Goal: Task Accomplishment & Management: Manage account settings

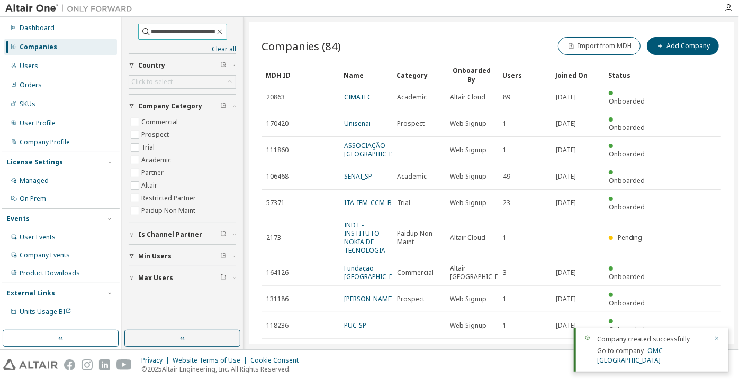
click at [161, 32] on input "**********" at bounding box center [182, 31] width 63 height 11
click at [210, 32] on input "**********" at bounding box center [182, 31] width 63 height 11
type input "**********"
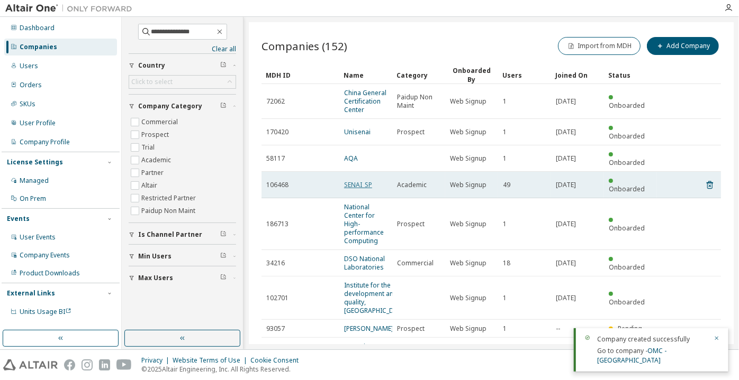
click at [368, 180] on link "SENAI_SP" at bounding box center [358, 184] width 28 height 9
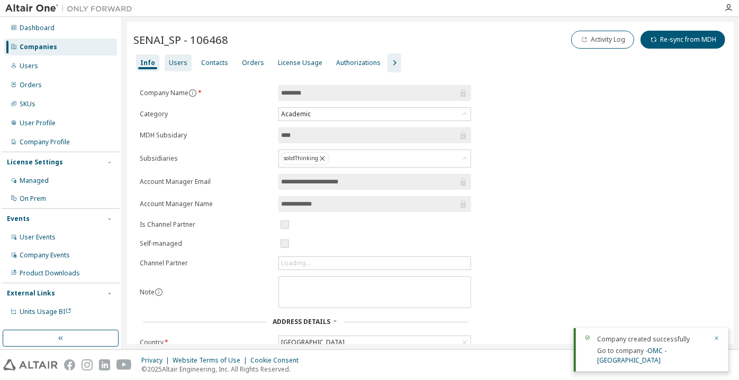
click at [172, 60] on div "Users" at bounding box center [178, 63] width 19 height 8
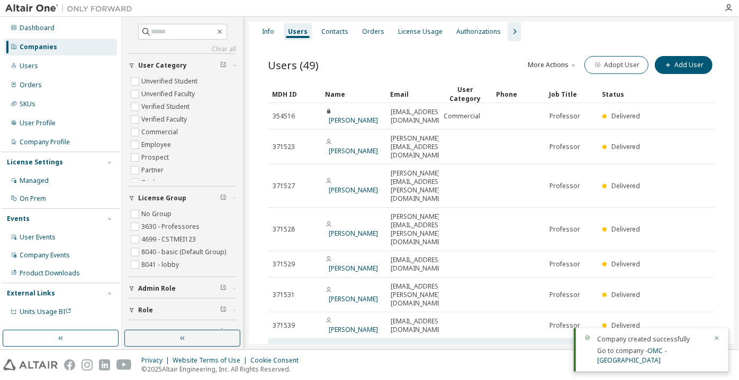
scroll to position [34, 0]
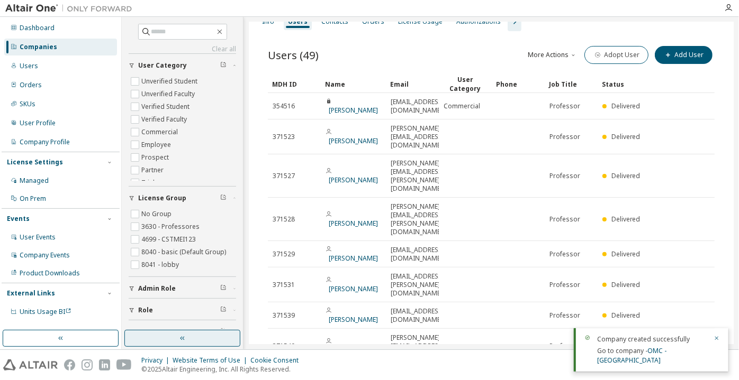
drag, startPoint x: 207, startPoint y: 336, endPoint x: 298, endPoint y: 304, distance: 97.1
click at [207, 336] on button "button" at bounding box center [182, 338] width 116 height 17
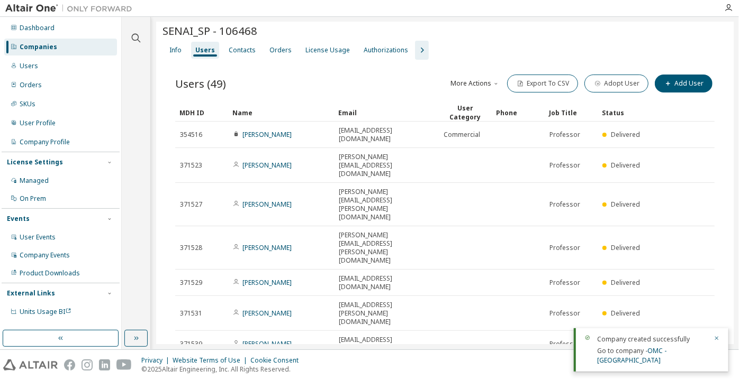
scroll to position [0, 0]
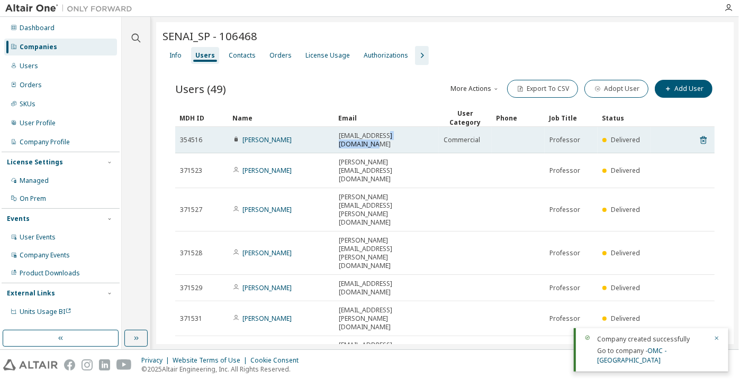
drag, startPoint x: 411, startPoint y: 131, endPoint x: 384, endPoint y: 128, distance: 27.2
click at [384, 128] on td "paulo.ladivez@sp.senai.br" at bounding box center [386, 140] width 105 height 26
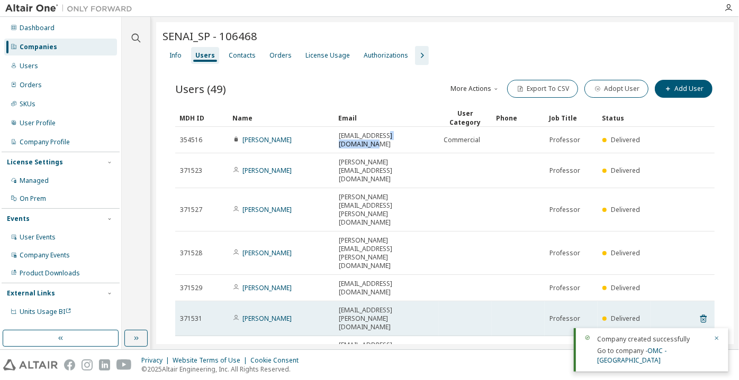
copy span "sp.senai.br"
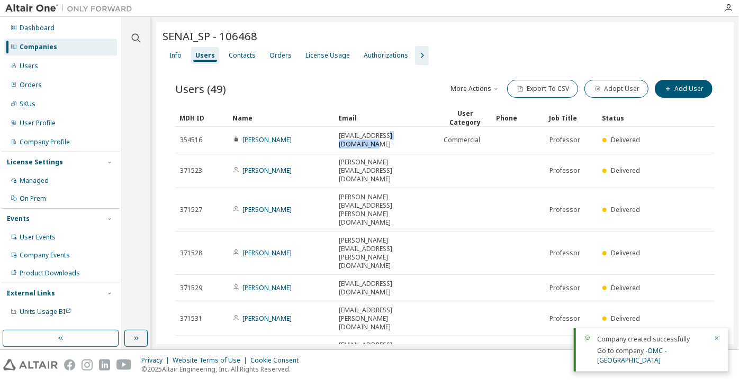
copy span "sp.senai.br"
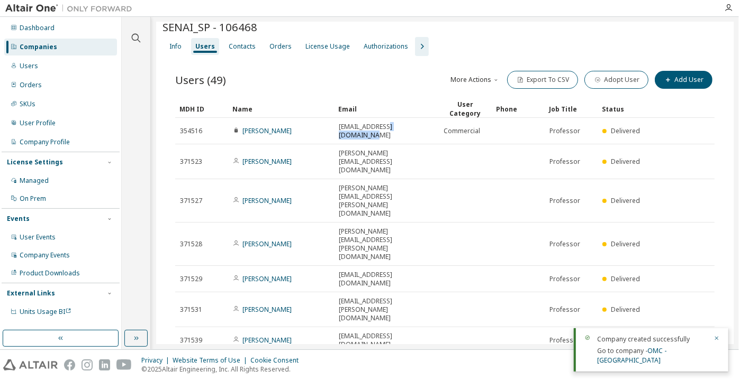
scroll to position [17, 0]
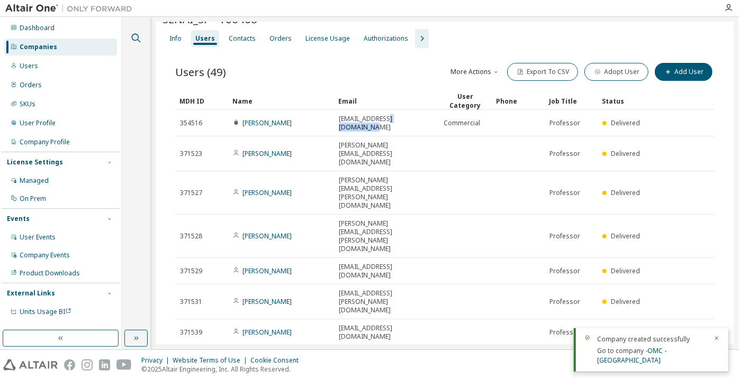
click at [130, 40] on icon "button" at bounding box center [136, 38] width 13 height 13
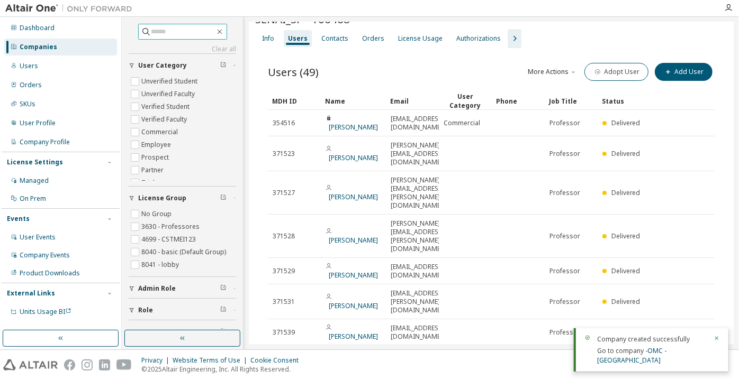
click at [152, 28] on input "text" at bounding box center [182, 31] width 63 height 11
paste input "**********"
drag, startPoint x: 167, startPoint y: 29, endPoint x: 108, endPoint y: 35, distance: 59.0
click at [108, 35] on div "**********" at bounding box center [369, 183] width 739 height 333
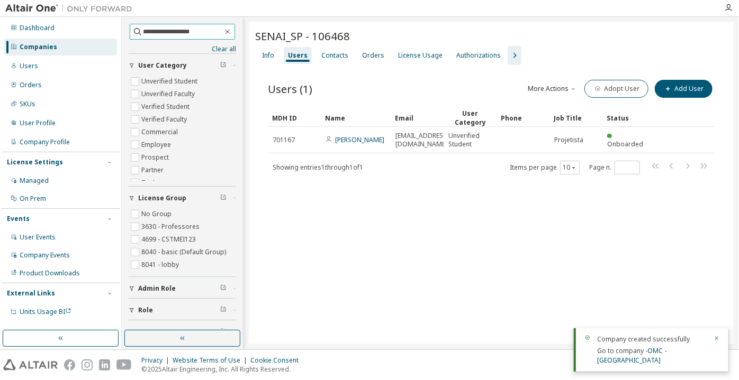
drag, startPoint x: 145, startPoint y: 32, endPoint x: 131, endPoint y: 35, distance: 15.2
click at [131, 34] on span "**********" at bounding box center [182, 32] width 105 height 16
type input "**********"
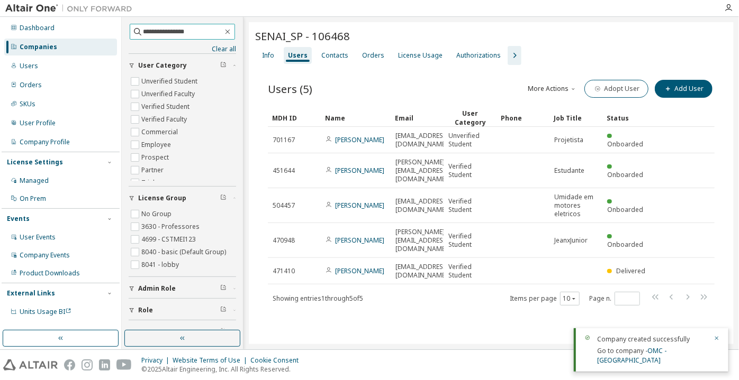
click at [200, 26] on input "**********" at bounding box center [182, 31] width 79 height 11
click at [217, 336] on button "button" at bounding box center [182, 338] width 116 height 17
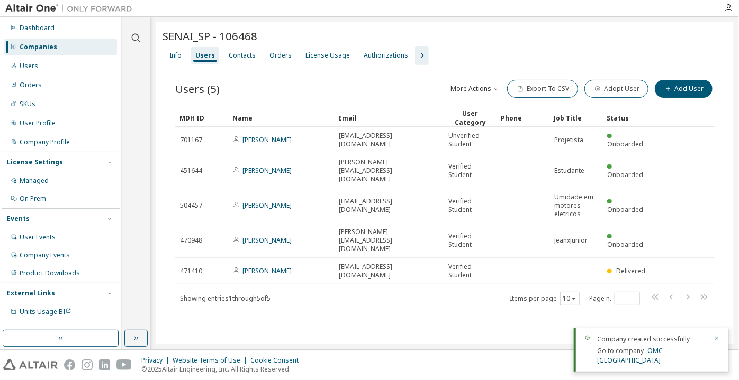
drag, startPoint x: 440, startPoint y: 111, endPoint x: 481, endPoint y: 116, distance: 41.1
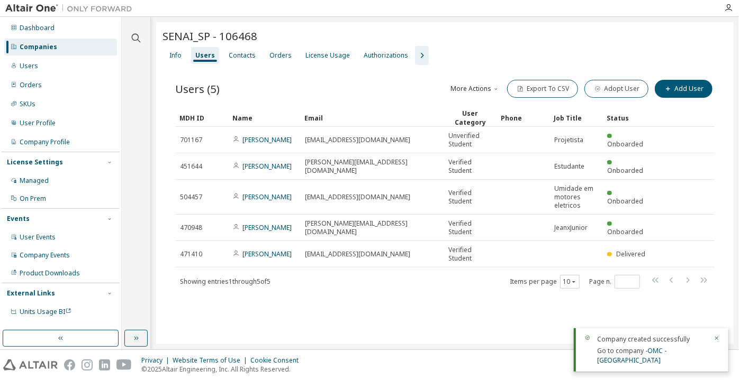
drag, startPoint x: 335, startPoint y: 111, endPoint x: 301, endPoint y: 112, distance: 34.4
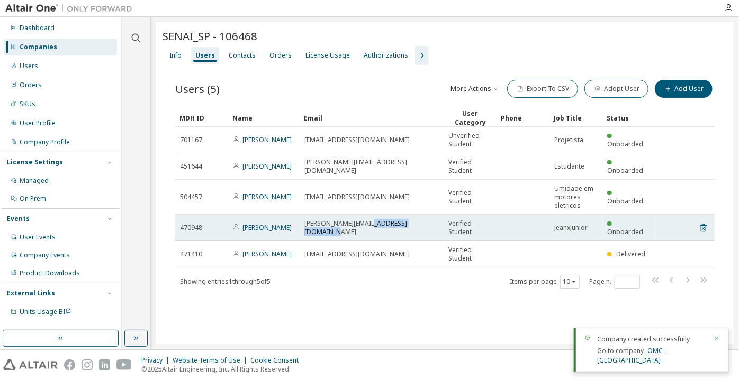
drag, startPoint x: 425, startPoint y: 229, endPoint x: 366, endPoint y: 226, distance: 59.3
click at [366, 226] on div "jean.silva00702473@sesisenaipr.org.br" at bounding box center [371, 228] width 134 height 17
copy span "sesisenaipr.org.br"
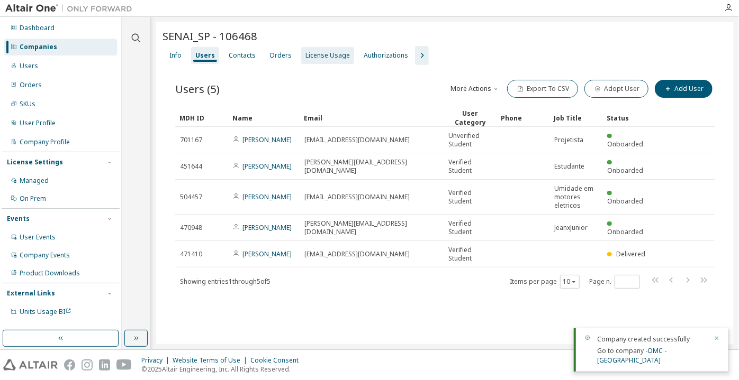
click at [314, 57] on div "License Usage" at bounding box center [327, 55] width 44 height 8
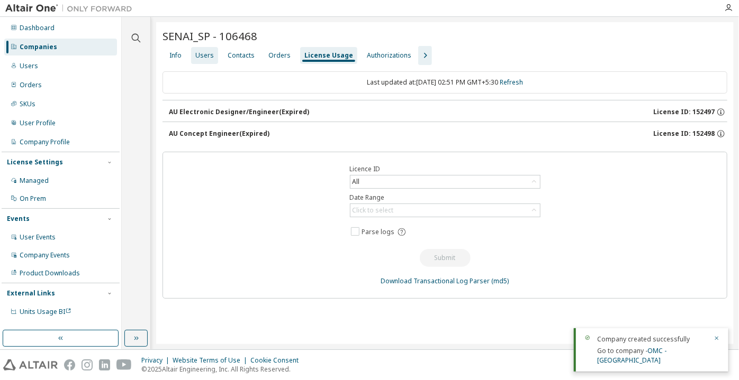
click at [207, 50] on div "Users" at bounding box center [204, 55] width 27 height 17
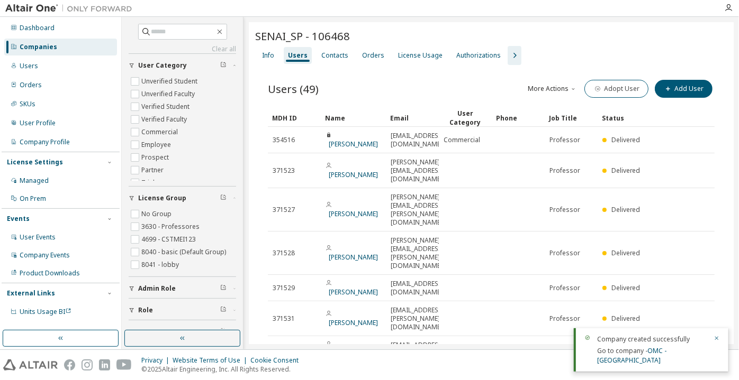
drag, startPoint x: 60, startPoint y: 42, endPoint x: 80, endPoint y: 40, distance: 20.2
click at [60, 42] on div "Companies" at bounding box center [60, 47] width 113 height 17
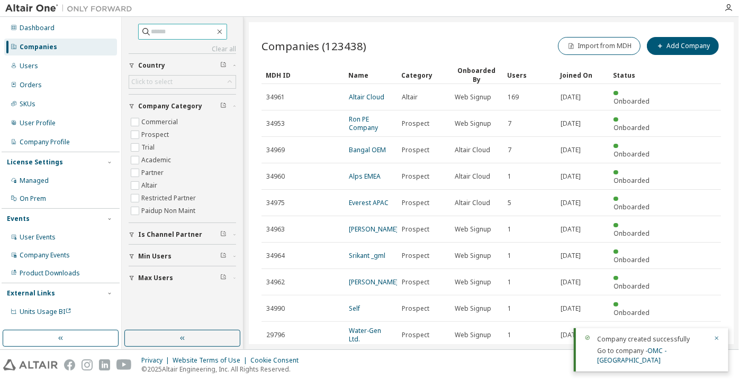
click at [158, 32] on input "text" at bounding box center [182, 31] width 63 height 11
paste input "**********"
type input "**********"
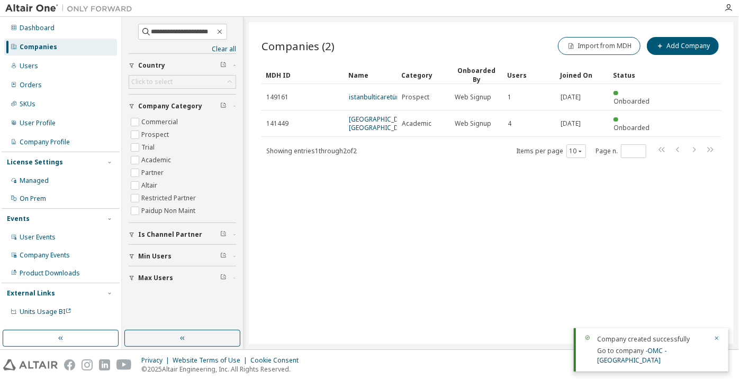
drag, startPoint x: 397, startPoint y: 77, endPoint x: 413, endPoint y: 76, distance: 16.0
drag, startPoint x: 345, startPoint y: 77, endPoint x: 310, endPoint y: 78, distance: 34.9
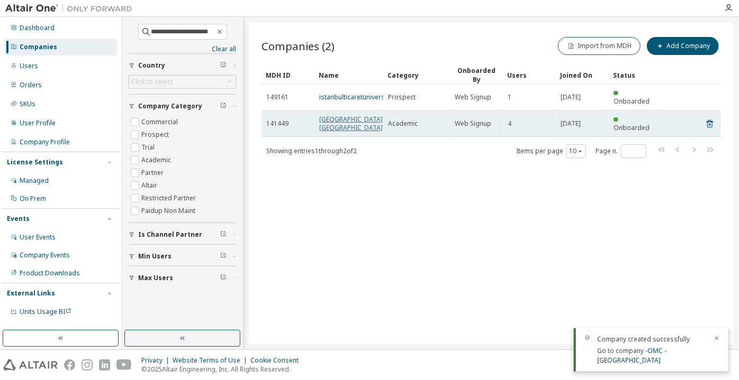
click at [336, 115] on link "Istanbul Ticaret Üniversitesi" at bounding box center [350, 123] width 63 height 17
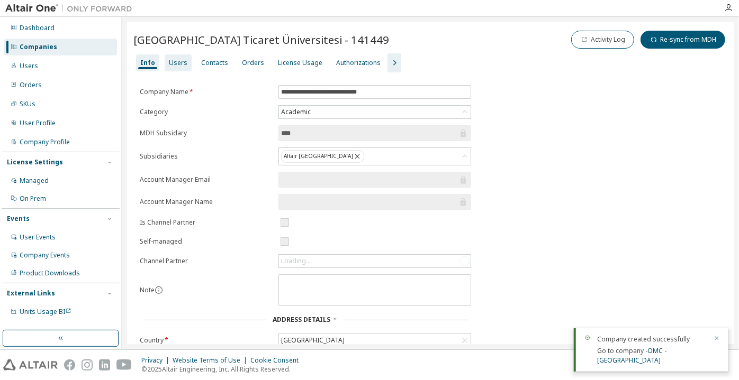
click at [183, 57] on div "Users" at bounding box center [178, 62] width 27 height 17
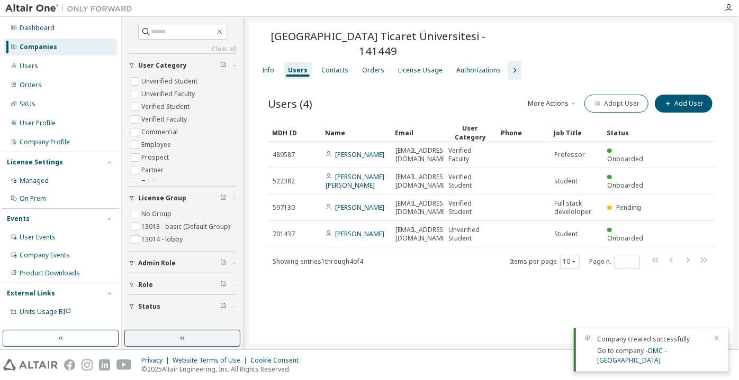
click at [193, 335] on button "button" at bounding box center [182, 338] width 116 height 17
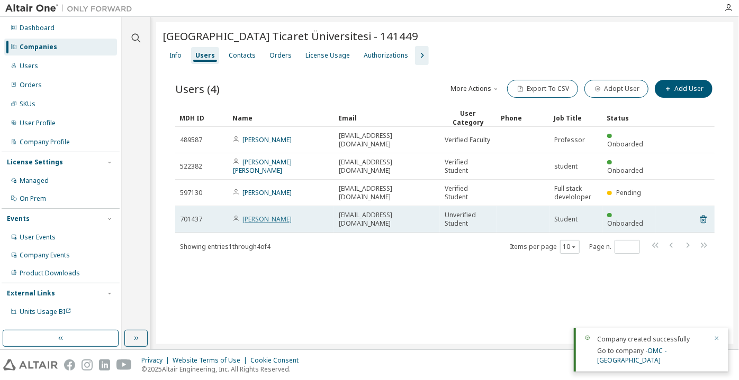
click at [271, 215] on link "Fatih Yılmaz" at bounding box center [266, 219] width 49 height 9
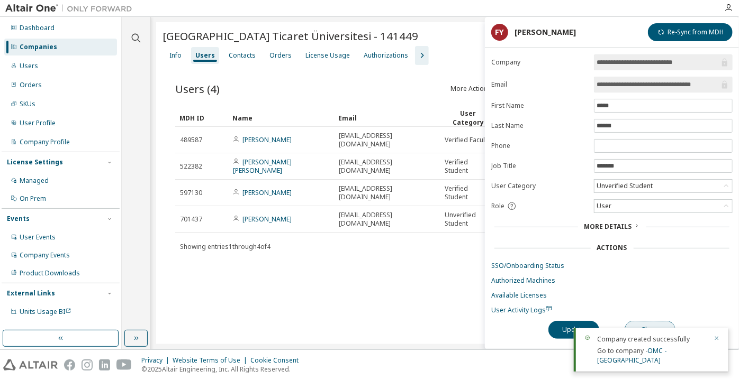
click at [662, 322] on button "Close" at bounding box center [649, 330] width 51 height 18
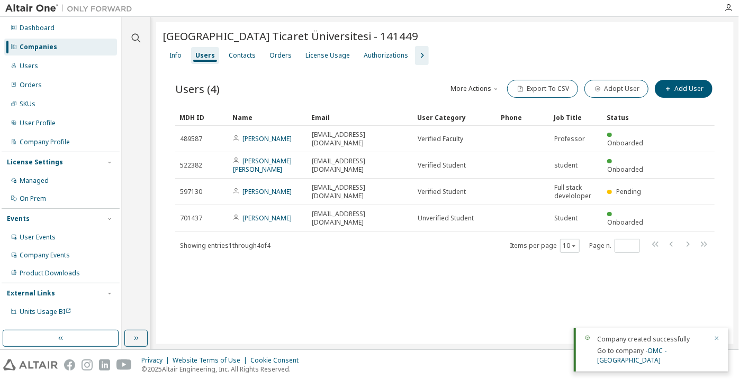
drag, startPoint x: 333, startPoint y: 119, endPoint x: 305, endPoint y: 121, distance: 28.1
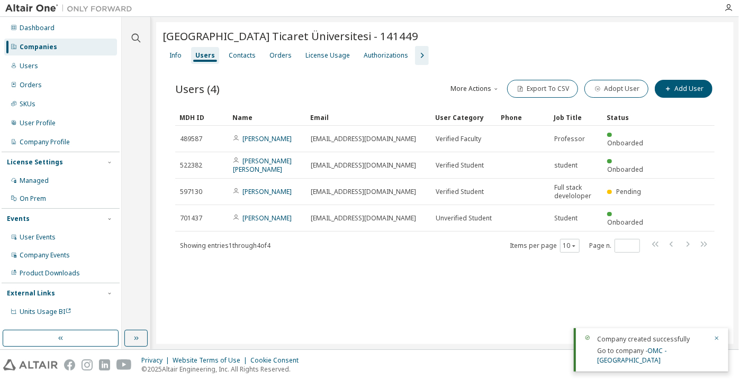
drag, startPoint x: 409, startPoint y: 115, endPoint x: 428, endPoint y: 114, distance: 19.1
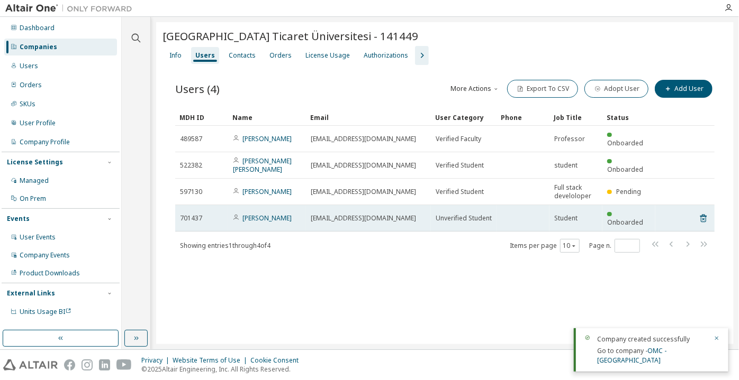
drag, startPoint x: 422, startPoint y: 210, endPoint x: 353, endPoint y: 207, distance: 68.8
click at [353, 214] on div "fatih.yilmaz2@istanbulticaret.edu.tr" at bounding box center [368, 218] width 115 height 8
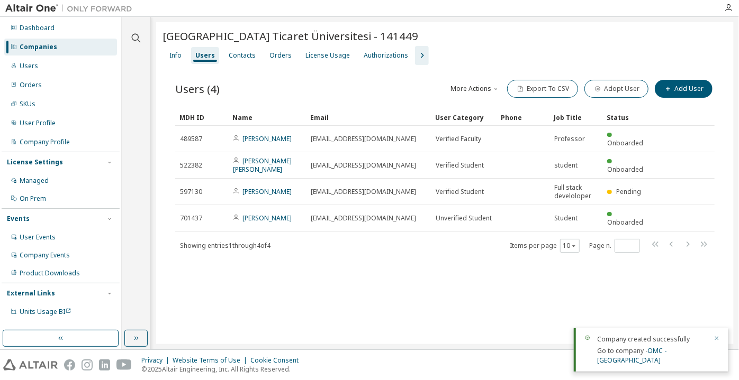
copy span "istanbulticaret.edu.tr"
click at [416, 60] on icon "button" at bounding box center [421, 55] width 13 height 13
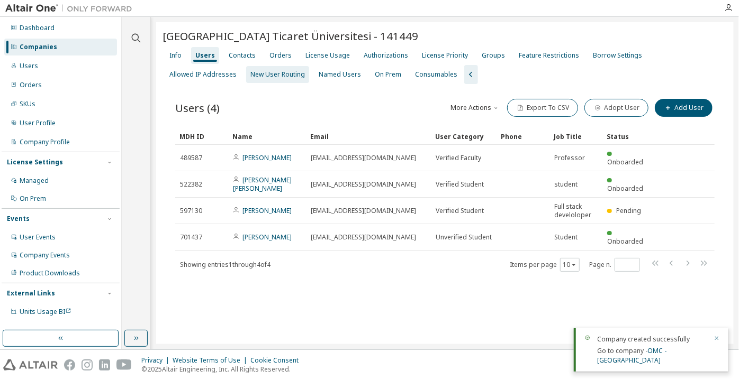
click at [246, 79] on div "New User Routing" at bounding box center [277, 74] width 63 height 17
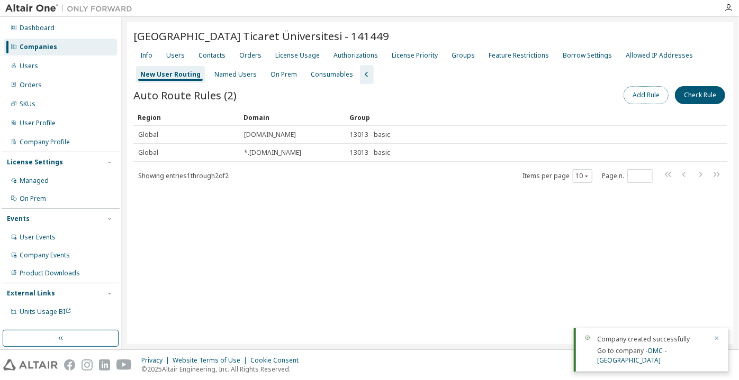
click at [633, 88] on button "Add Rule" at bounding box center [645, 95] width 45 height 18
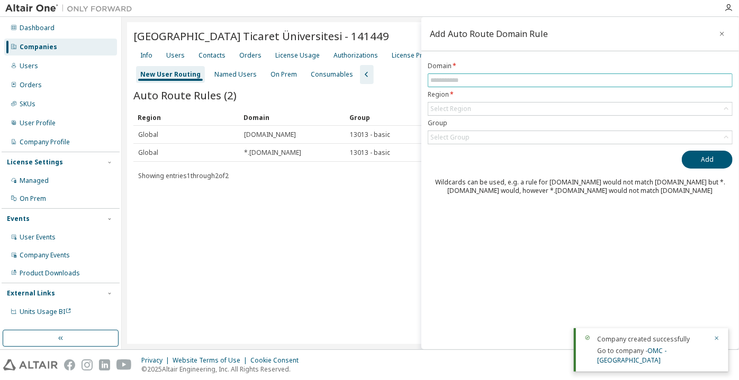
click at [587, 79] on input "text" at bounding box center [579, 80] width 299 height 8
paste input "**********"
drag, startPoint x: 471, startPoint y: 100, endPoint x: 467, endPoint y: 105, distance: 6.8
click at [471, 101] on form "**********" at bounding box center [579, 103] width 305 height 83
click at [465, 107] on div "Select Region" at bounding box center [450, 109] width 41 height 8
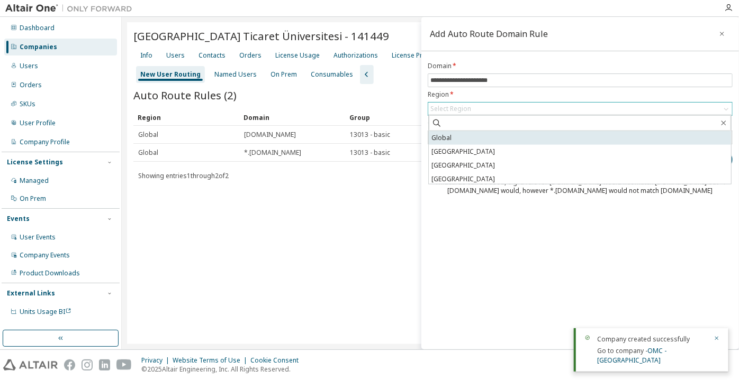
click at [452, 138] on li "Global" at bounding box center [580, 138] width 302 height 14
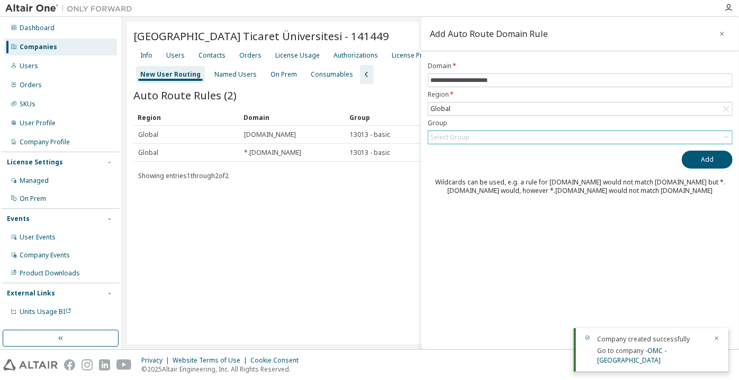
click at [452, 138] on div "Select Group" at bounding box center [449, 137] width 39 height 8
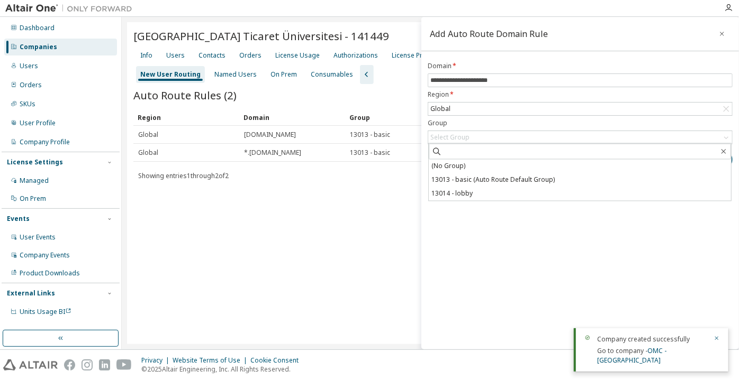
click at [449, 167] on li "(No Group)" at bounding box center [580, 167] width 302 height 14
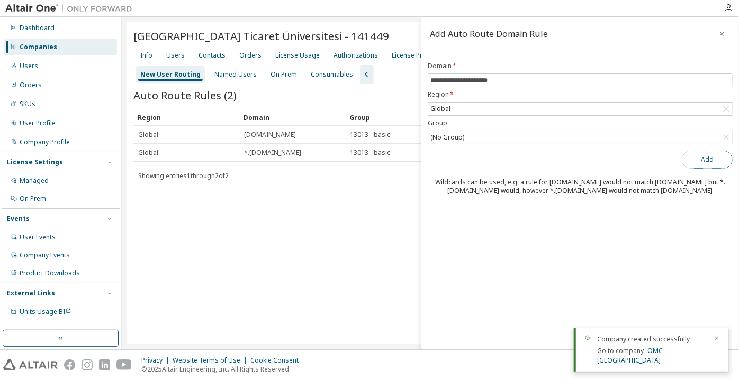
click at [693, 156] on button "Add" at bounding box center [706, 160] width 51 height 18
click at [430, 80] on span "**********" at bounding box center [579, 81] width 305 height 14
click at [428, 80] on span "**********" at bounding box center [579, 81] width 305 height 14
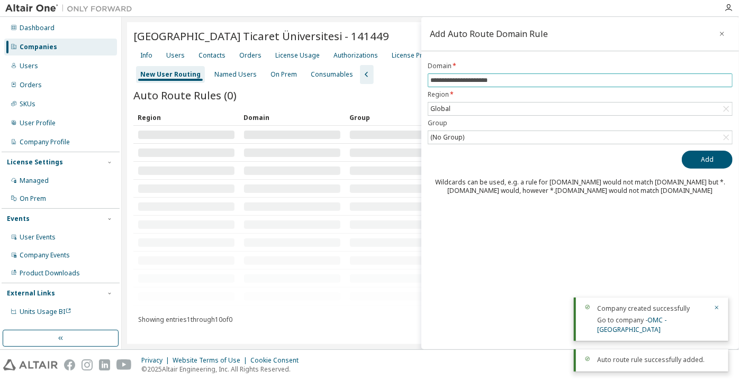
click at [430, 80] on input "**********" at bounding box center [579, 80] width 299 height 8
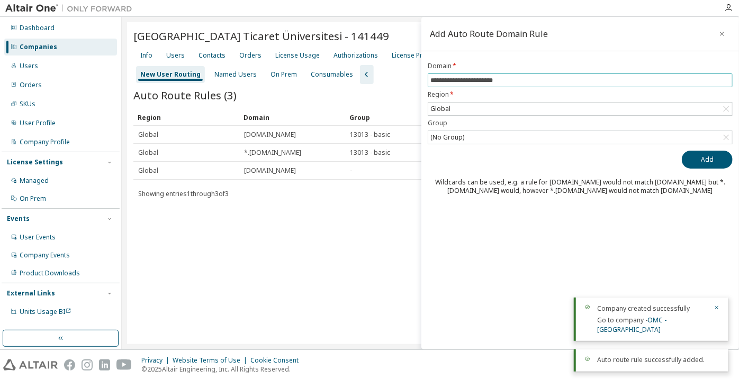
type input "**********"
click at [681, 151] on button "Add" at bounding box center [706, 160] width 51 height 18
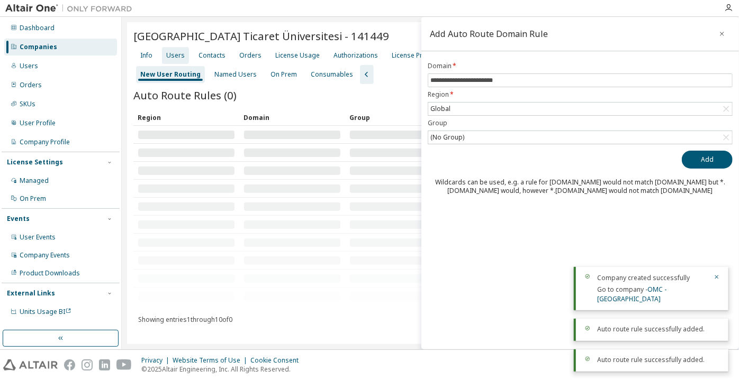
click at [186, 53] on div "Users" at bounding box center [175, 55] width 27 height 17
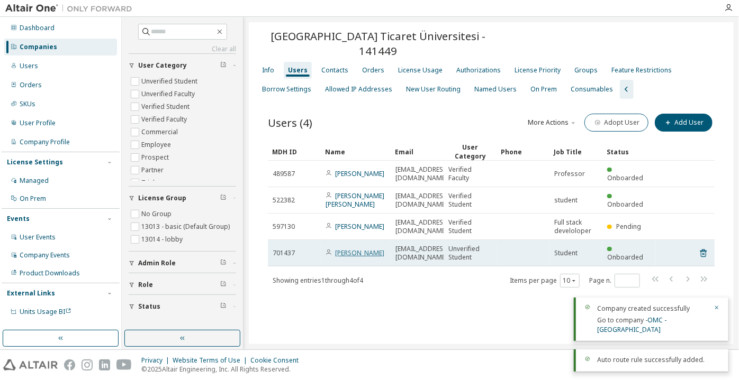
click at [348, 249] on link "Fatih Yılmaz" at bounding box center [359, 253] width 49 height 9
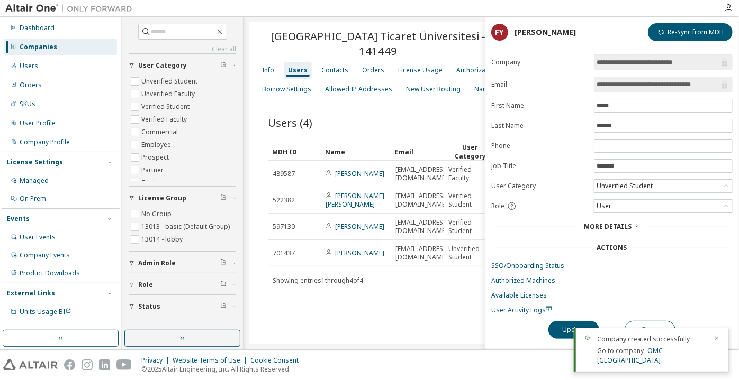
click at [65, 44] on div "Companies" at bounding box center [60, 47] width 113 height 17
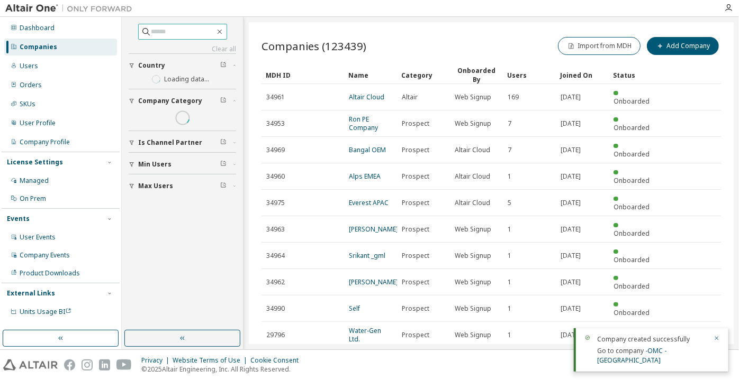
click at [197, 37] on input "text" at bounding box center [182, 31] width 63 height 11
paste input "**********"
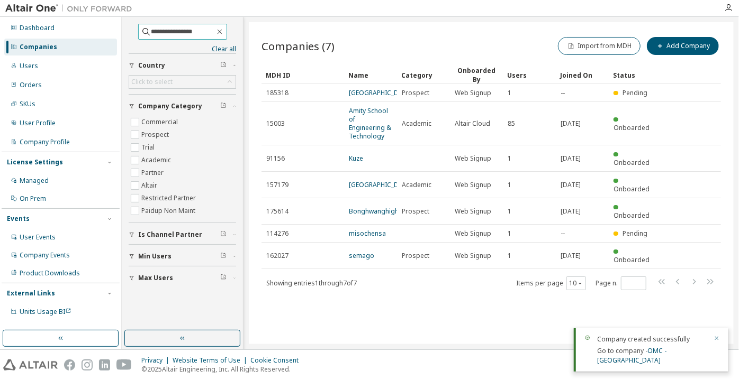
drag, startPoint x: 161, startPoint y: 32, endPoint x: 123, endPoint y: 38, distance: 38.5
click at [123, 38] on div "**********" at bounding box center [182, 174] width 118 height 311
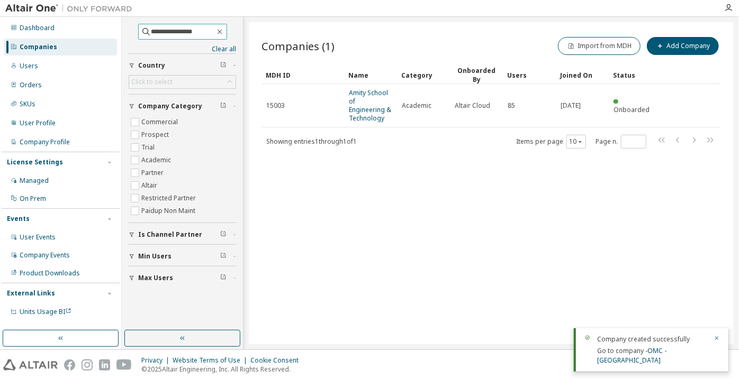
type input "**********"
click at [206, 37] on span "**********" at bounding box center [182, 32] width 89 height 16
click at [206, 33] on input "**********" at bounding box center [182, 31] width 63 height 11
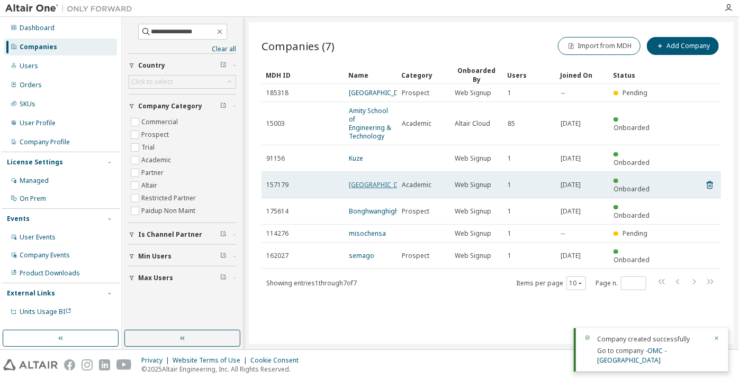
click at [352, 189] on link "Tokkye Elementary School" at bounding box center [380, 184] width 63 height 9
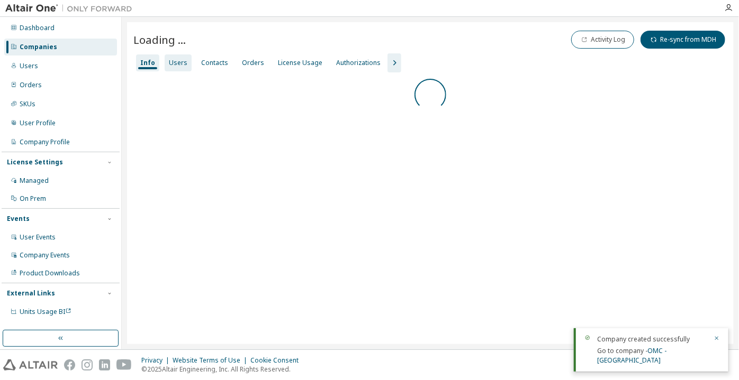
click at [174, 65] on div "Users" at bounding box center [178, 63] width 19 height 8
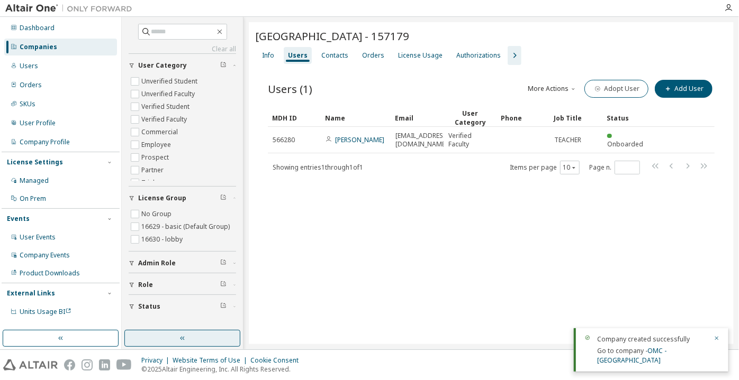
click at [200, 342] on button "button" at bounding box center [182, 338] width 116 height 17
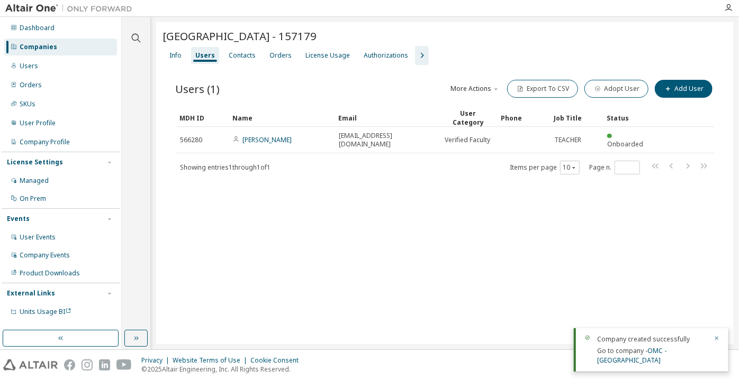
click at [90, 46] on div "Companies" at bounding box center [60, 47] width 113 height 17
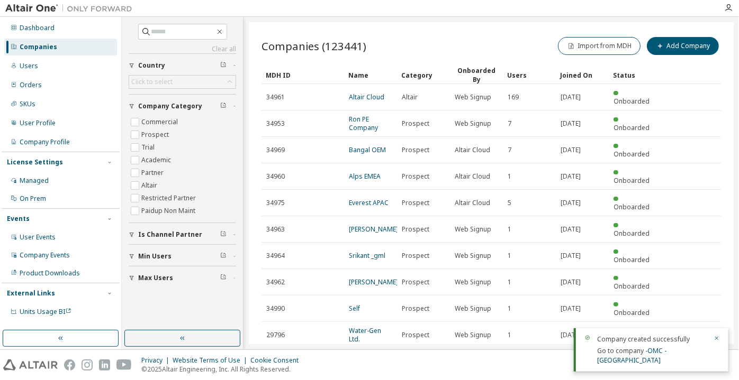
click at [68, 43] on div "Companies" at bounding box center [60, 47] width 113 height 17
click at [155, 27] on input "text" at bounding box center [182, 31] width 63 height 11
paste input "**********"
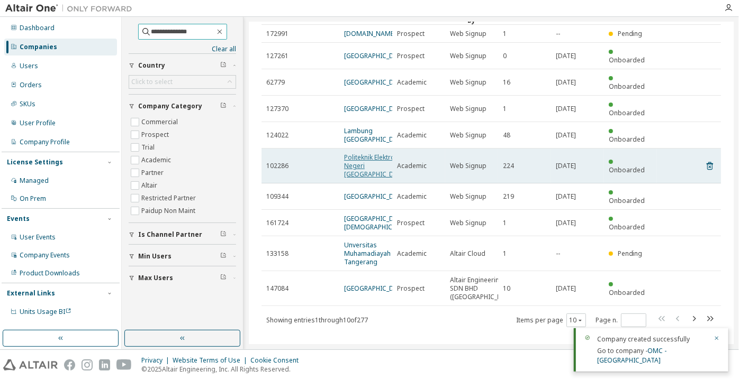
scroll to position [120, 0]
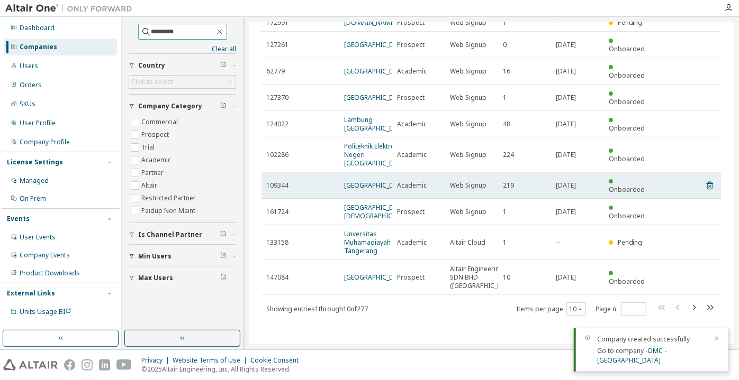
type input "*********"
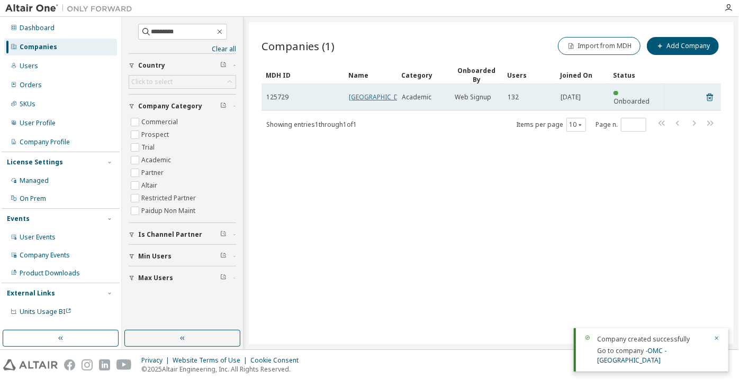
click at [351, 97] on link "Gadjah Mada University" at bounding box center [380, 97] width 63 height 9
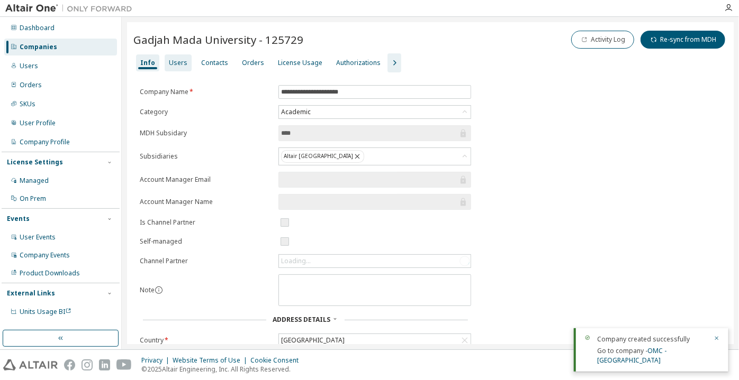
click at [165, 66] on div "Users" at bounding box center [178, 62] width 27 height 17
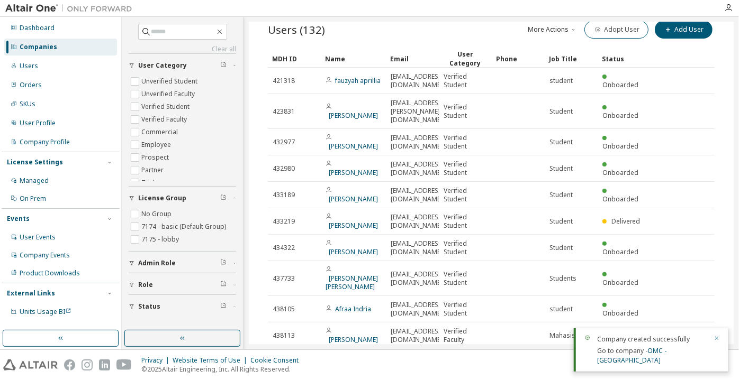
scroll to position [110, 0]
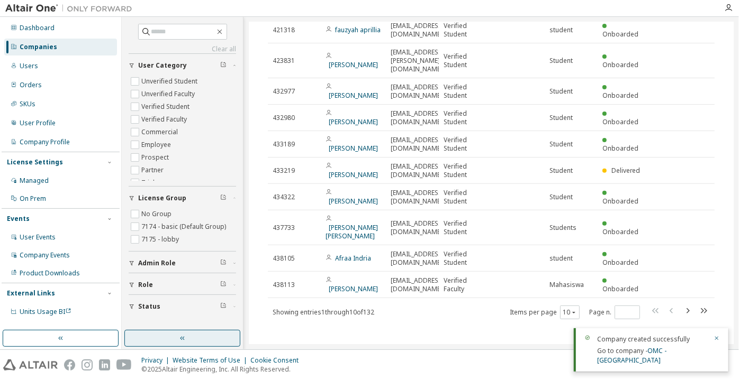
click at [183, 335] on icon "button" at bounding box center [182, 338] width 8 height 8
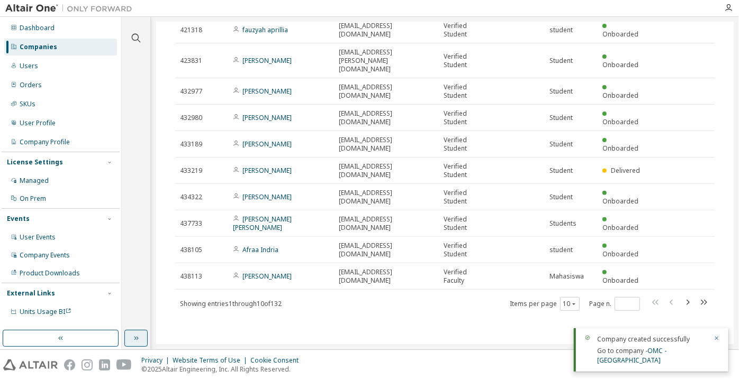
scroll to position [102, 0]
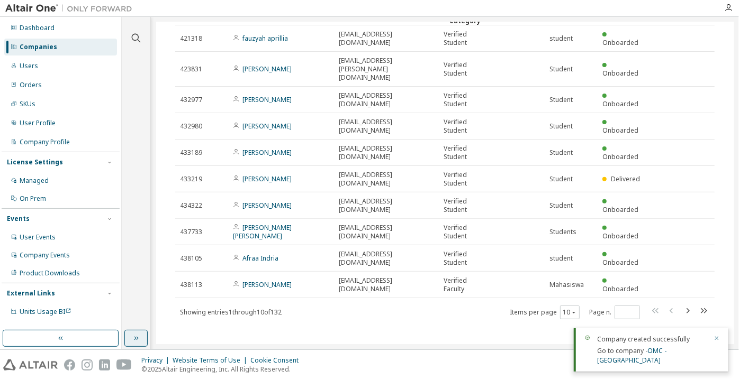
click at [560, 305] on div "Items per page 10 Page n. *" at bounding box center [610, 312] width 200 height 15
drag, startPoint x: 563, startPoint y: 299, endPoint x: 566, endPoint y: 305, distance: 6.6
click at [563, 308] on button "10" at bounding box center [569, 312] width 14 height 8
click at [571, 369] on div "100" at bounding box center [597, 368] width 85 height 13
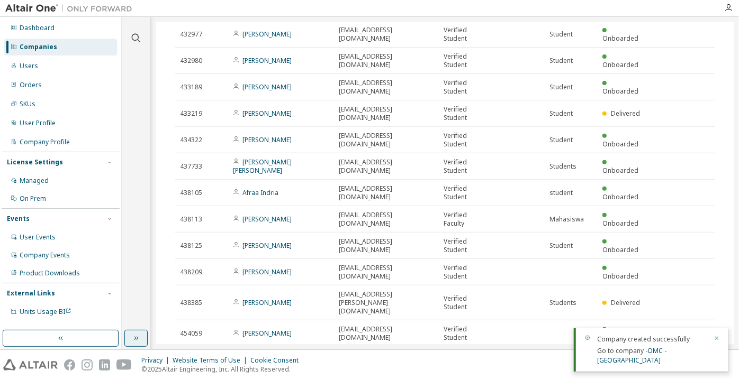
scroll to position [0, 0]
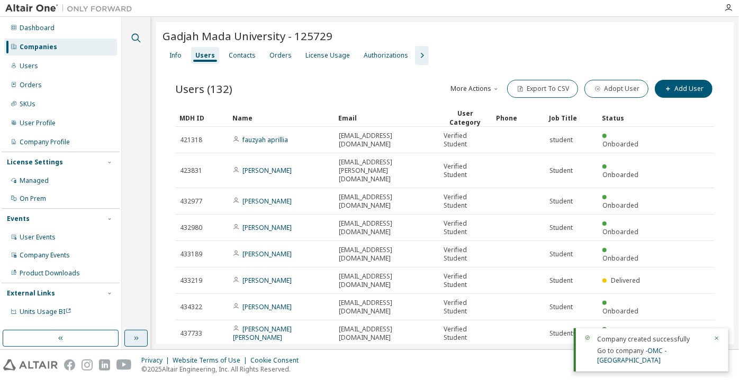
click at [133, 40] on icon "button" at bounding box center [136, 38] width 13 height 13
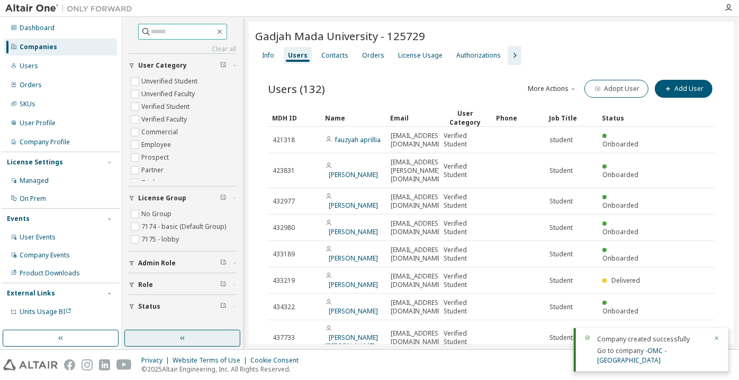
click at [167, 26] on input "text" at bounding box center [182, 31] width 63 height 11
paste input "**********"
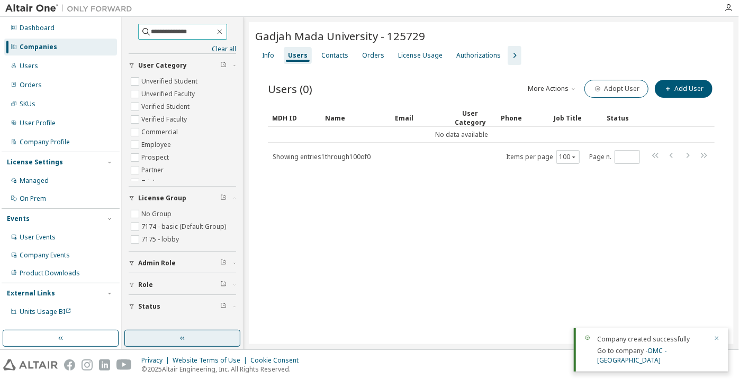
drag, startPoint x: 167, startPoint y: 33, endPoint x: 210, endPoint y: 31, distance: 43.5
click at [210, 31] on input "**********" at bounding box center [182, 31] width 63 height 11
type input "*********"
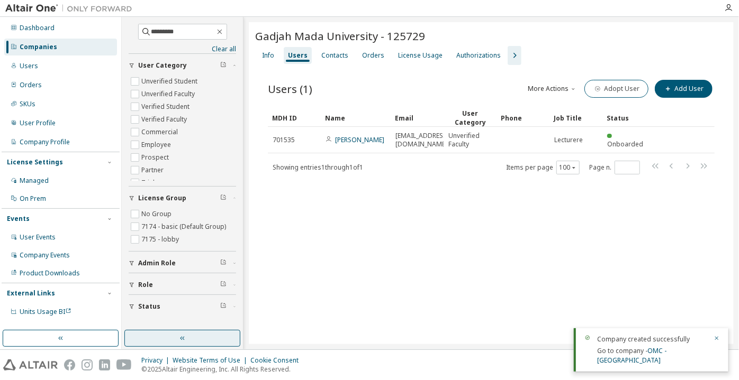
click at [199, 341] on button "button" at bounding box center [182, 338] width 116 height 17
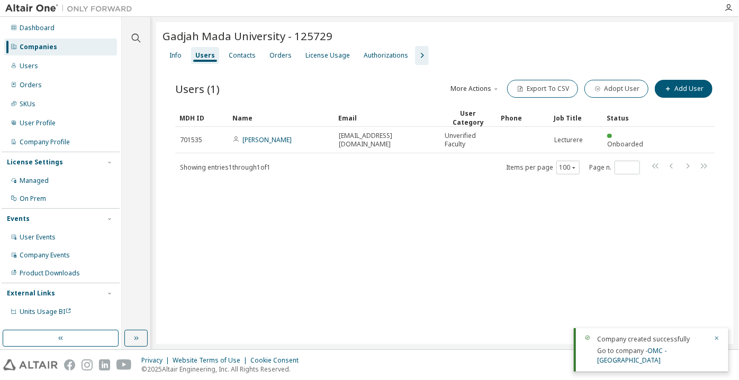
click at [199, 341] on div "Gadjah Mada University - 125729 Clear Load Save Save As Field Operator Value Se…" at bounding box center [444, 183] width 577 height 322
click at [90, 42] on div "Companies" at bounding box center [60, 47] width 113 height 17
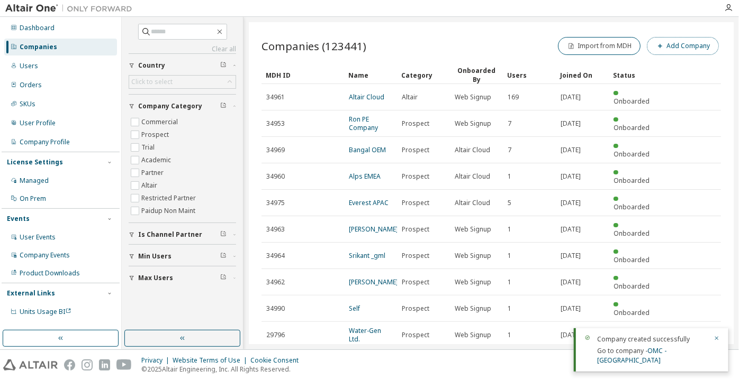
click at [701, 42] on button "Add Company" at bounding box center [683, 46] width 72 height 18
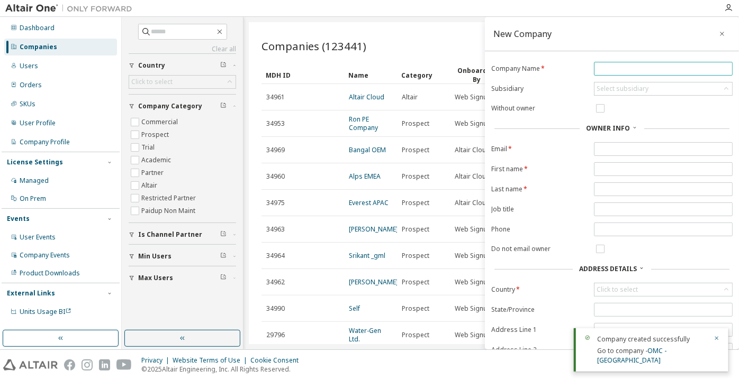
click at [608, 67] on input "text" at bounding box center [662, 69] width 133 height 8
paste input "**********"
drag, startPoint x: 695, startPoint y: 70, endPoint x: 722, endPoint y: 72, distance: 27.1
click at [722, 72] on input "**********" at bounding box center [661, 69] width 130 height 8
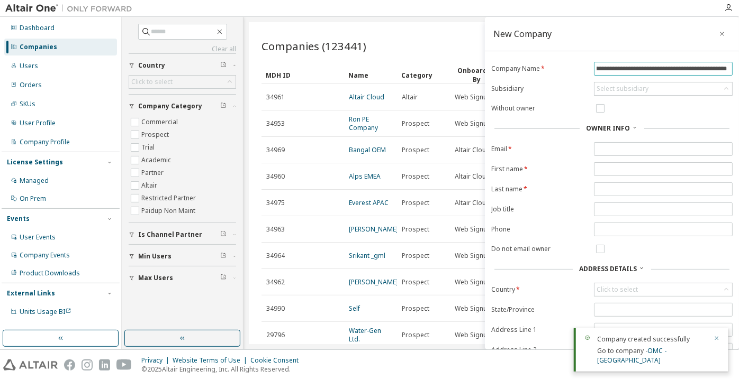
scroll to position [0, 0]
drag, startPoint x: 598, startPoint y: 70, endPoint x: 586, endPoint y: 69, distance: 12.7
click at [586, 69] on form "**********" at bounding box center [611, 229] width 241 height 335
click at [596, 69] on input "**********" at bounding box center [661, 69] width 130 height 8
paste input "*********"
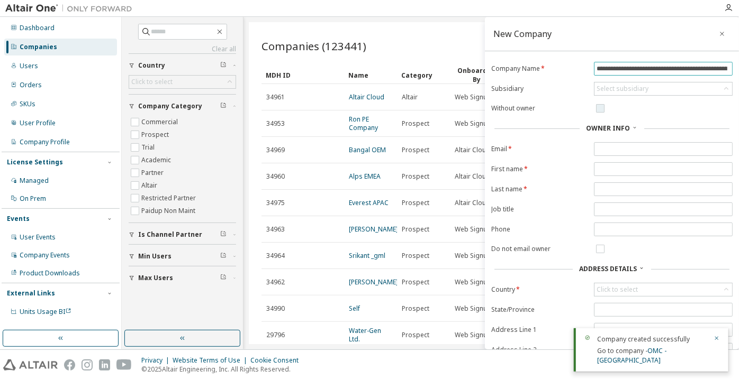
type input "**********"
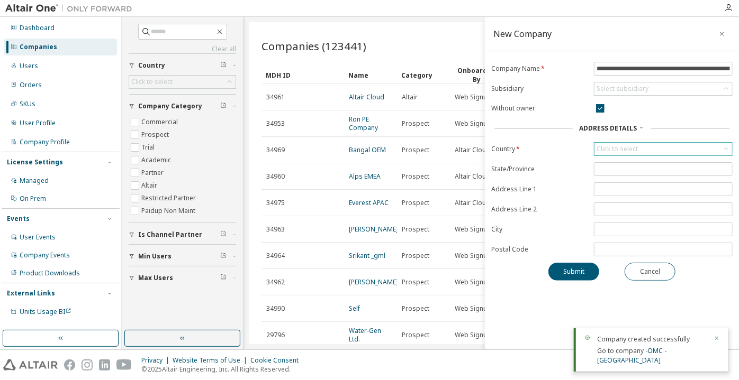
click at [617, 147] on div "Click to select" at bounding box center [616, 149] width 41 height 8
click at [625, 161] on input "text" at bounding box center [663, 163] width 110 height 11
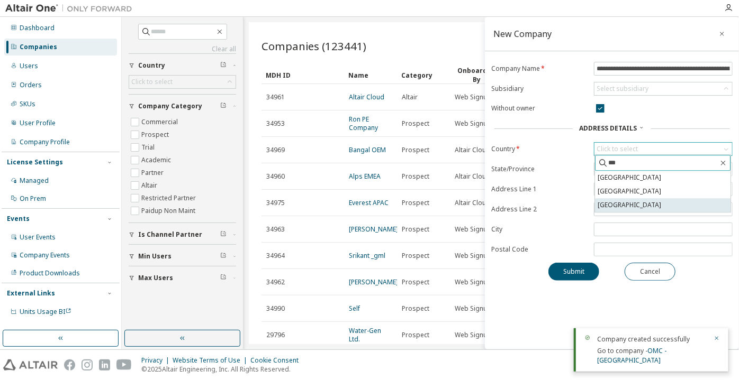
type input "***"
click at [614, 205] on li "Indonesia" at bounding box center [662, 205] width 135 height 14
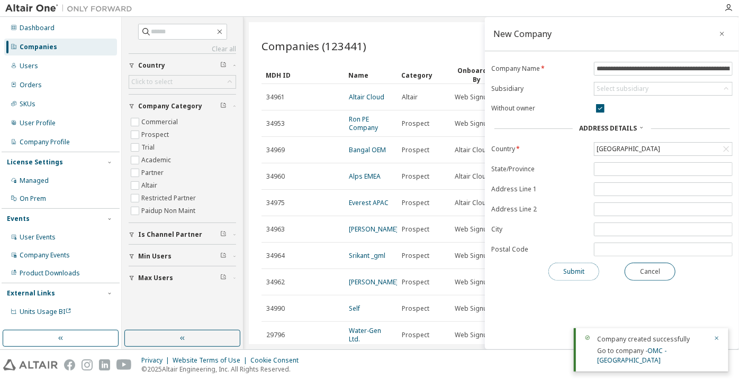
click at [580, 265] on button "Submit" at bounding box center [573, 272] width 51 height 18
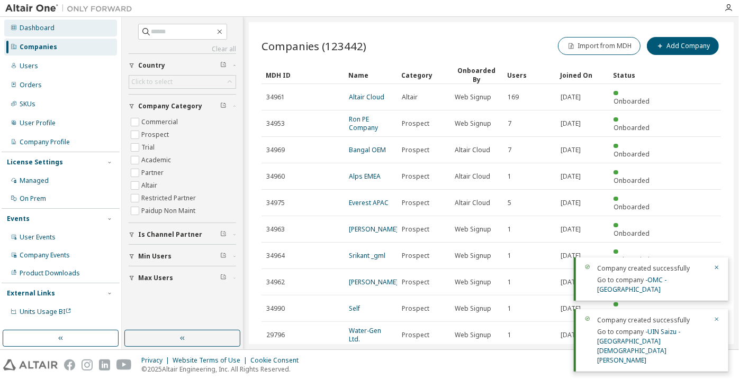
click at [105, 31] on div "Dashboard" at bounding box center [60, 28] width 113 height 17
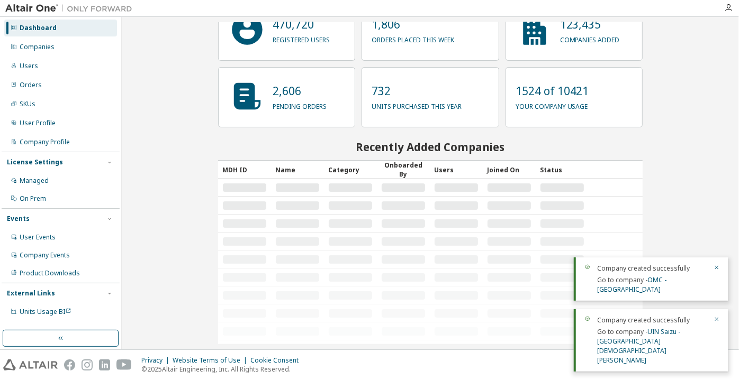
scroll to position [81, 0]
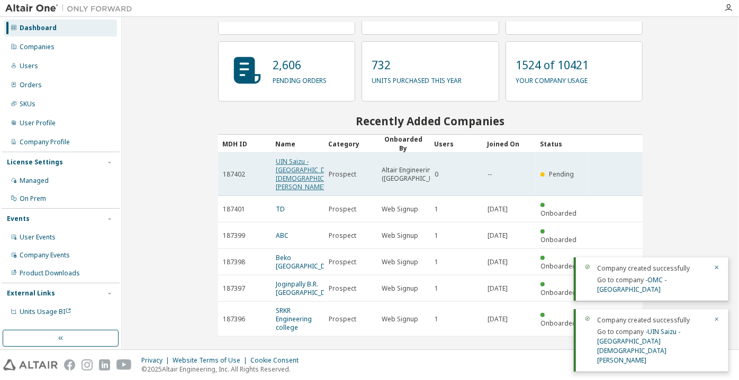
click at [301, 192] on link "UIN Saizu - Universitas Islam Negeri Prof. K.H. Saifuddin Zuhri Purwokerto" at bounding box center [310, 174] width 69 height 34
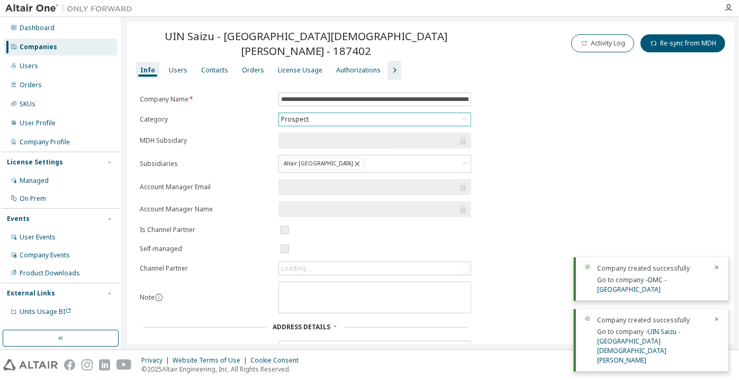
click at [307, 120] on div "Prospect" at bounding box center [294, 120] width 31 height 12
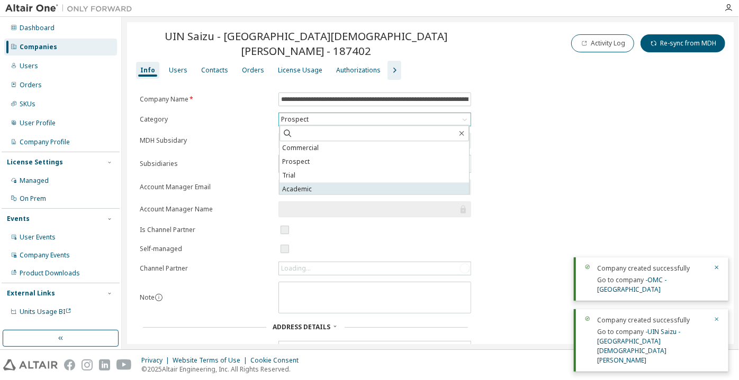
click at [324, 186] on li "Academic" at bounding box center [373, 190] width 189 height 14
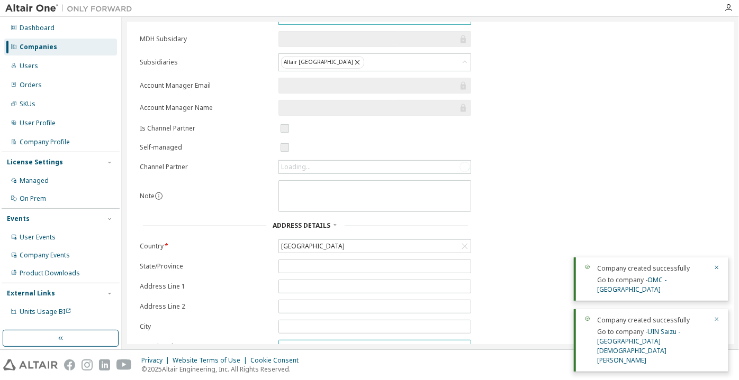
scroll to position [158, 0]
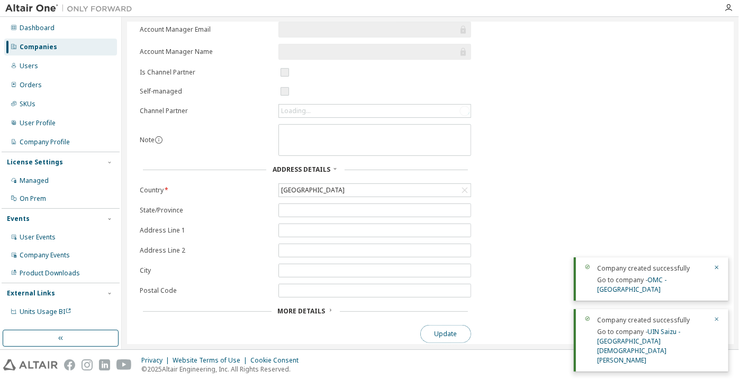
click at [438, 336] on button "Update" at bounding box center [445, 334] width 51 height 18
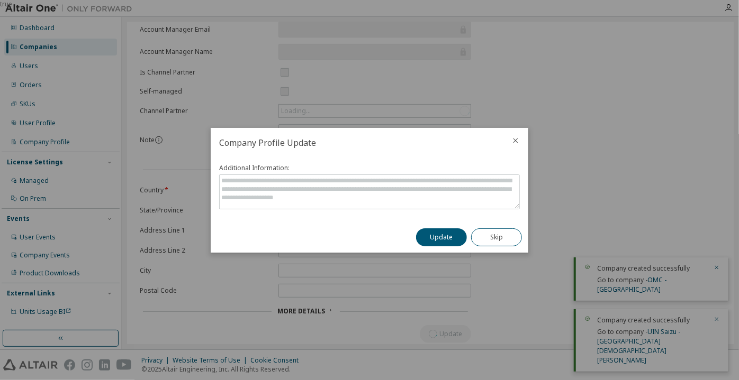
click at [447, 226] on div "Update Skip" at bounding box center [469, 237] width 119 height 31
drag, startPoint x: 445, startPoint y: 232, endPoint x: 440, endPoint y: 238, distance: 8.3
click at [445, 232] on button "Update" at bounding box center [441, 238] width 51 height 18
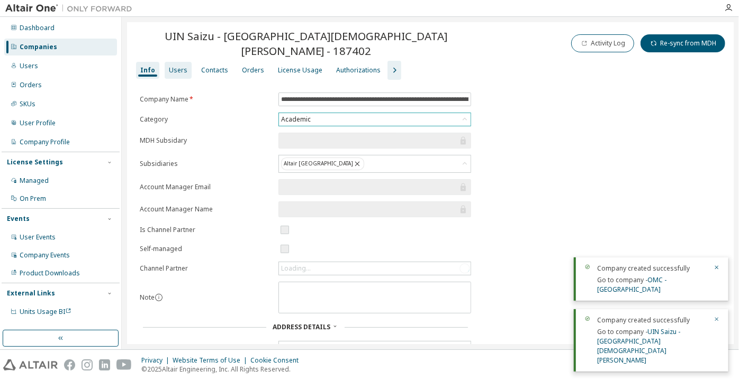
click at [180, 76] on div "Users" at bounding box center [178, 70] width 27 height 17
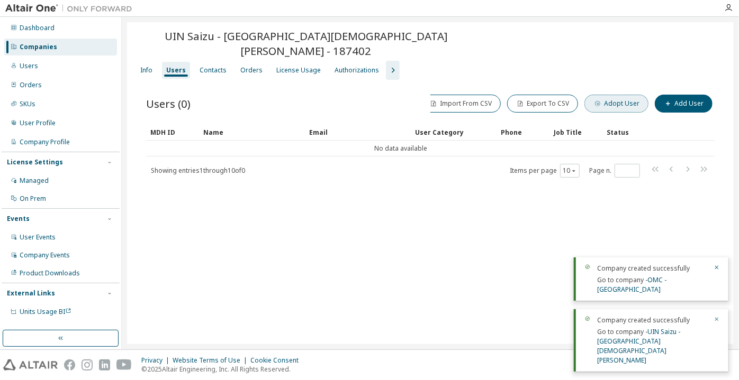
click at [602, 101] on span "button" at bounding box center [597, 103] width 8 height 8
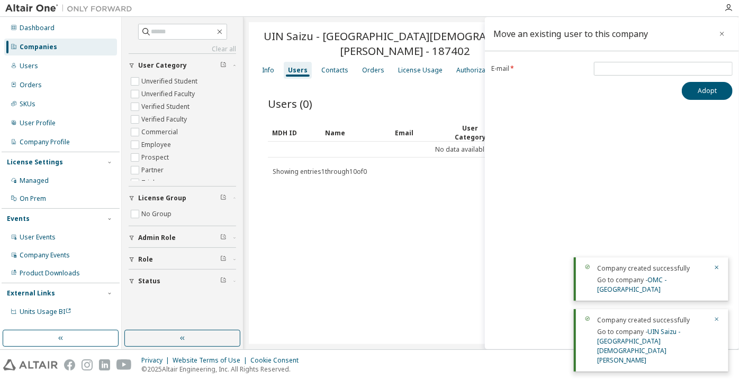
click at [629, 59] on div "Move an existing user to this company E-mail * Adopt" at bounding box center [612, 183] width 254 height 333
click at [626, 67] on input "email" at bounding box center [662, 69] width 133 height 8
paste input "**********"
type input "**********"
click at [686, 86] on button "Adopt" at bounding box center [706, 91] width 51 height 18
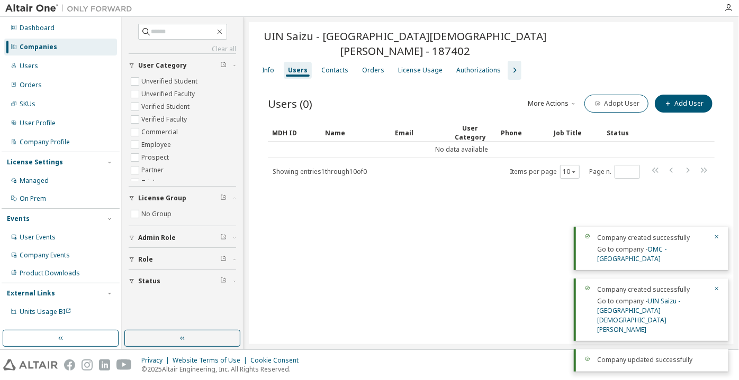
click at [437, 310] on div "UIN Saizu - Universitas Islam Negeri Prof. K.H. Saifuddin Zuhri Purwokerto - 18…" at bounding box center [491, 183] width 485 height 322
click at [601, 101] on icon "button" at bounding box center [597, 104] width 6 height 6
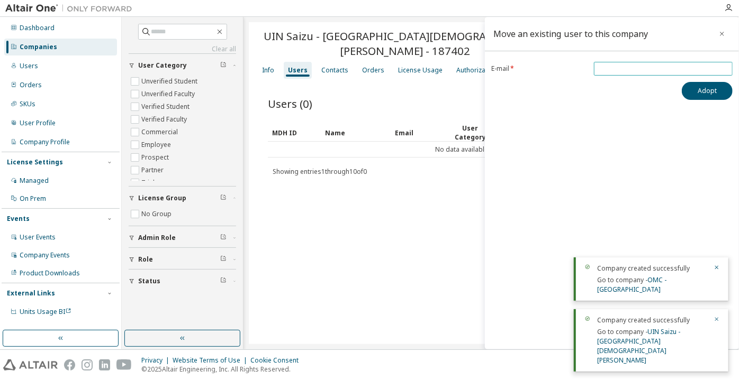
click at [636, 74] on span at bounding box center [663, 69] width 139 height 14
click at [636, 72] on input "email" at bounding box center [662, 69] width 133 height 8
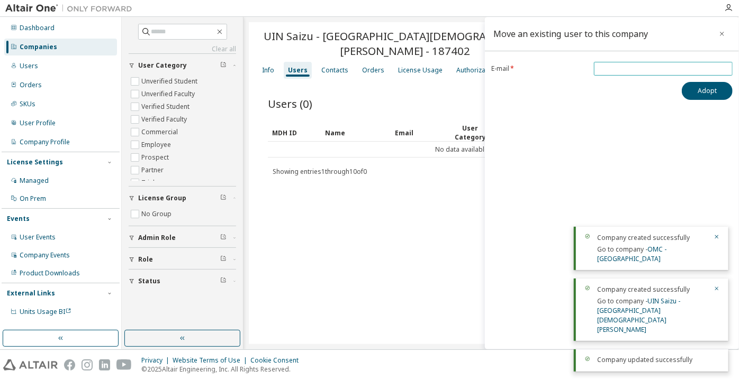
paste input "**********"
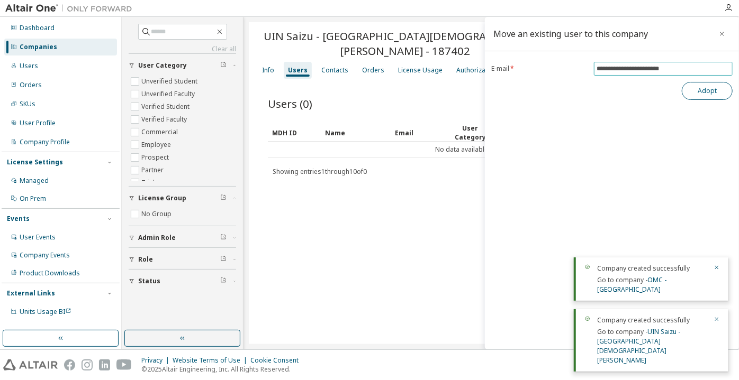
type input "**********"
click at [691, 88] on button "Adopt" at bounding box center [706, 91] width 51 height 18
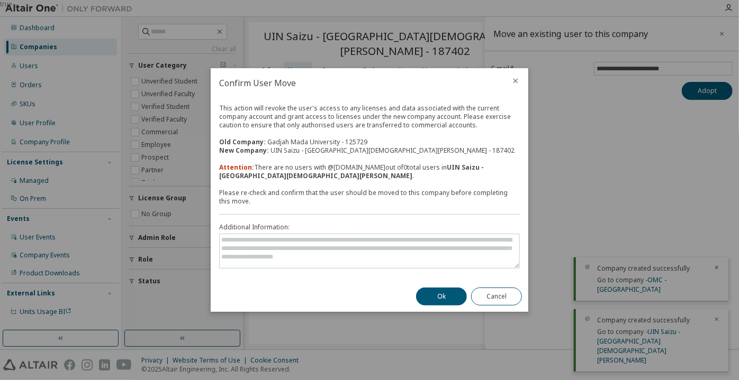
click at [434, 306] on div "Ok Cancel" at bounding box center [469, 296] width 119 height 31
click at [434, 301] on button "Ok" at bounding box center [441, 297] width 51 height 18
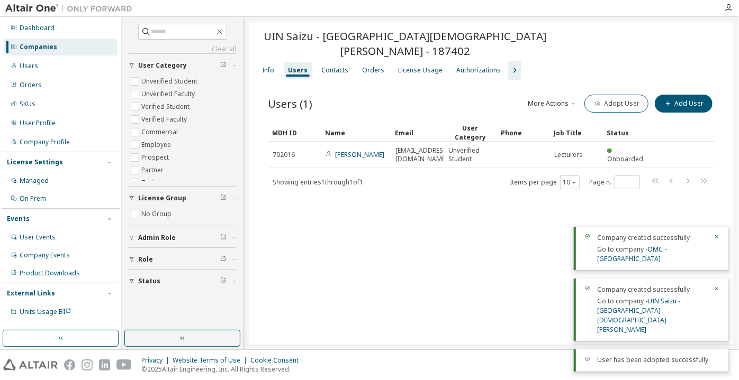
click at [513, 70] on icon "button" at bounding box center [514, 70] width 13 height 13
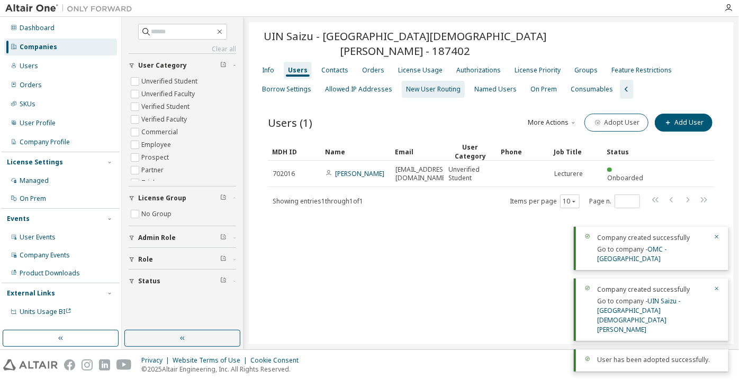
click at [410, 94] on div "New User Routing" at bounding box center [433, 89] width 63 height 17
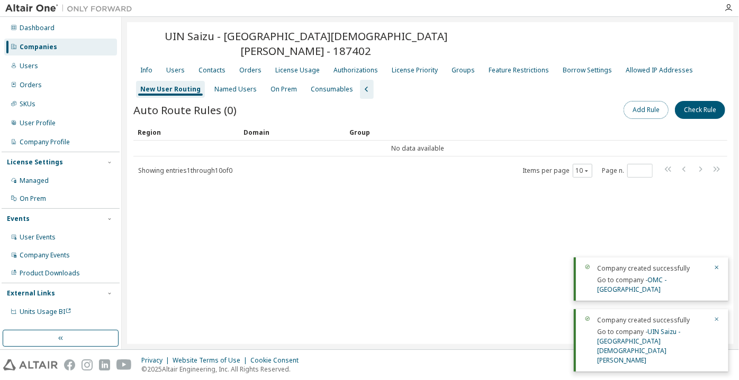
click at [635, 110] on button "Add Rule" at bounding box center [645, 110] width 45 height 18
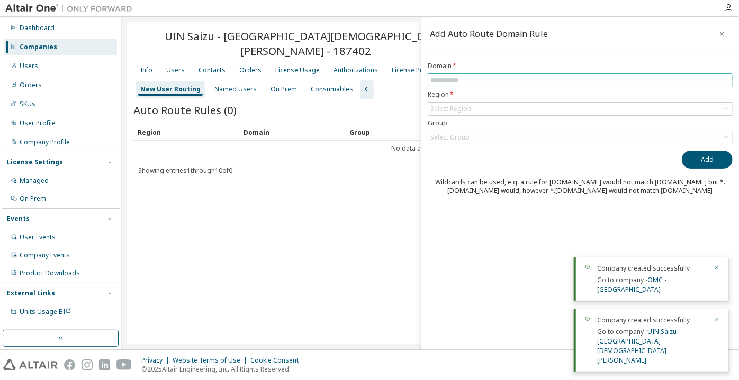
click at [589, 77] on input "text" at bounding box center [579, 80] width 299 height 8
paste input "**********"
drag, startPoint x: 468, startPoint y: 83, endPoint x: 392, endPoint y: 98, distance: 78.2
click at [392, 98] on main "**********" at bounding box center [430, 183] width 617 height 333
type input "**********"
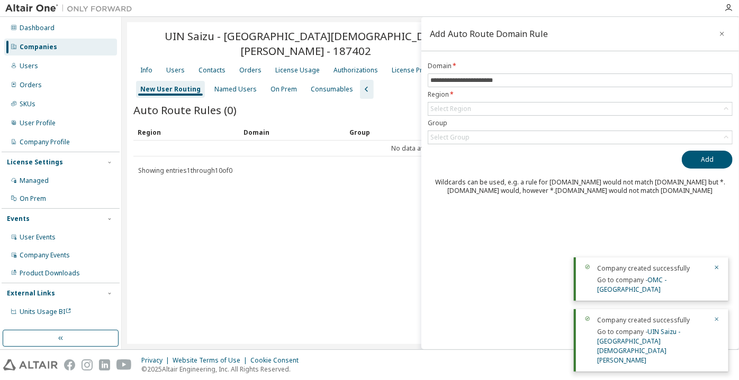
click at [725, 33] on icon "button" at bounding box center [721, 34] width 7 height 8
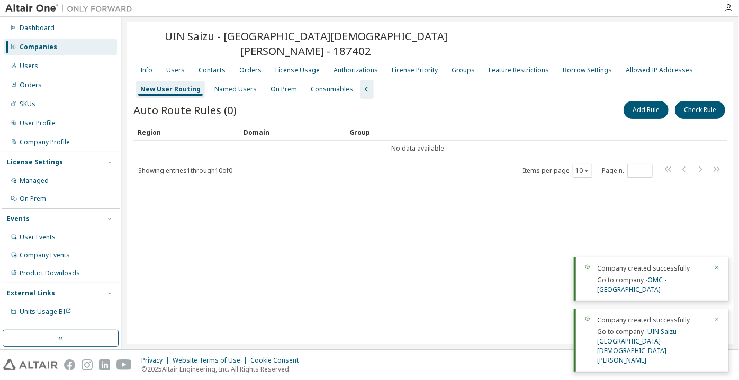
click at [182, 60] on div "UIN Saizu - Universitas Islam Negeri Prof. K.H. Saifuddin Zuhri Purwokerto - 18…" at bounding box center [430, 45] width 594 height 32
click at [180, 62] on div "Users" at bounding box center [175, 70] width 27 height 17
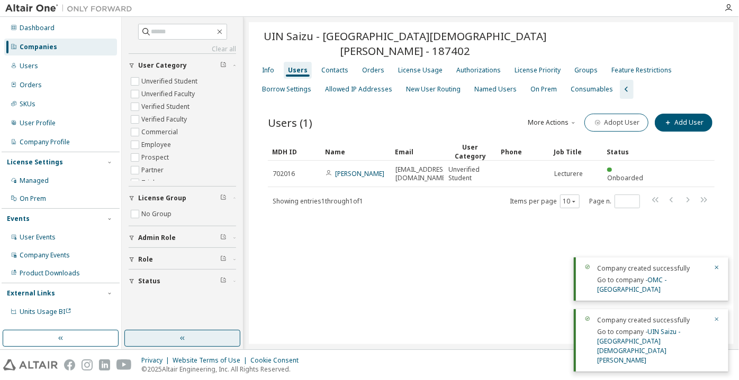
click at [220, 338] on button "button" at bounding box center [182, 338] width 116 height 17
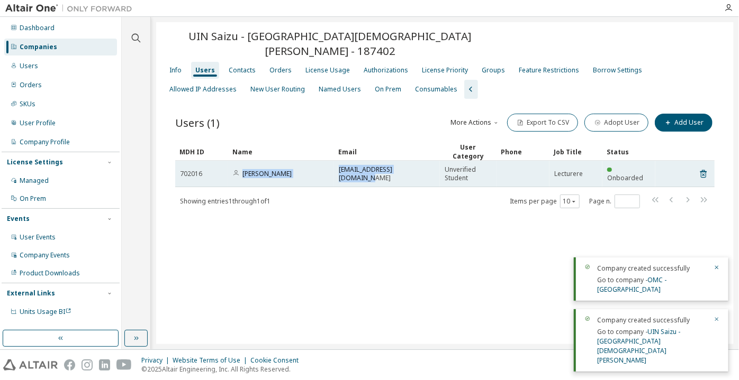
drag, startPoint x: 425, startPoint y: 173, endPoint x: 242, endPoint y: 170, distance: 183.1
click at [242, 170] on tr "702016 Fajar Hardoyono hardoyono@uinsaizu.ac.id Unverified Student Lecturere On…" at bounding box center [444, 174] width 539 height 26
copy tr "Fajar Hardoyono hardoyono@uinsaizu.ac.id"
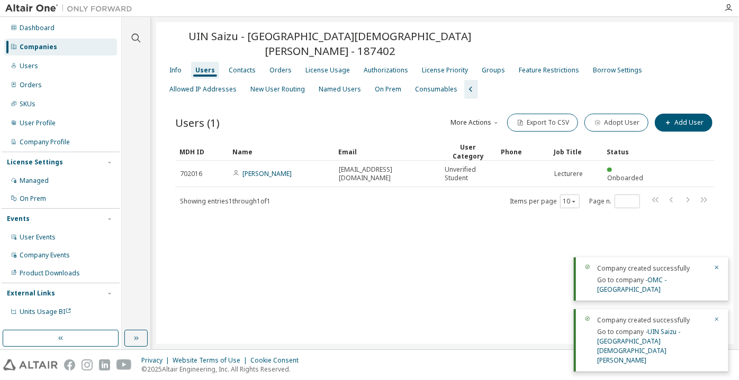
click at [325, 231] on div "Users (1) More Actions Import From CSV Export To CSV Adopt User Add User Clear …" at bounding box center [444, 168] width 565 height 138
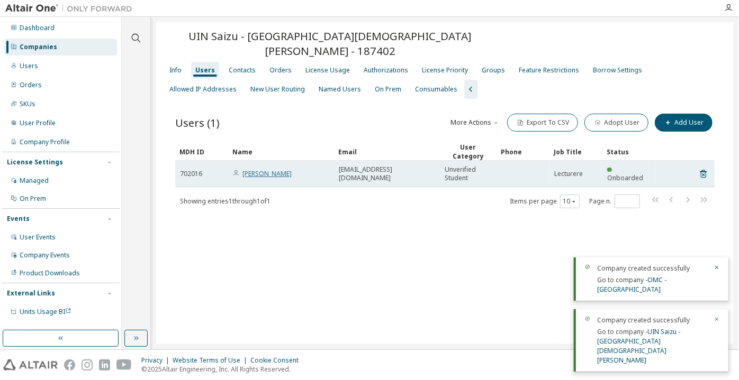
click at [250, 175] on link "Fajar Hardoyono" at bounding box center [266, 173] width 49 height 9
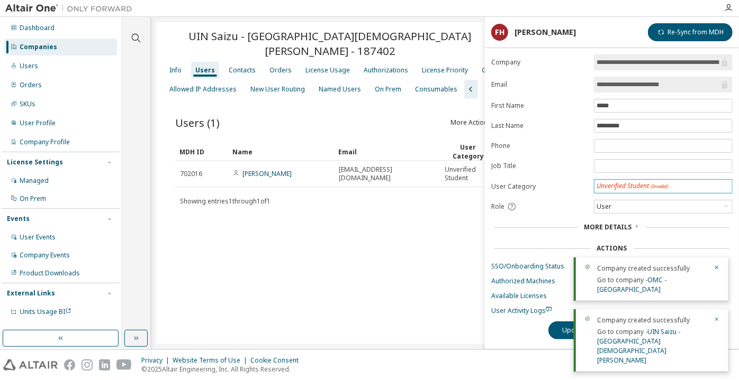
click at [606, 184] on div "Unverified Student (Invalid)" at bounding box center [632, 186] width 72 height 9
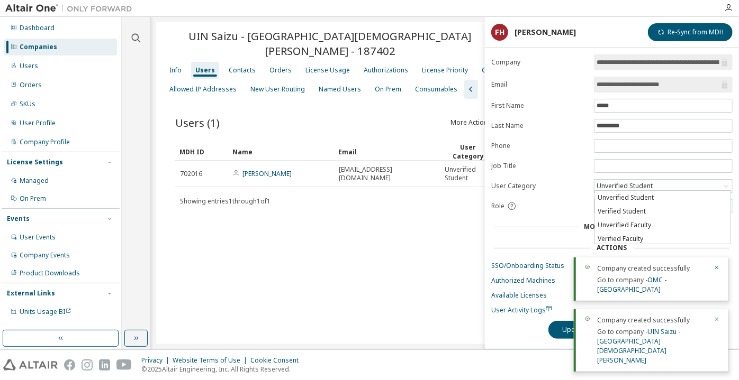
click at [619, 232] on li "Verified Faculty" at bounding box center [662, 239] width 135 height 14
click at [558, 330] on button "Update" at bounding box center [573, 330] width 51 height 18
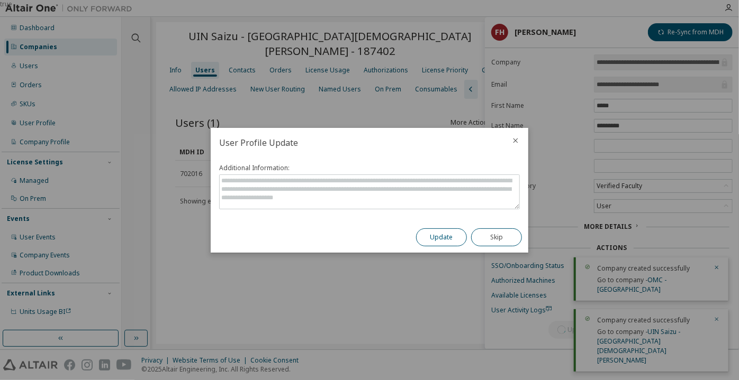
click at [456, 243] on button "Update" at bounding box center [441, 238] width 51 height 18
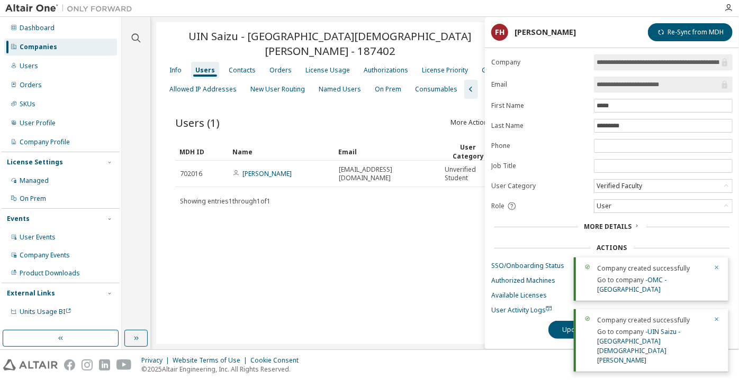
click at [716, 274] on button "button" at bounding box center [716, 269] width 6 height 10
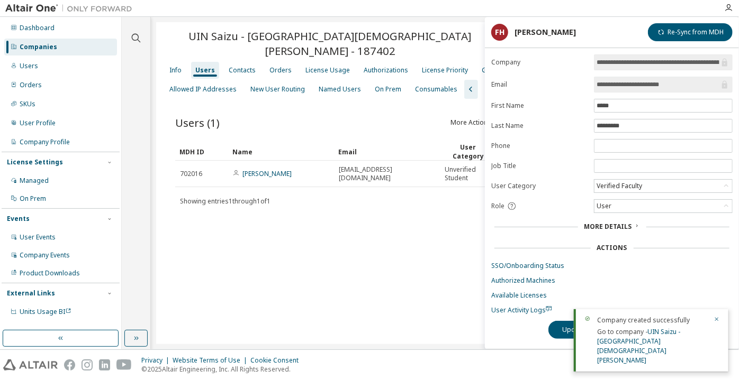
click at [445, 270] on div "UIN Saizu - Universitas Islam Negeri Prof. K.H. Saifuddin Zuhri Purwokerto - 18…" at bounding box center [444, 183] width 577 height 322
drag, startPoint x: 715, startPoint y: 331, endPoint x: 705, endPoint y: 331, distance: 10.1
click at [716, 323] on icon "button" at bounding box center [716, 319] width 6 height 6
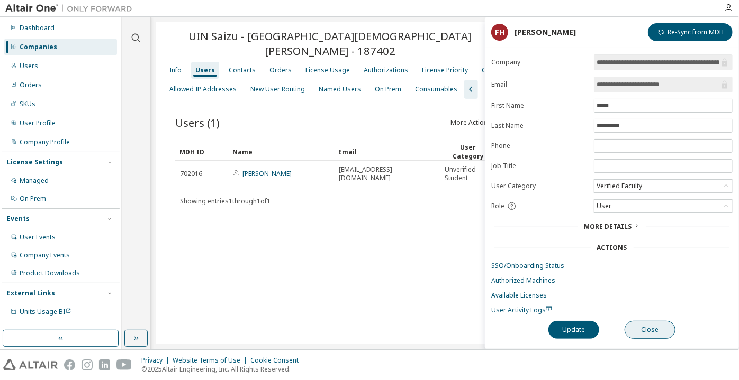
click at [661, 328] on body "**********" at bounding box center [369, 190] width 739 height 380
click at [31, 37] on div "Dashboard Companies Users Orders SKUs User Profile Company Profile License Sett…" at bounding box center [61, 170] width 118 height 303
click at [75, 43] on div "Companies" at bounding box center [60, 47] width 113 height 17
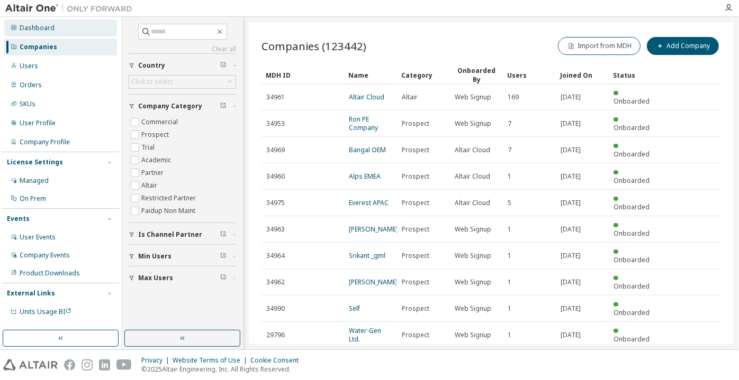
click at [67, 32] on div "Dashboard" at bounding box center [60, 28] width 113 height 17
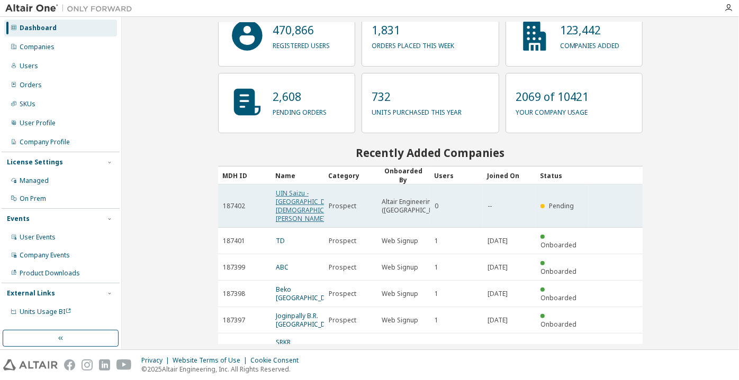
scroll to position [94, 0]
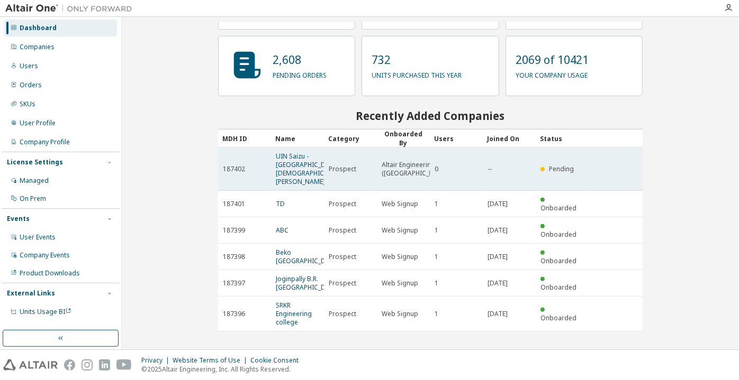
click at [300, 186] on span "UIN Saizu - Universitas Islam Negeri Prof. K.H. Saifuddin Zuhri Purwokerto" at bounding box center [310, 169] width 69 height 34
click at [288, 173] on link "UIN Saizu - Universitas Islam Negeri Prof. K.H. Saifuddin Zuhri Purwokerto" at bounding box center [310, 169] width 69 height 34
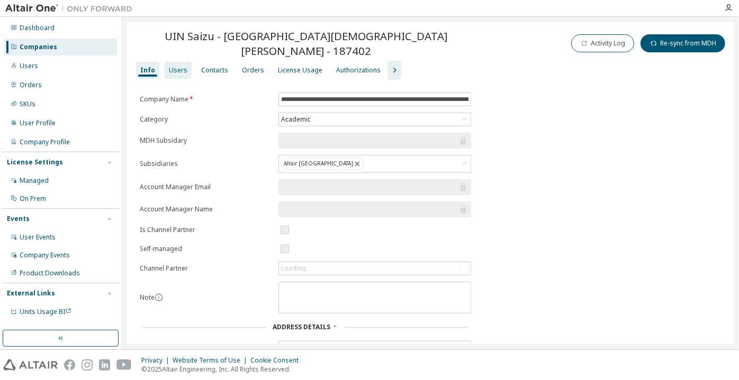
click at [179, 72] on div "Users" at bounding box center [178, 70] width 19 height 8
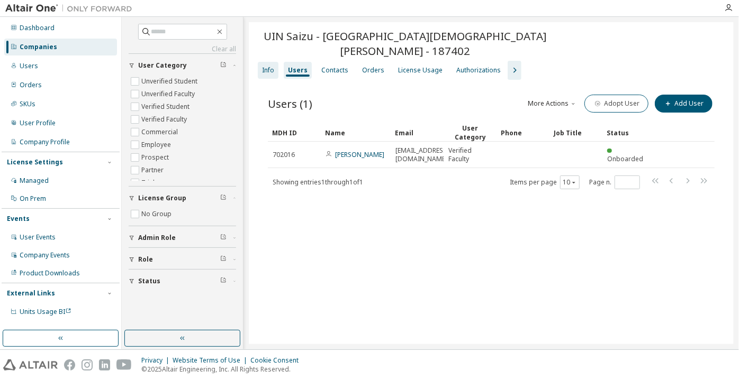
click at [269, 66] on div "Info" at bounding box center [268, 70] width 12 height 8
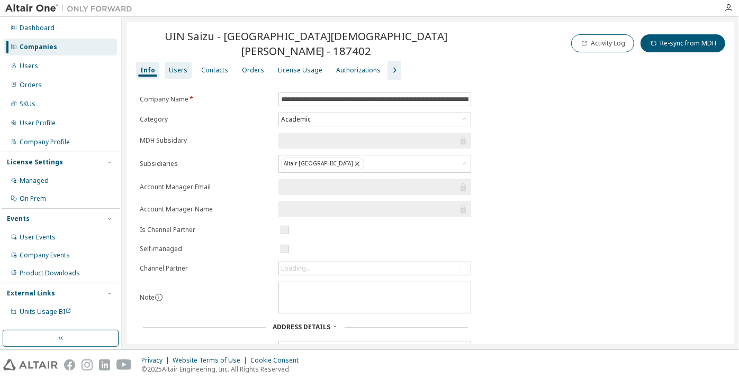
click at [181, 68] on div "Users" at bounding box center [178, 70] width 19 height 8
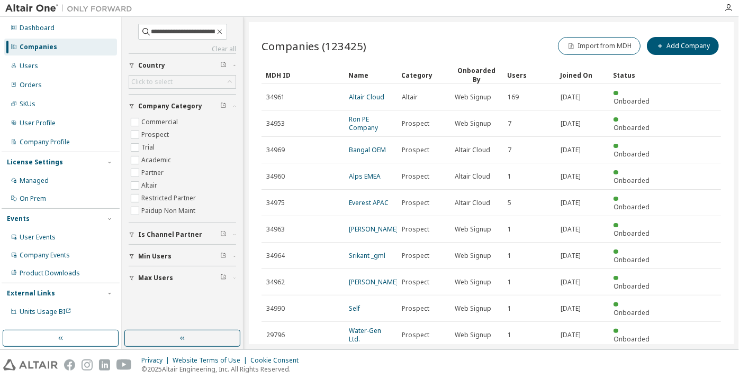
scroll to position [0, 325]
click at [249, 36] on div "**********" at bounding box center [430, 183] width 617 height 333
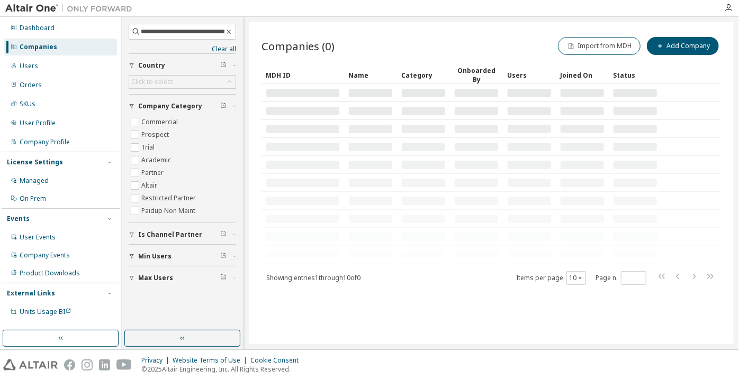
drag, startPoint x: 166, startPoint y: 32, endPoint x: 98, endPoint y: 38, distance: 68.5
click at [98, 38] on div "**********" at bounding box center [369, 183] width 739 height 333
drag, startPoint x: 170, startPoint y: 29, endPoint x: 134, endPoint y: 32, distance: 36.1
click at [134, 32] on span "**********" at bounding box center [182, 32] width 107 height 16
type input "**********"
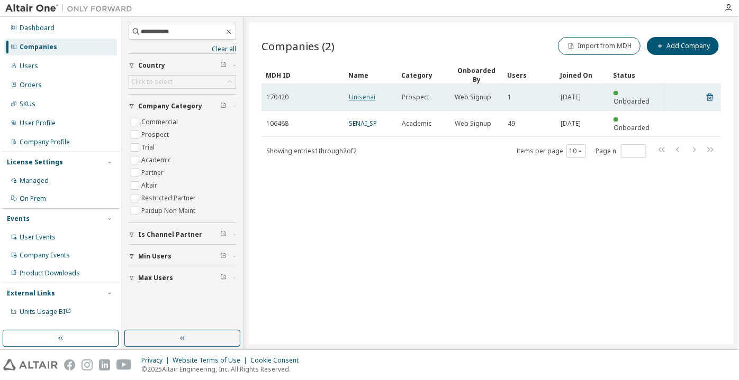
click at [356, 93] on link "Unisenai" at bounding box center [362, 97] width 26 height 9
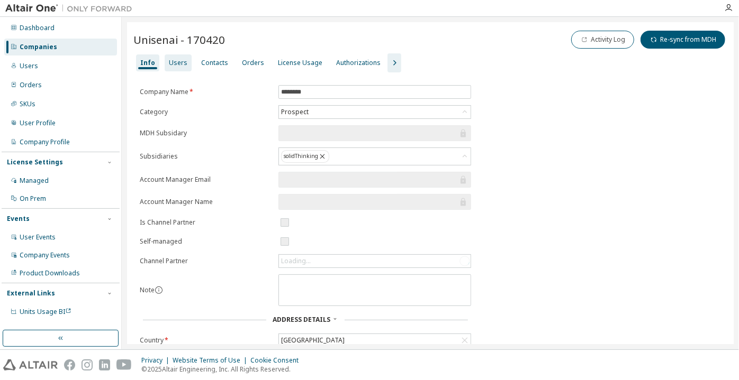
click at [176, 62] on div "Users" at bounding box center [178, 63] width 19 height 8
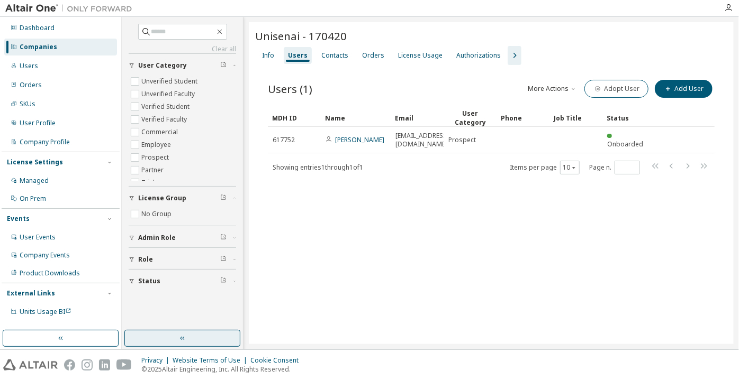
click at [206, 347] on button "button" at bounding box center [182, 338] width 116 height 17
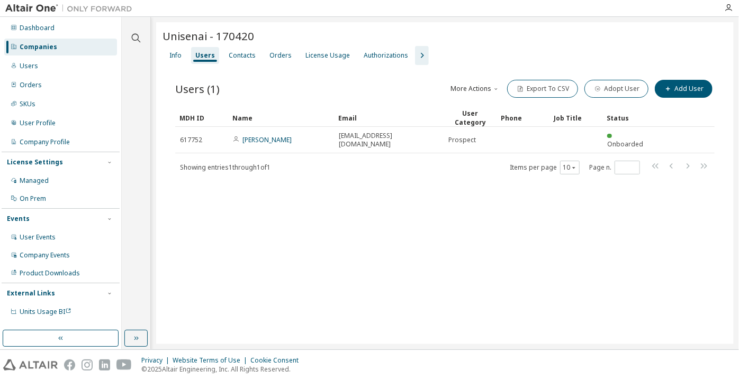
drag, startPoint x: 439, startPoint y: 118, endPoint x: 492, endPoint y: 113, distance: 53.1
drag, startPoint x: 335, startPoint y: 114, endPoint x: 295, endPoint y: 112, distance: 40.3
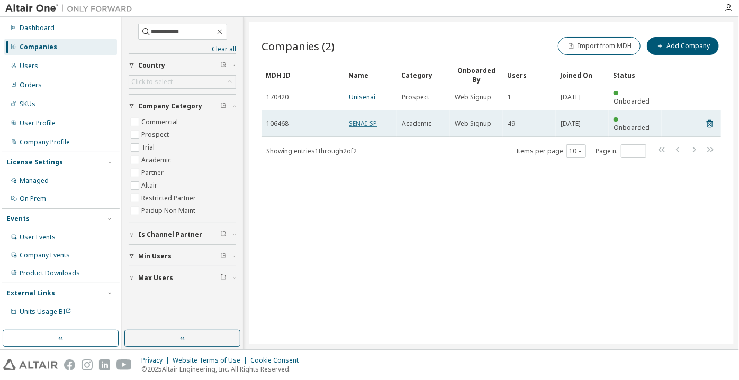
click at [360, 119] on link "SENAI_SP" at bounding box center [363, 123] width 28 height 9
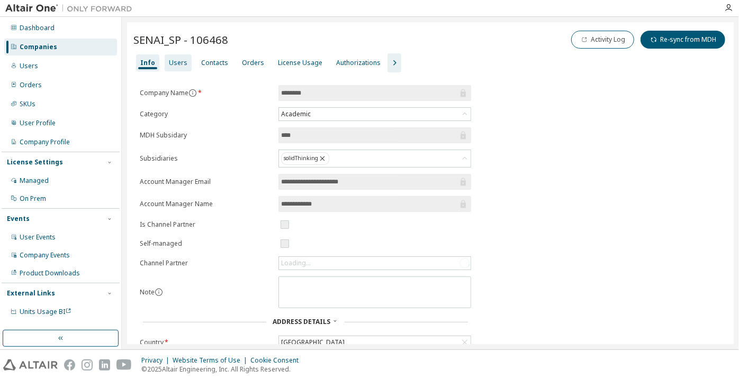
click at [165, 57] on div "Users" at bounding box center [178, 62] width 27 height 17
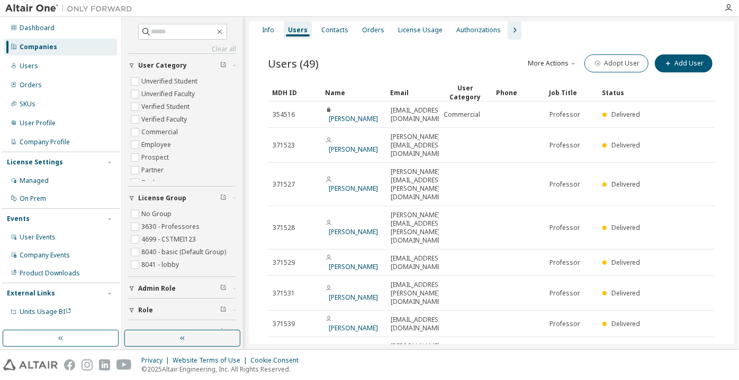
scroll to position [34, 0]
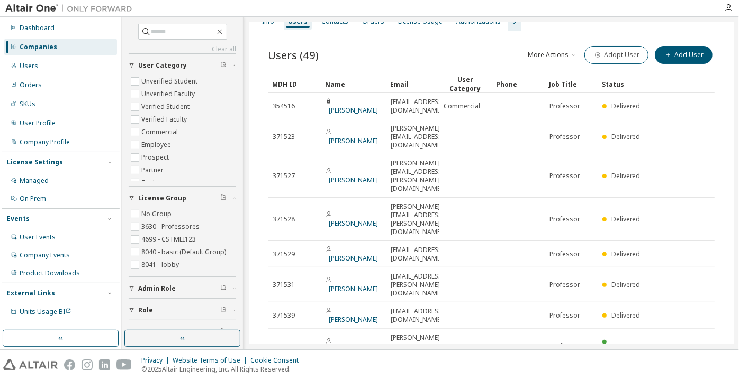
click at [202, 325] on button "Status" at bounding box center [182, 332] width 107 height 23
drag, startPoint x: 202, startPoint y: 331, endPoint x: 242, endPoint y: 314, distance: 43.8
click at [202, 332] on button "button" at bounding box center [182, 338] width 116 height 17
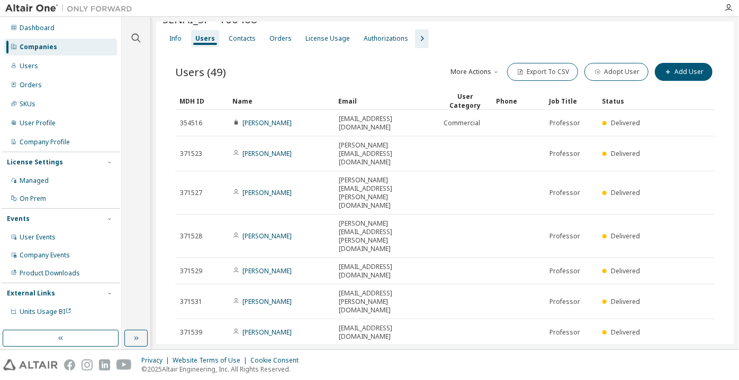
click at [576, 366] on div "100" at bounding box center [597, 368] width 85 height 13
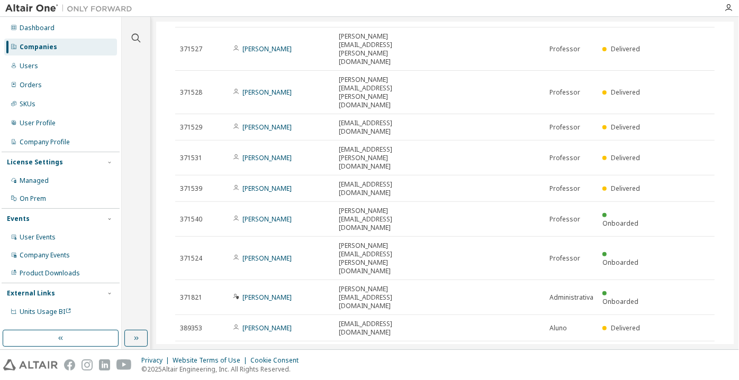
scroll to position [0, 0]
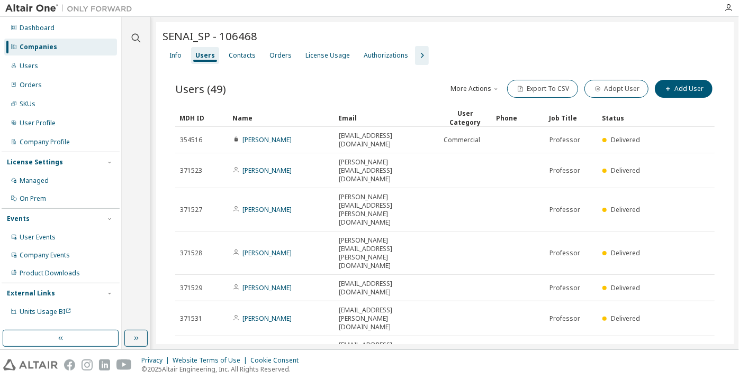
drag, startPoint x: 436, startPoint y: 112, endPoint x: 453, endPoint y: 112, distance: 16.9
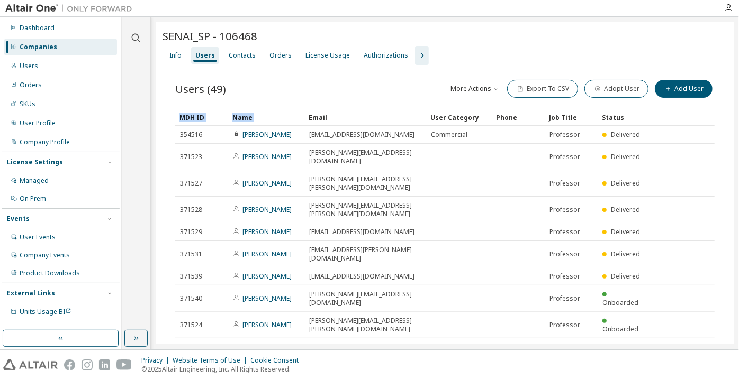
drag, startPoint x: 335, startPoint y: 112, endPoint x: 305, endPoint y: 114, distance: 30.2
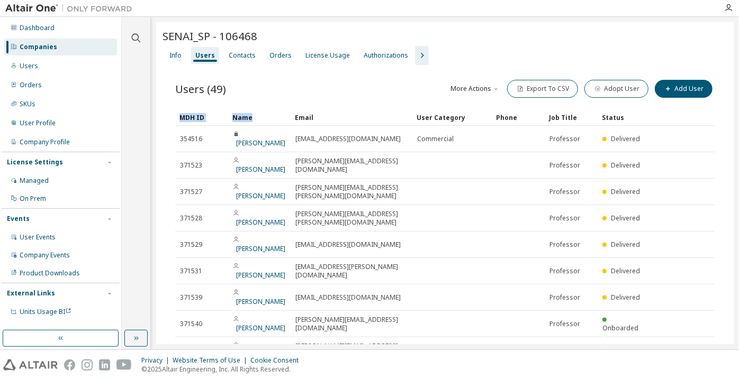
drag, startPoint x: 303, startPoint y: 116, endPoint x: 289, endPoint y: 116, distance: 13.8
drag, startPoint x: 132, startPoint y: 36, endPoint x: 179, endPoint y: 27, distance: 47.4
click at [132, 37] on icon "button" at bounding box center [136, 38] width 9 height 9
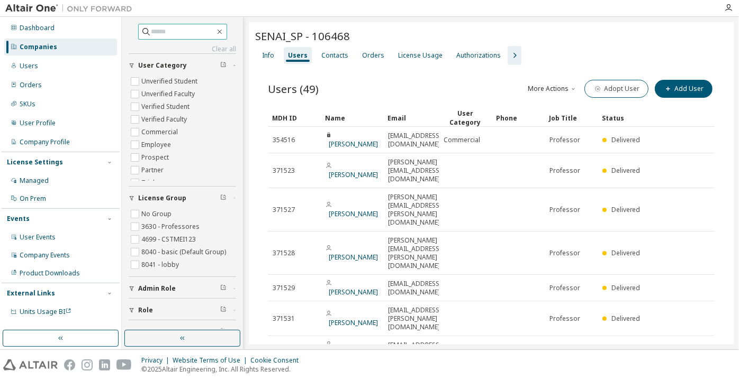
click at [185, 32] on input "text" at bounding box center [182, 31] width 63 height 11
paste input "**********"
drag, startPoint x: 169, startPoint y: 31, endPoint x: 125, endPoint y: 34, distance: 44.0
click at [125, 34] on div "**********" at bounding box center [182, 174] width 118 height 311
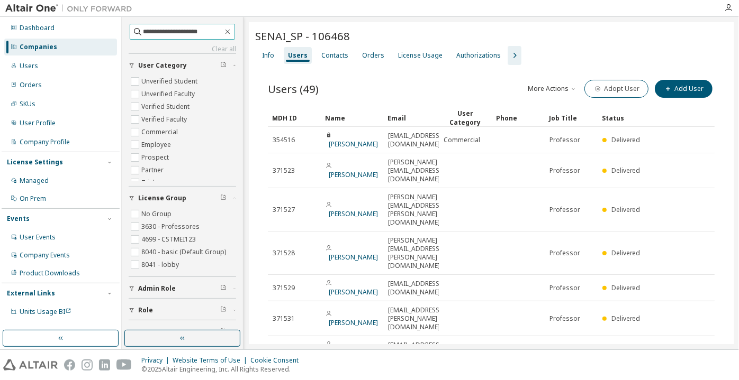
scroll to position [0, 0]
type input "**********"
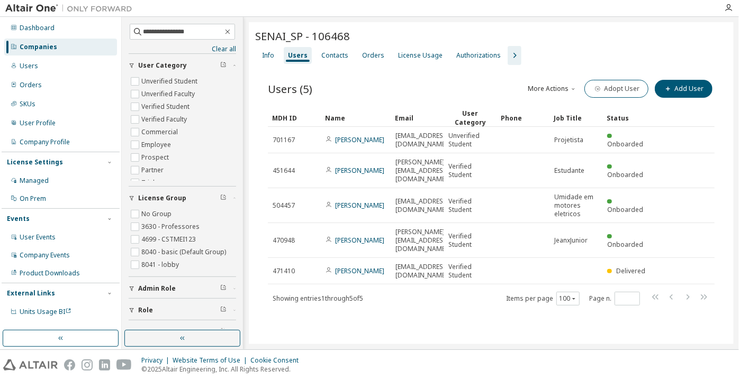
drag, startPoint x: 446, startPoint y: 115, endPoint x: 456, endPoint y: 115, distance: 9.5
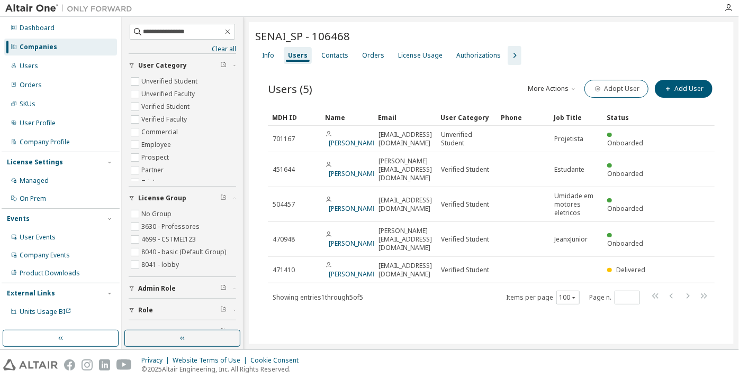
drag, startPoint x: 390, startPoint y: 120, endPoint x: 347, endPoint y: 122, distance: 44.0
drag, startPoint x: 322, startPoint y: 112, endPoint x: 314, endPoint y: 114, distance: 8.1
drag, startPoint x: 321, startPoint y: 116, endPoint x: 312, endPoint y: 116, distance: 9.0
click at [195, 338] on button "button" at bounding box center [182, 338] width 116 height 17
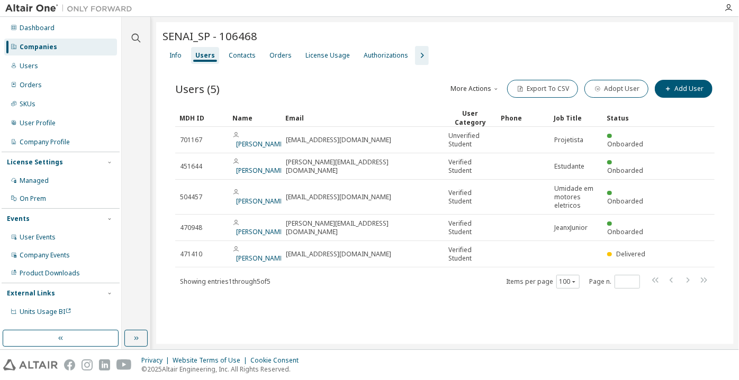
drag, startPoint x: 343, startPoint y: 111, endPoint x: 445, endPoint y: 132, distance: 104.2
click at [416, 61] on icon "button" at bounding box center [421, 55] width 13 height 13
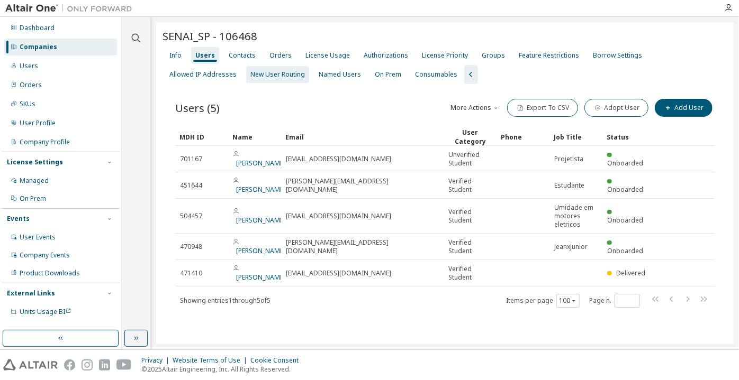
click at [246, 78] on div "New User Routing" at bounding box center [277, 74] width 63 height 17
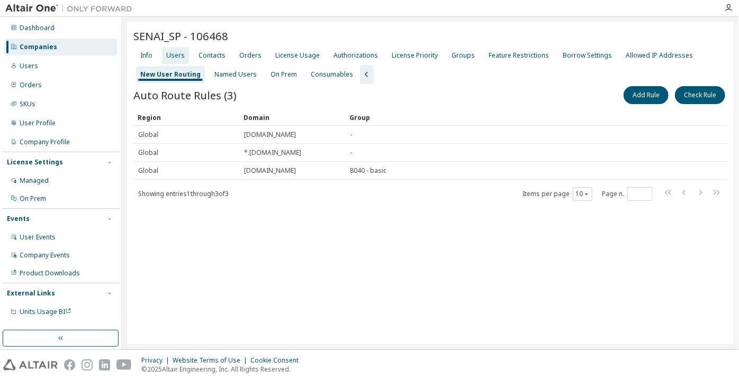
click at [184, 63] on div "Users" at bounding box center [175, 55] width 27 height 17
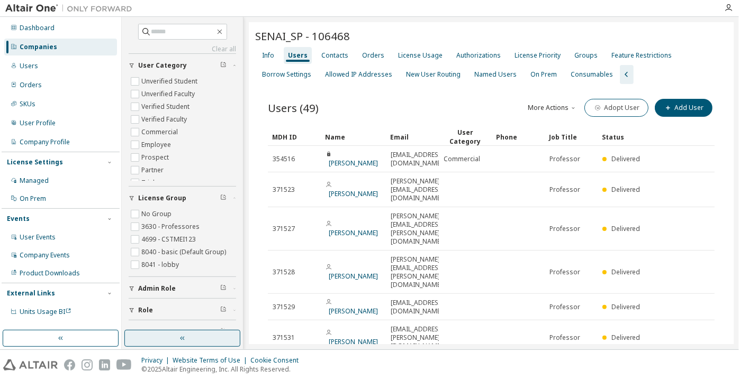
click at [203, 341] on button "button" at bounding box center [182, 338] width 116 height 17
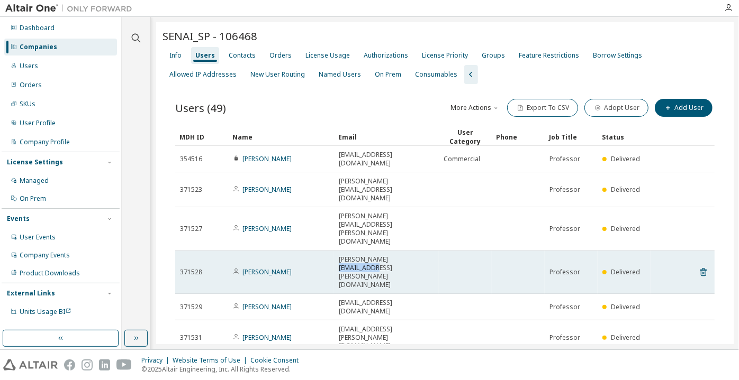
drag, startPoint x: 407, startPoint y: 210, endPoint x: 376, endPoint y: 213, distance: 31.3
click at [376, 251] on td "jorge.ferrer@sp.senai.br" at bounding box center [386, 272] width 105 height 43
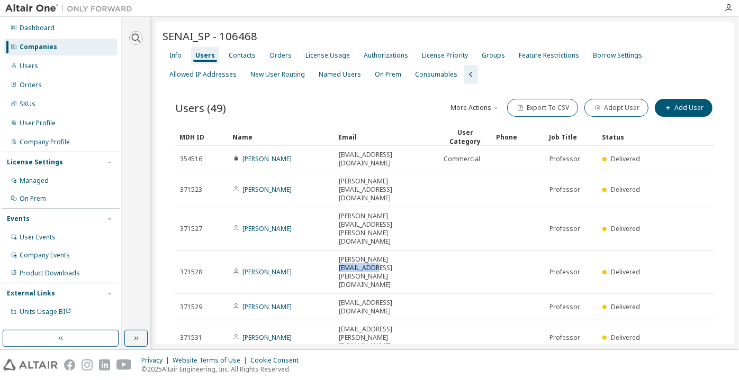
drag, startPoint x: 137, startPoint y: 41, endPoint x: 174, endPoint y: 31, distance: 38.5
click at [137, 42] on icon "button" at bounding box center [136, 38] width 13 height 13
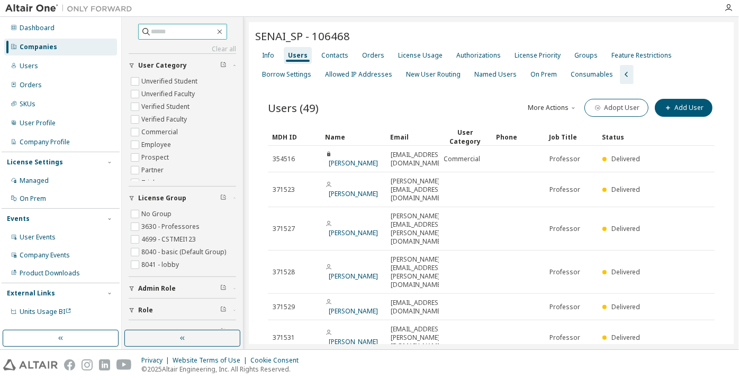
click at [175, 30] on input "text" at bounding box center [182, 31] width 63 height 11
paste input "**********"
drag, startPoint x: 170, startPoint y: 33, endPoint x: 115, endPoint y: 40, distance: 54.9
click at [115, 40] on div "**********" at bounding box center [369, 183] width 739 height 333
type input "**********"
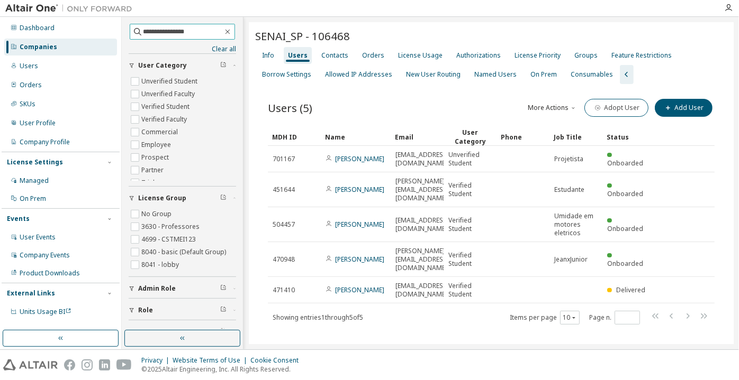
click at [192, 28] on input "**********" at bounding box center [182, 31] width 79 height 11
click at [95, 49] on div "Companies" at bounding box center [60, 47] width 113 height 17
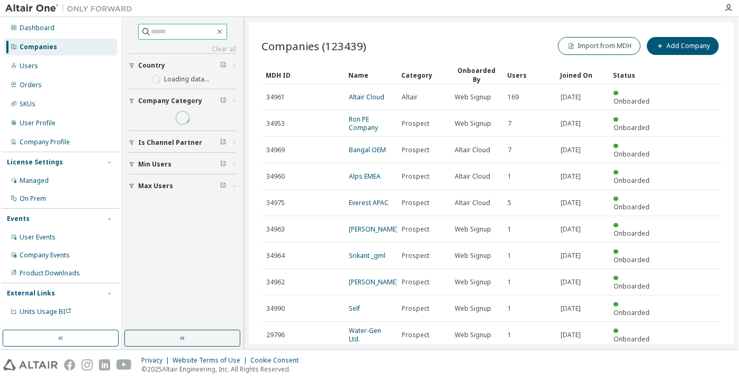
click at [152, 31] on input "text" at bounding box center [182, 31] width 63 height 11
paste input "**********"
type input "**********"
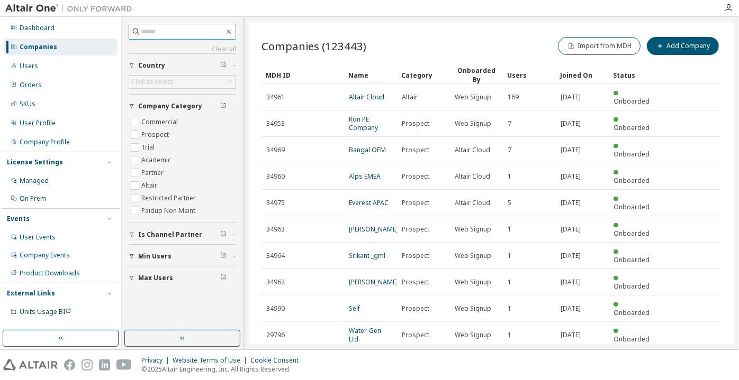
paste input "**********"
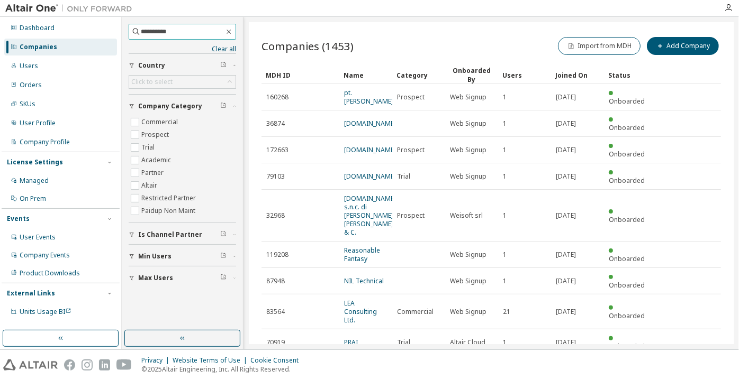
type input "**********"
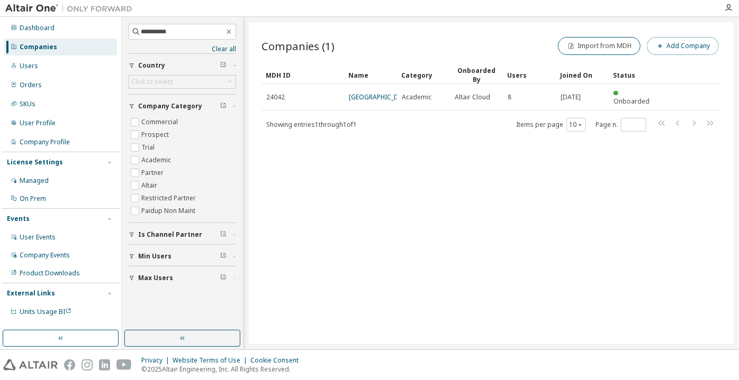
click at [667, 44] on button "Add Company" at bounding box center [683, 46] width 72 height 18
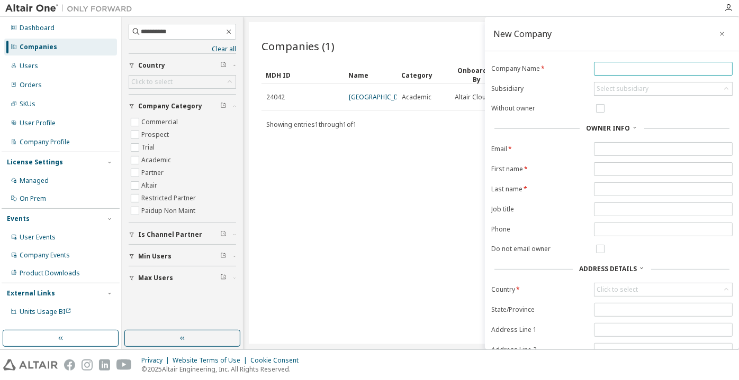
click at [665, 75] on form "Company Name * Subsidiary Select subsidiary Without owner Owner Info Email * Fi…" at bounding box center [611, 229] width 241 height 335
paste input "**********"
click at [661, 68] on input "text" at bounding box center [662, 69] width 133 height 8
type input "**********"
click at [599, 101] on form "**********" at bounding box center [611, 229] width 241 height 335
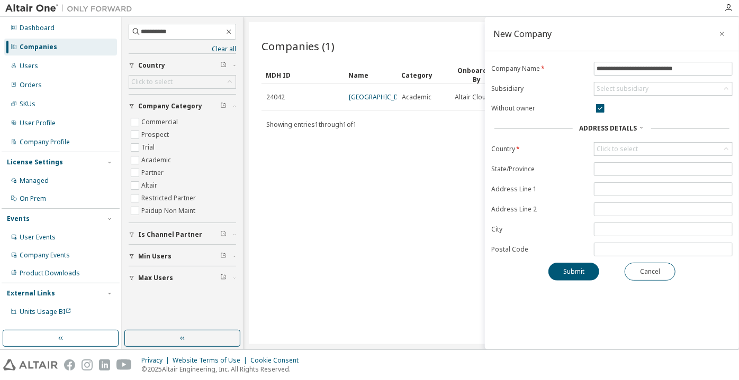
click at [627, 139] on form "**********" at bounding box center [611, 159] width 241 height 195
click at [627, 147] on div "Click to select" at bounding box center [616, 149] width 41 height 8
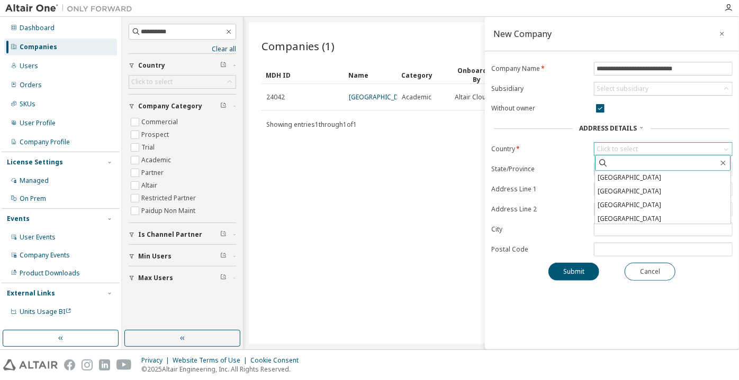
click at [640, 163] on input "text" at bounding box center [663, 163] width 110 height 11
type input "***"
click at [630, 190] on li "[GEOGRAPHIC_DATA]" at bounding box center [662, 192] width 135 height 14
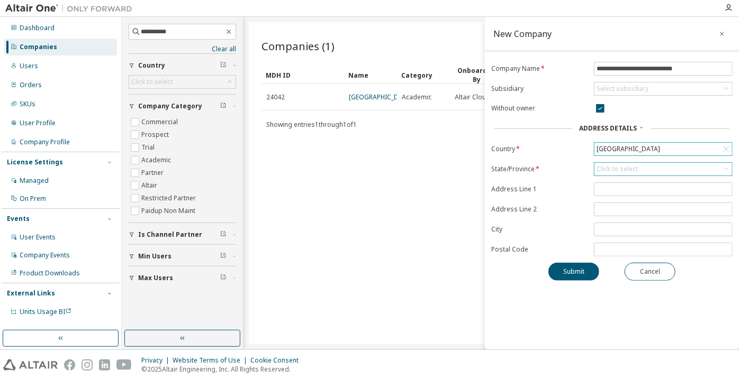
click at [617, 173] on div "Click to select" at bounding box center [617, 169] width 44 height 12
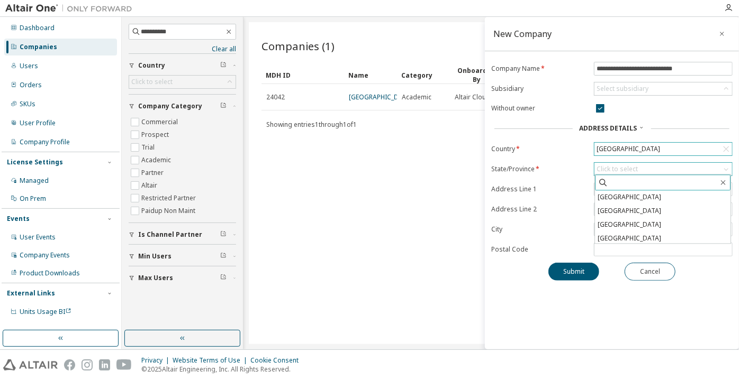
click at [636, 186] on input "text" at bounding box center [663, 182] width 110 height 11
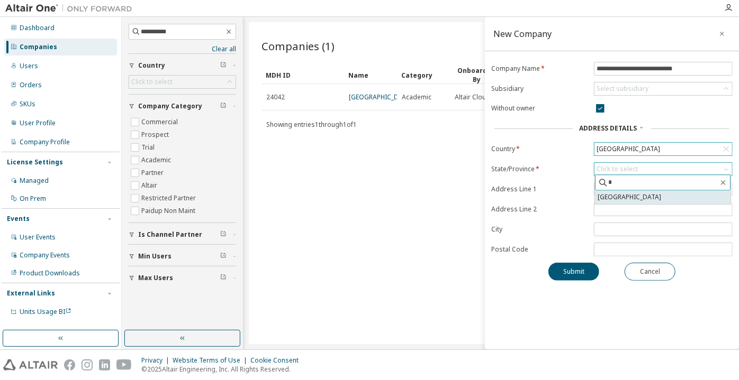
type input "*"
click at [636, 198] on li "[GEOGRAPHIC_DATA]" at bounding box center [662, 197] width 135 height 14
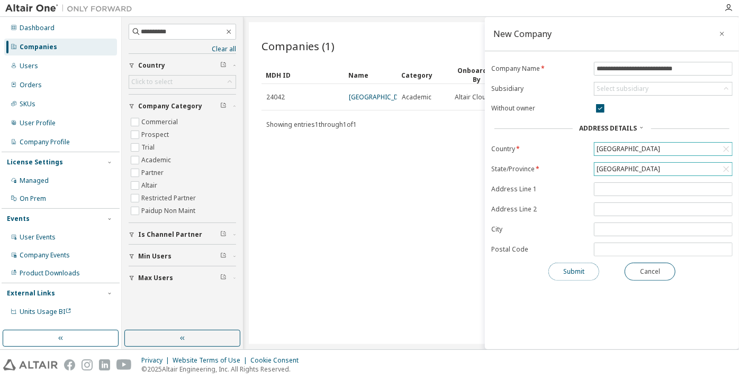
click at [572, 263] on button "Submit" at bounding box center [573, 272] width 51 height 18
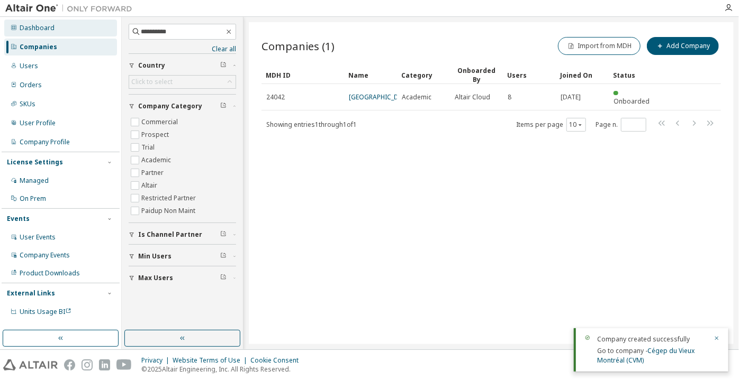
click at [73, 28] on div "Dashboard" at bounding box center [60, 28] width 113 height 17
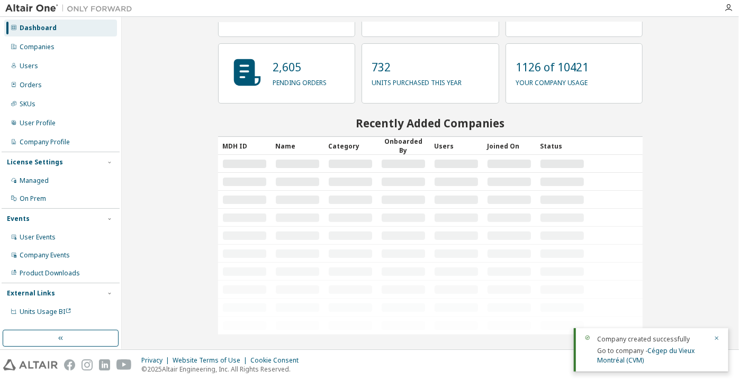
scroll to position [81, 0]
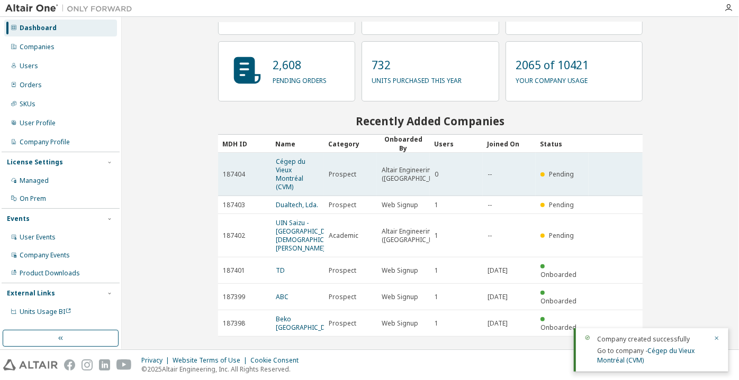
click at [293, 185] on span "Cégep du Vieux Montréal (CVM)" at bounding box center [297, 175] width 43 height 34
click at [282, 170] on link "Cégep du Vieux Montréal (CVM)" at bounding box center [291, 174] width 30 height 34
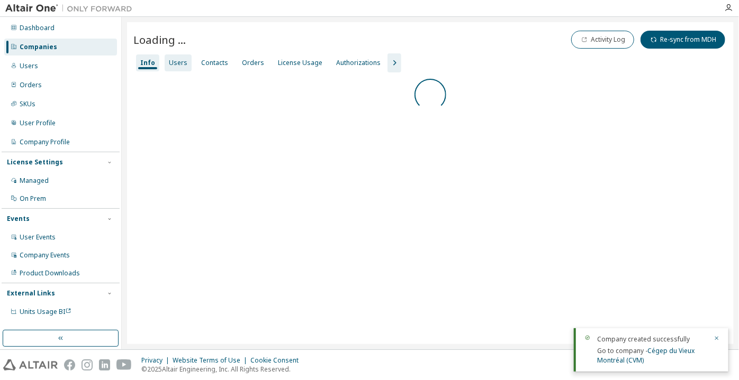
click at [171, 54] on div "Users" at bounding box center [178, 62] width 27 height 17
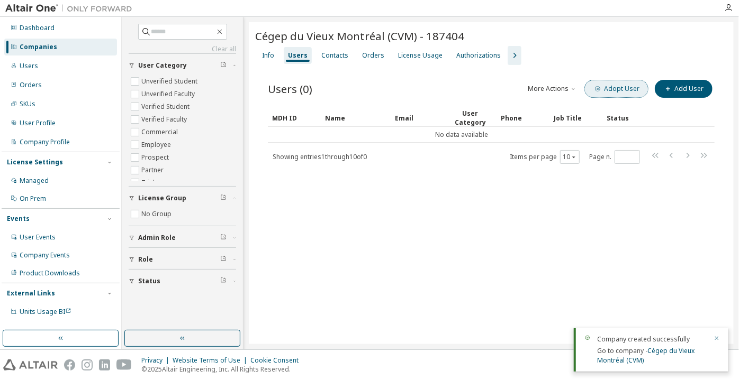
click at [625, 92] on button "Adopt User" at bounding box center [616, 89] width 64 height 18
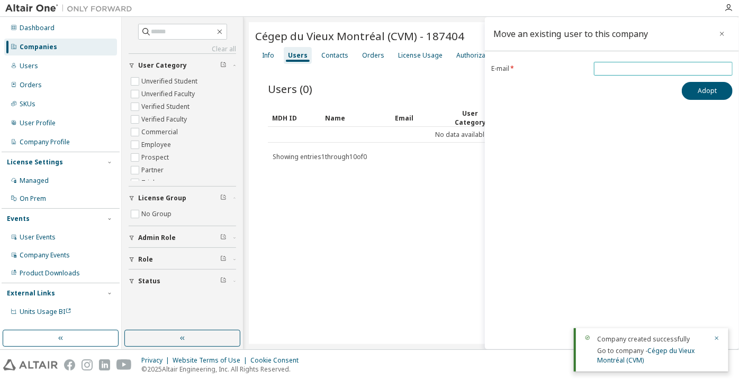
click at [612, 63] on span at bounding box center [663, 69] width 139 height 14
click at [616, 68] on input "email" at bounding box center [662, 69] width 133 height 8
paste input "**********"
type input "**********"
click at [717, 96] on button "Adopt" at bounding box center [706, 91] width 51 height 18
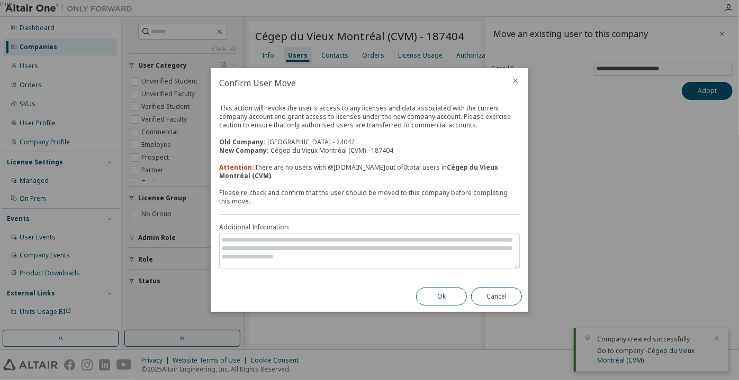
click at [437, 297] on button "Ok" at bounding box center [441, 297] width 51 height 18
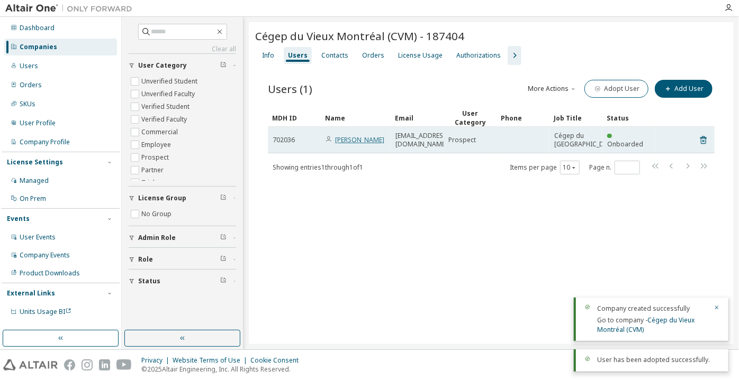
click at [357, 144] on link "[PERSON_NAME]" at bounding box center [359, 139] width 49 height 9
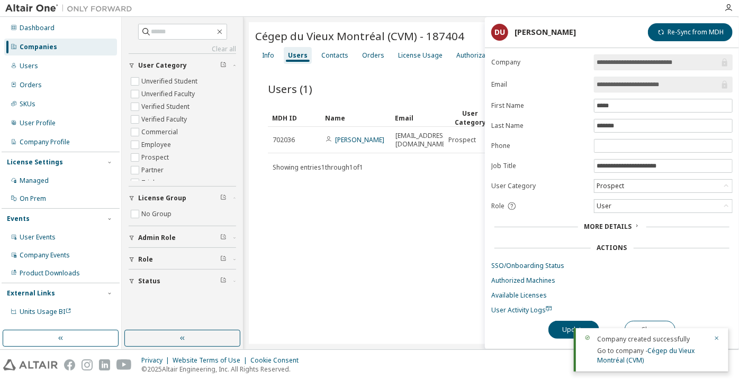
drag, startPoint x: 685, startPoint y: 84, endPoint x: 632, endPoint y: 89, distance: 53.2
click at [632, 89] on span "**********" at bounding box center [663, 85] width 139 height 16
click at [645, 315] on div "**********" at bounding box center [612, 201] width 254 height 295
click at [646, 324] on button "Close" at bounding box center [649, 330] width 51 height 18
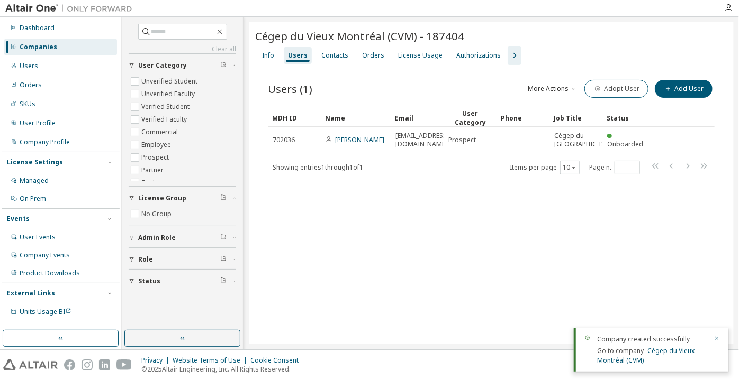
click at [508, 53] on icon "button" at bounding box center [514, 55] width 13 height 13
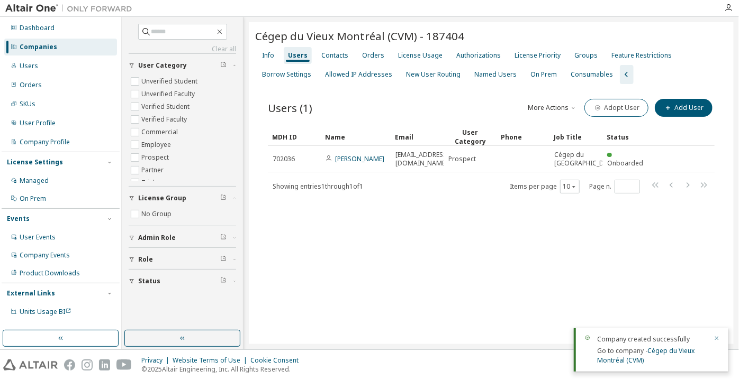
drag, startPoint x: 445, startPoint y: 79, endPoint x: 477, endPoint y: 81, distance: 31.8
click at [445, 79] on div "New User Routing" at bounding box center [433, 74] width 63 height 17
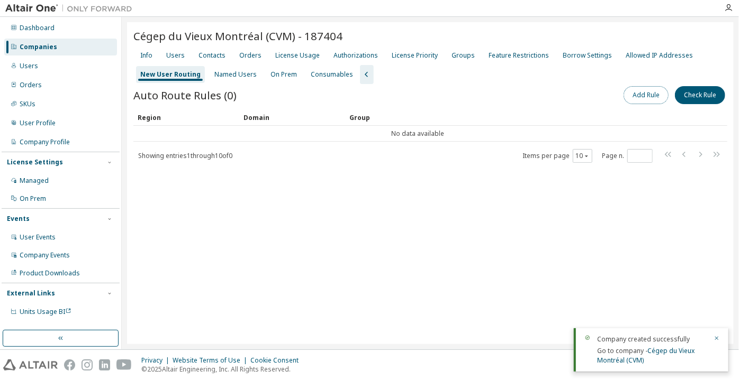
click at [652, 96] on button "Add Rule" at bounding box center [645, 95] width 45 height 18
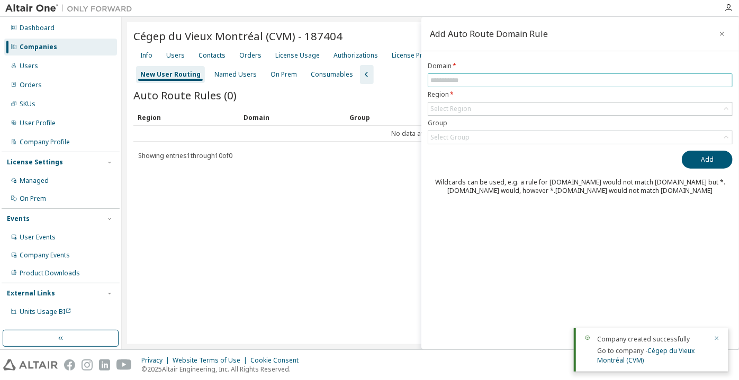
click at [631, 81] on input "text" at bounding box center [579, 80] width 299 height 8
paste input "**********"
click at [472, 112] on div "Select Region" at bounding box center [580, 109] width 304 height 13
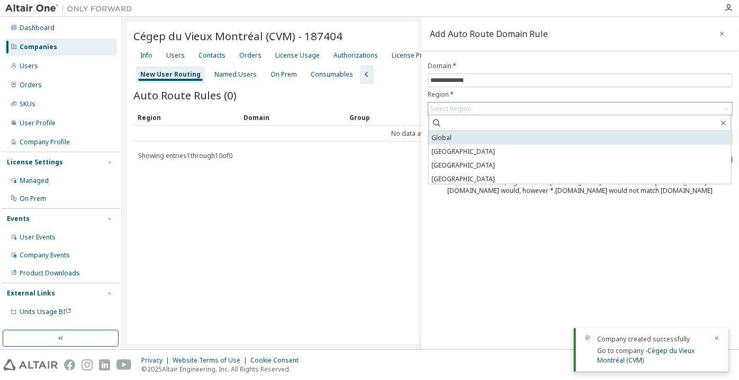
click at [458, 141] on li "Global" at bounding box center [580, 138] width 302 height 14
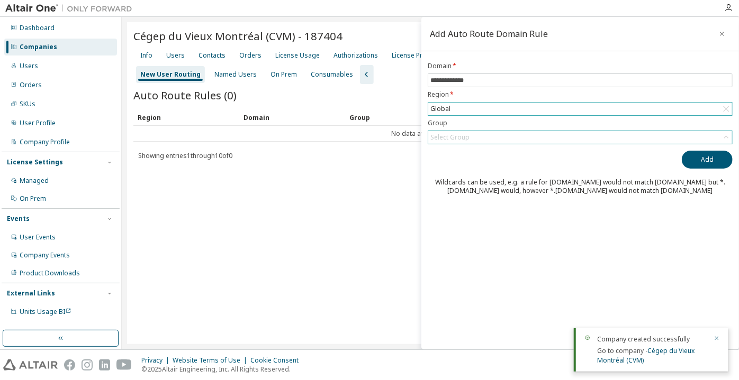
click at [447, 139] on div "Select Group" at bounding box center [449, 137] width 39 height 8
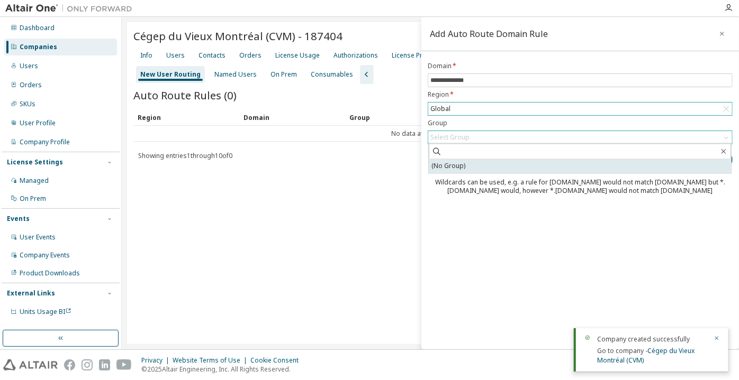
drag, startPoint x: 451, startPoint y: 164, endPoint x: 460, endPoint y: 165, distance: 9.1
click at [451, 165] on li "(No Group)" at bounding box center [580, 167] width 302 height 14
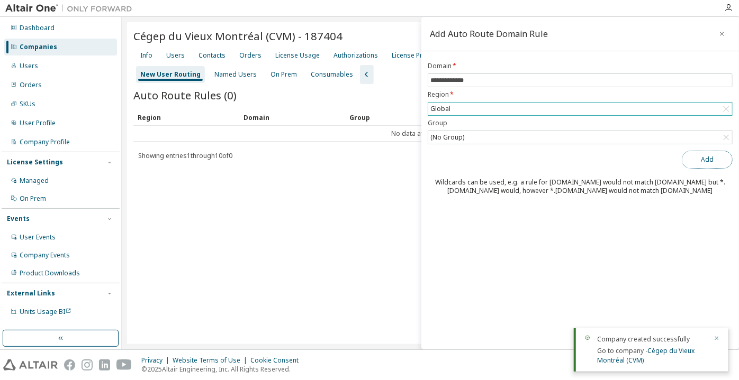
click at [687, 163] on button "Add" at bounding box center [706, 160] width 51 height 18
click at [431, 78] on input "**********" at bounding box center [579, 80] width 299 height 8
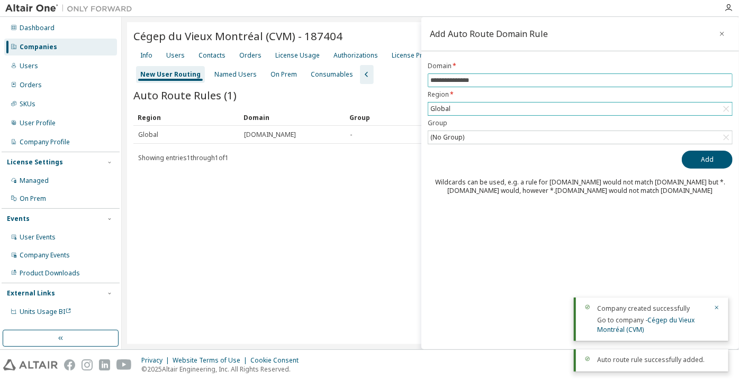
type input "**********"
click at [681, 151] on button "Add" at bounding box center [706, 160] width 51 height 18
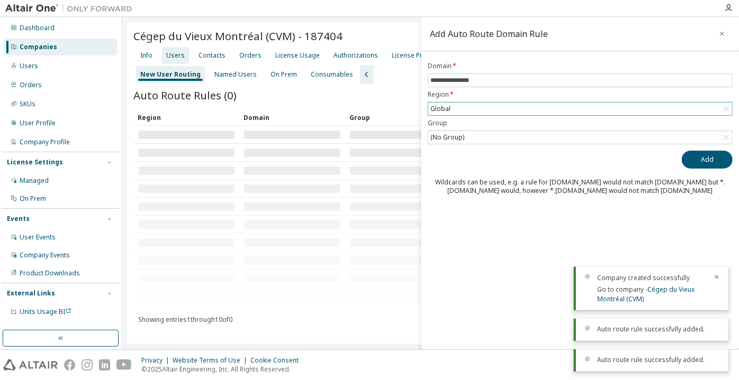
click at [180, 49] on div "Users" at bounding box center [175, 55] width 27 height 17
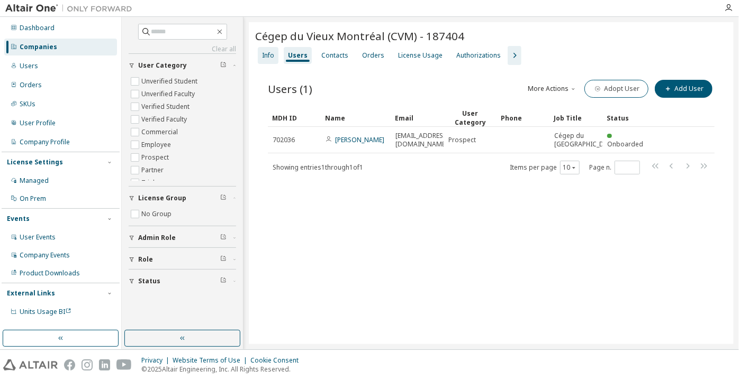
click at [271, 52] on div "Info" at bounding box center [268, 55] width 12 height 8
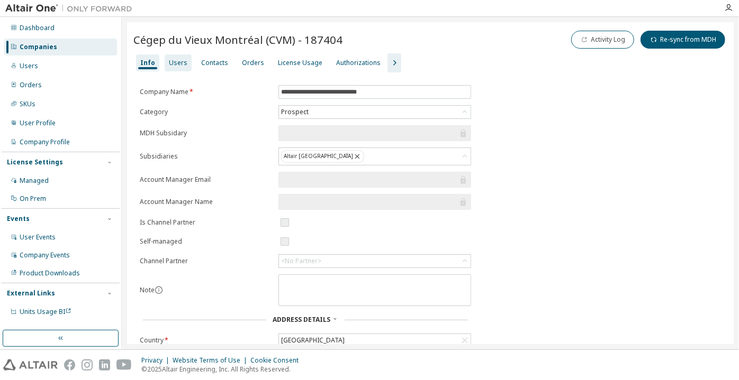
click at [171, 61] on div "Users" at bounding box center [178, 63] width 19 height 8
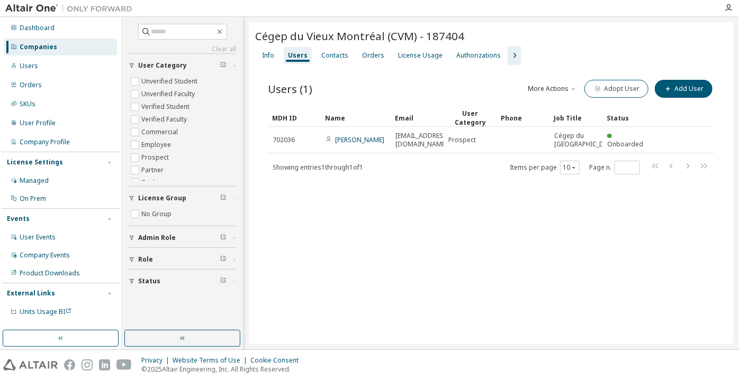
click at [106, 47] on div "Companies" at bounding box center [60, 47] width 113 height 17
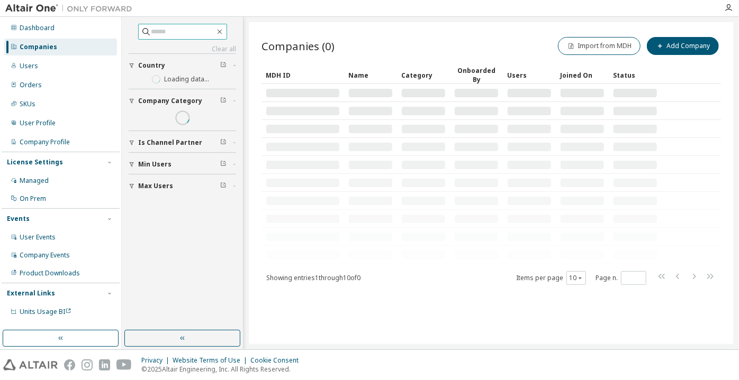
click at [151, 29] on input "text" at bounding box center [182, 31] width 63 height 11
paste input "**********"
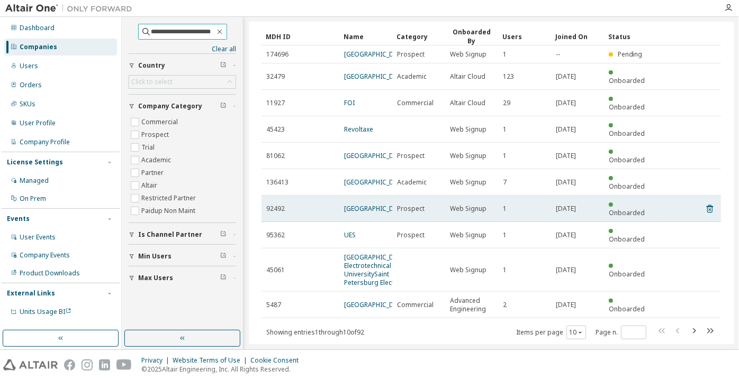
scroll to position [77, 0]
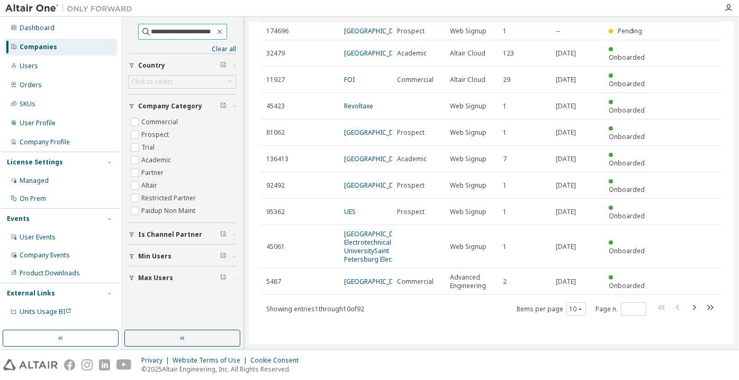
drag, startPoint x: 197, startPoint y: 27, endPoint x: 213, endPoint y: 29, distance: 16.0
click at [213, 29] on input "**********" at bounding box center [182, 31] width 63 height 11
type input "**********"
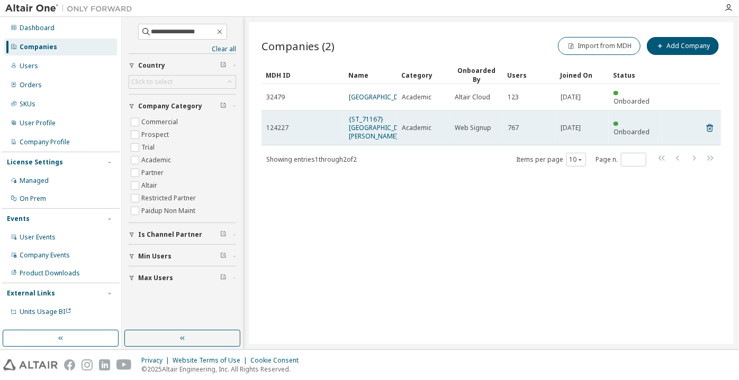
click at [365, 141] on td "{ST_71167} University of Santo Tomas" at bounding box center [370, 128] width 53 height 35
click at [363, 134] on link "{ST_71167} University of Santo Tomas" at bounding box center [380, 128] width 63 height 26
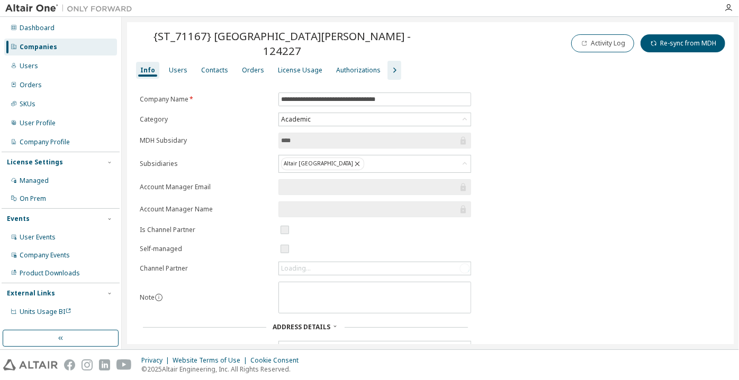
click at [189, 67] on div "Info Users Contacts Orders License Usage Authorizations" at bounding box center [430, 70] width 594 height 19
click at [180, 66] on div "Users" at bounding box center [178, 70] width 19 height 8
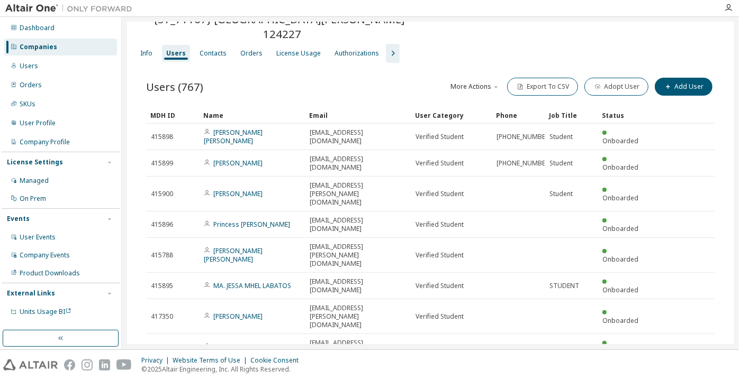
scroll to position [33, 0]
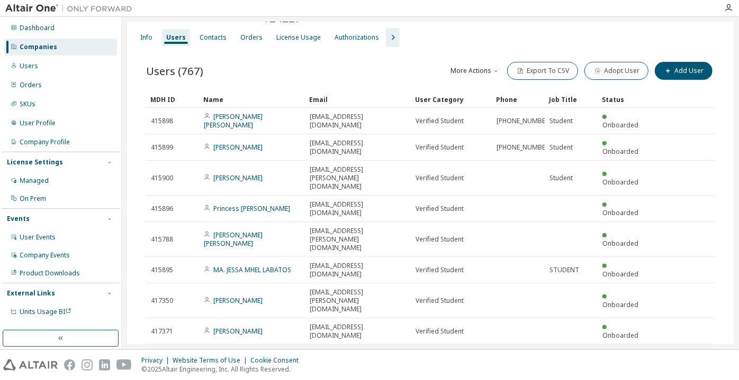
click at [575, 365] on div "100" at bounding box center [597, 368] width 85 height 13
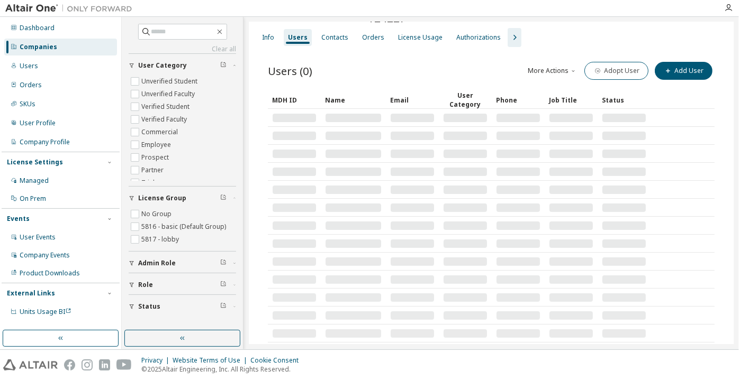
scroll to position [48, 0]
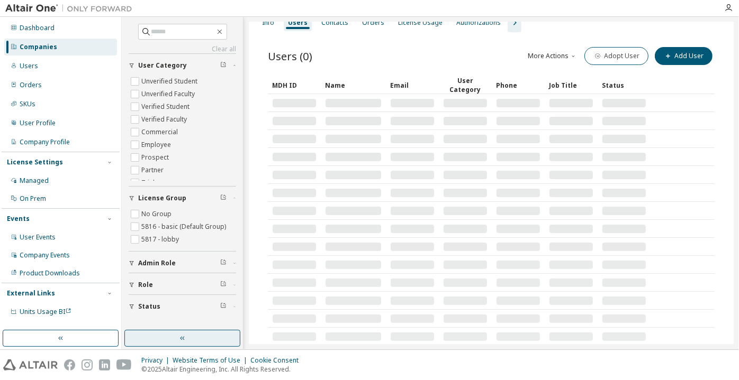
click at [225, 340] on button "button" at bounding box center [182, 338] width 116 height 17
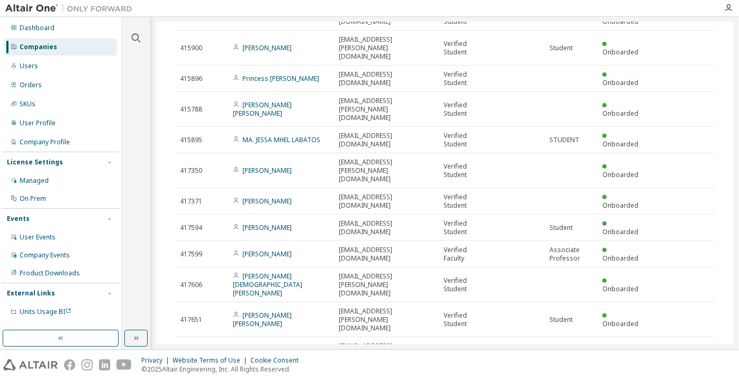
scroll to position [33, 0]
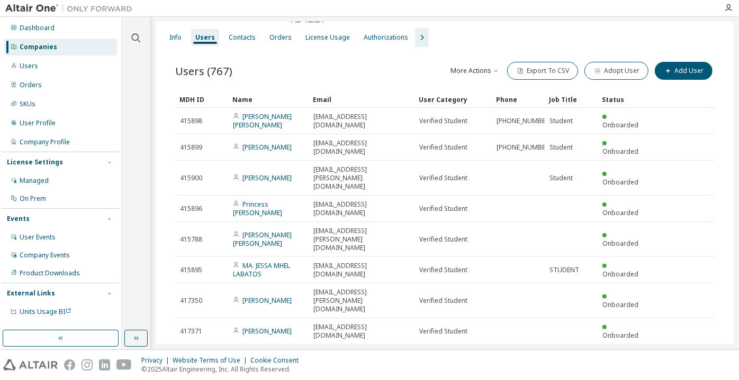
drag, startPoint x: 335, startPoint y: 88, endPoint x: 310, endPoint y: 90, distance: 26.0
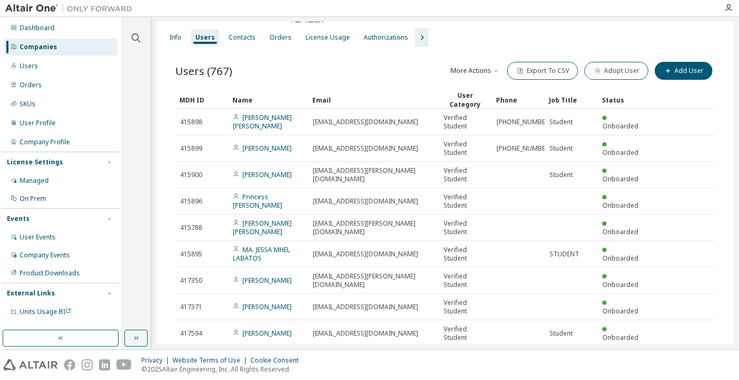
drag, startPoint x: 412, startPoint y: 79, endPoint x: 462, endPoint y: 75, distance: 51.0
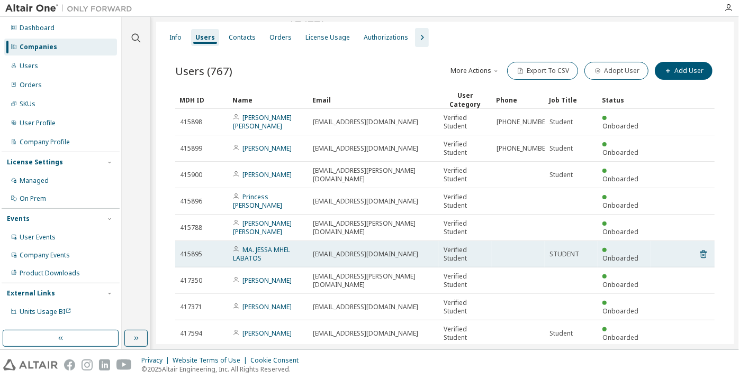
click at [429, 241] on td "majessa.labatos.pharma@ust.edu.ph" at bounding box center [373, 254] width 131 height 26
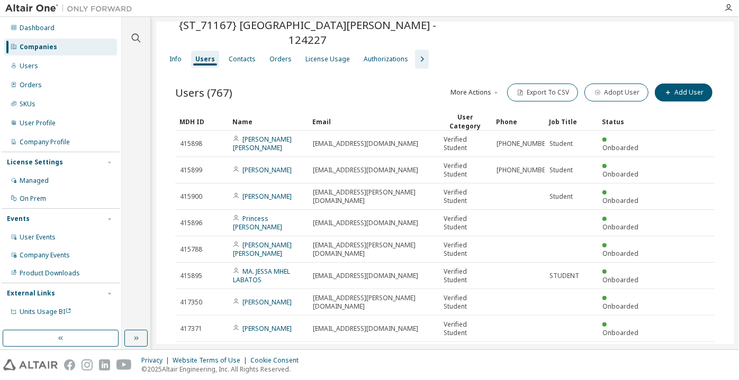
scroll to position [0, 0]
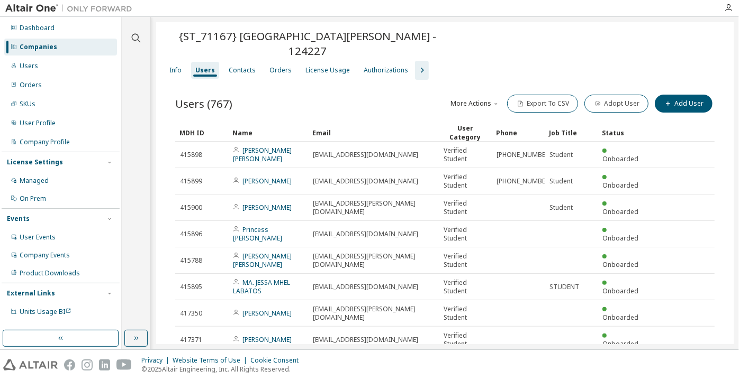
click at [101, 48] on div "Companies" at bounding box center [60, 47] width 113 height 17
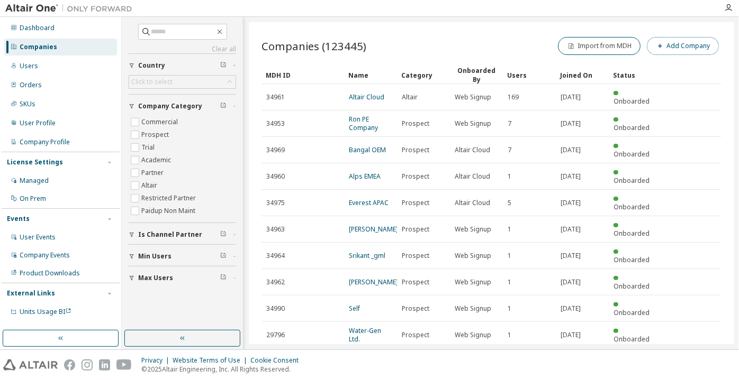
click at [653, 50] on button "Add Company" at bounding box center [683, 46] width 72 height 18
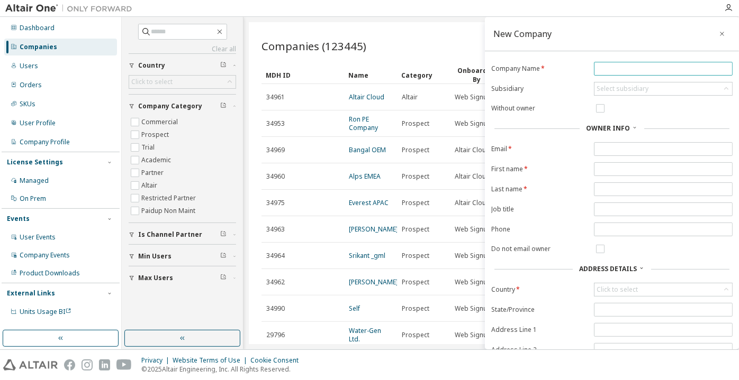
click at [625, 69] on input "text" at bounding box center [662, 69] width 133 height 8
paste input "**********"
type input "**********"
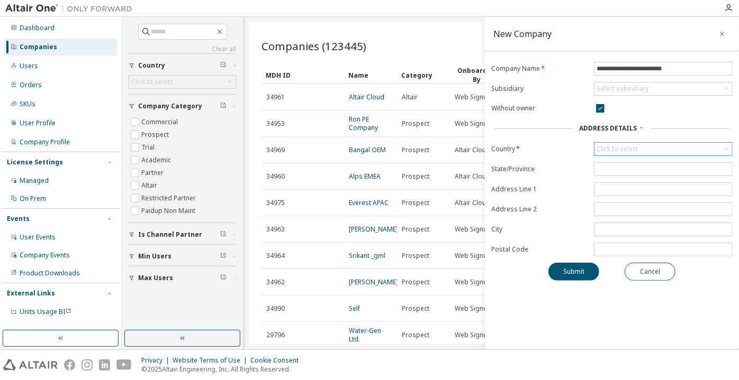
click at [622, 145] on div "Click to select" at bounding box center [616, 149] width 41 height 8
click at [636, 163] on input "text" at bounding box center [663, 163] width 110 height 11
type input "**"
click at [623, 178] on li "El Salvador" at bounding box center [662, 178] width 135 height 14
click at [568, 267] on button "Submit" at bounding box center [573, 272] width 51 height 18
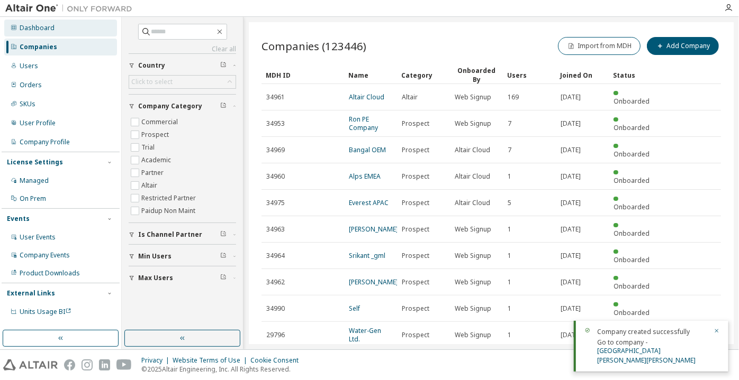
drag, startPoint x: 118, startPoint y: 31, endPoint x: 104, endPoint y: 30, distance: 13.8
click at [115, 32] on div "Dashboard Companies Users Orders SKUs User Profile Company Profile License Sett…" at bounding box center [61, 170] width 118 height 303
click at [103, 29] on div "Dashboard" at bounding box center [60, 28] width 113 height 17
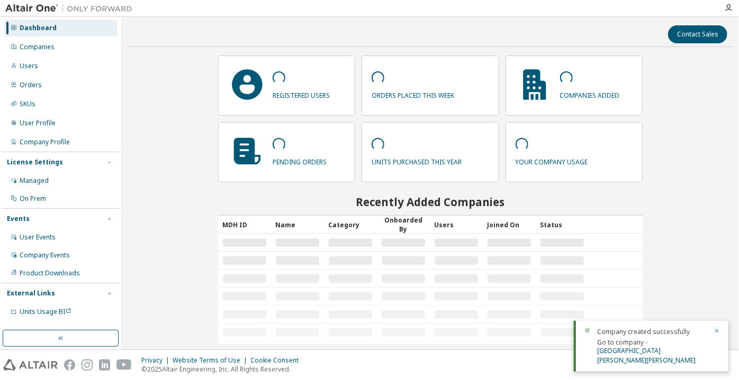
scroll to position [48, 0]
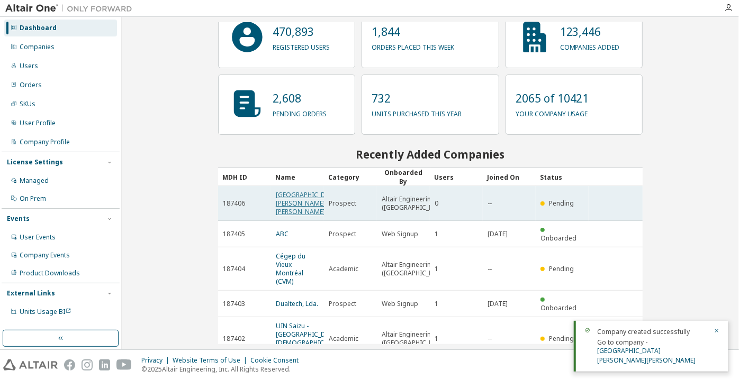
click at [298, 204] on link "Colegio María Auxiliadora" at bounding box center [307, 203] width 63 height 26
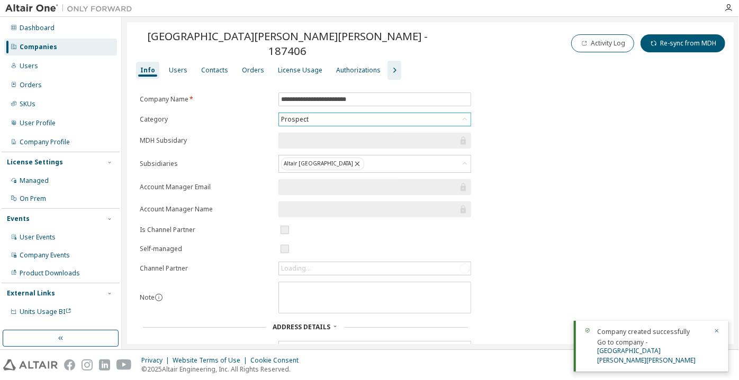
click at [302, 114] on div "Prospect" at bounding box center [294, 120] width 31 height 12
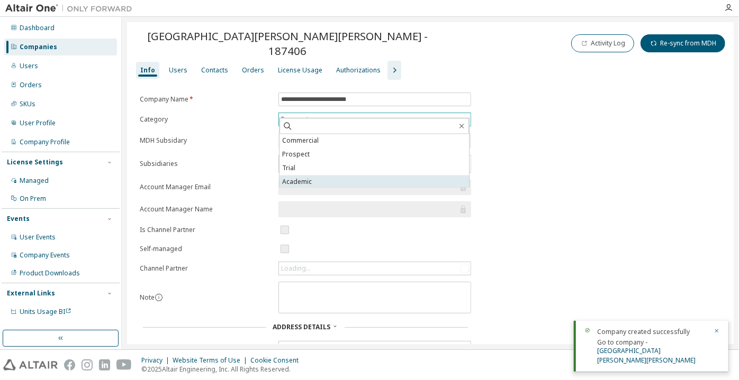
click at [317, 183] on li "Academic" at bounding box center [373, 183] width 189 height 14
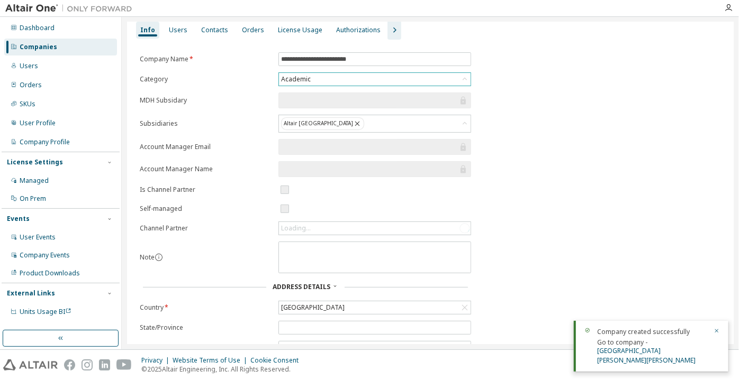
scroll to position [150, 0]
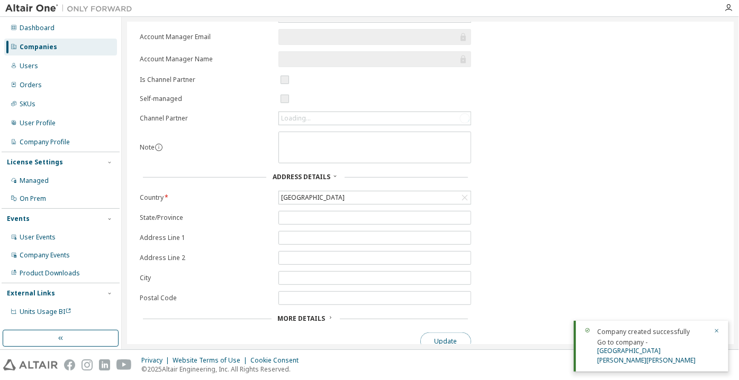
click at [428, 333] on button "Update" at bounding box center [445, 342] width 51 height 18
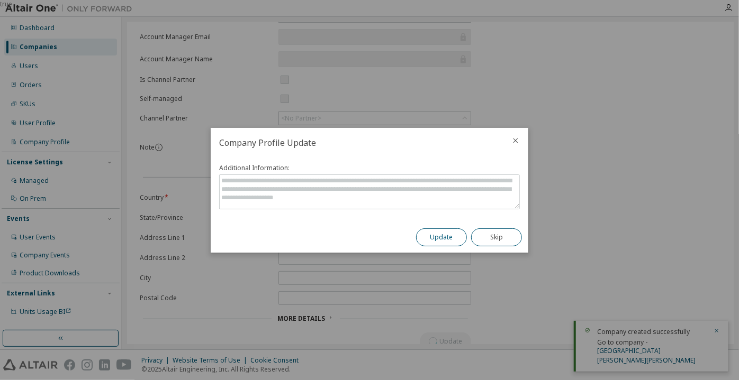
click at [448, 238] on button "Update" at bounding box center [441, 238] width 51 height 18
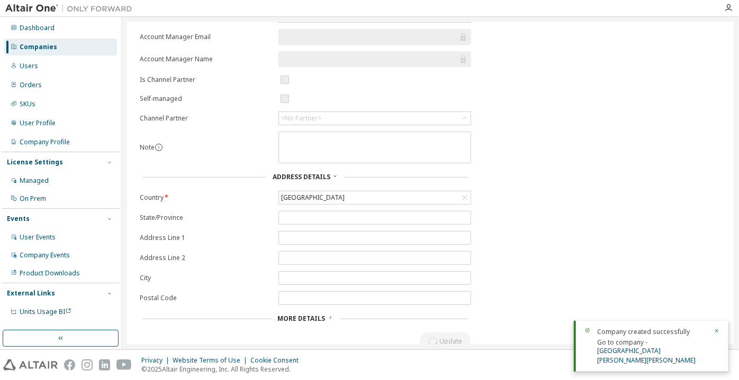
scroll to position [0, 0]
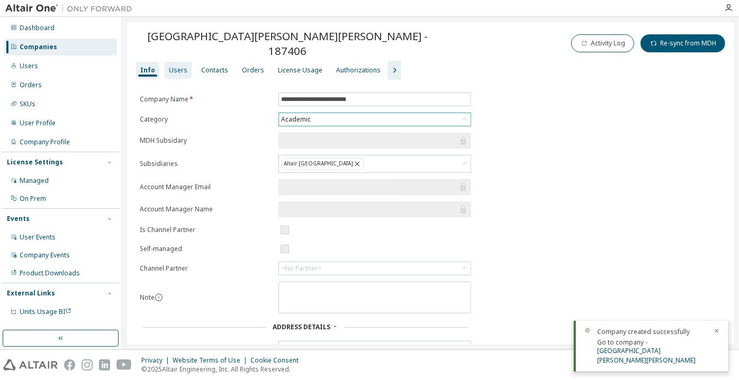
click at [171, 62] on div "Users" at bounding box center [178, 70] width 27 height 17
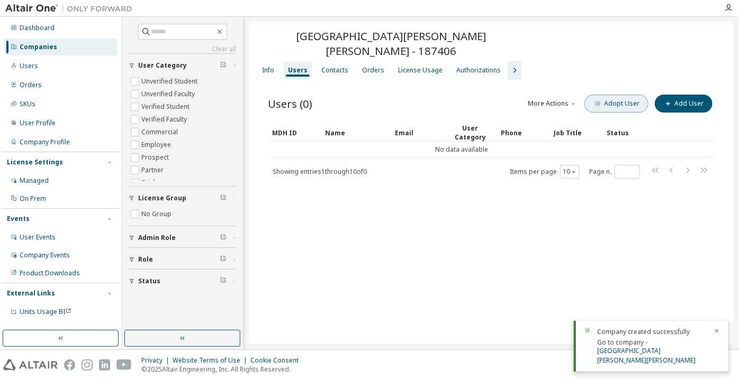
click at [601, 95] on button "Adopt User" at bounding box center [616, 104] width 64 height 18
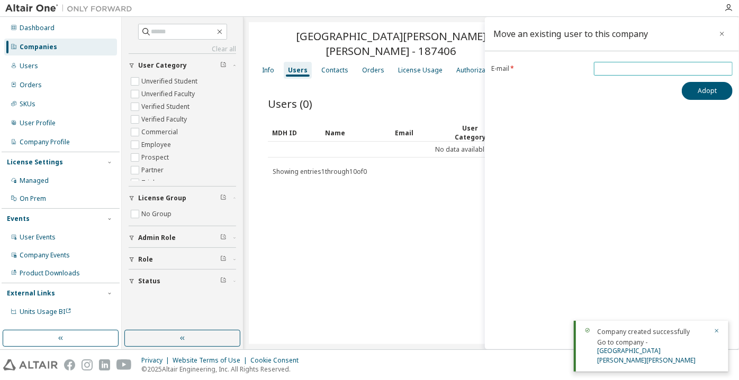
click at [622, 69] on input "email" at bounding box center [662, 69] width 133 height 8
paste input "**********"
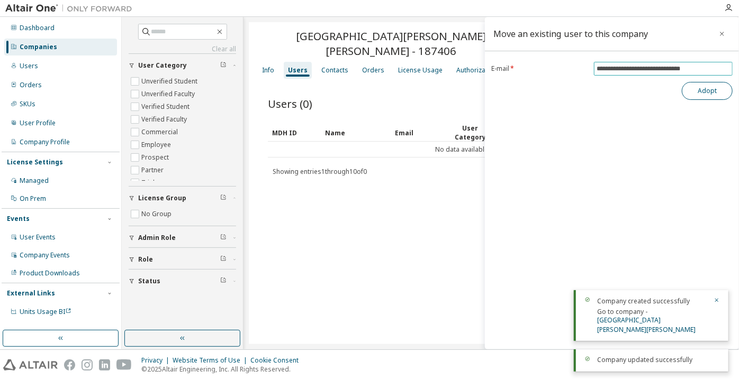
type input "**********"
click at [719, 95] on button "Adopt" at bounding box center [706, 91] width 51 height 18
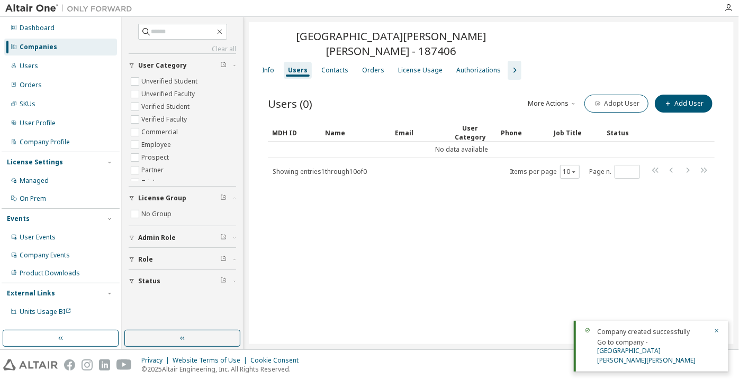
click at [313, 44] on div "Colegio María Auxiliadora - 187406" at bounding box center [491, 45] width 472 height 32
click at [323, 66] on div "Contacts" at bounding box center [334, 70] width 27 height 8
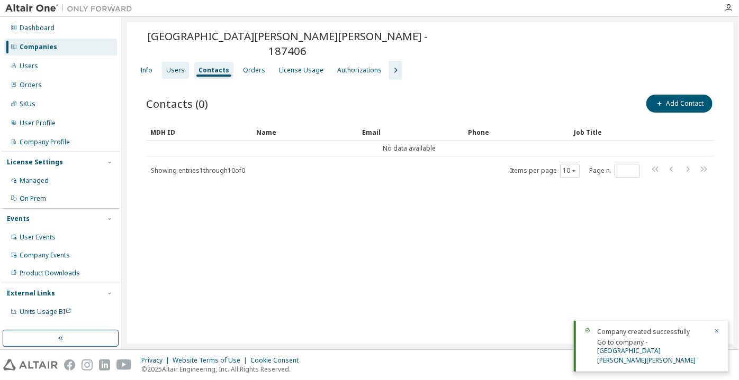
click at [182, 66] on div "Users" at bounding box center [175, 70] width 19 height 8
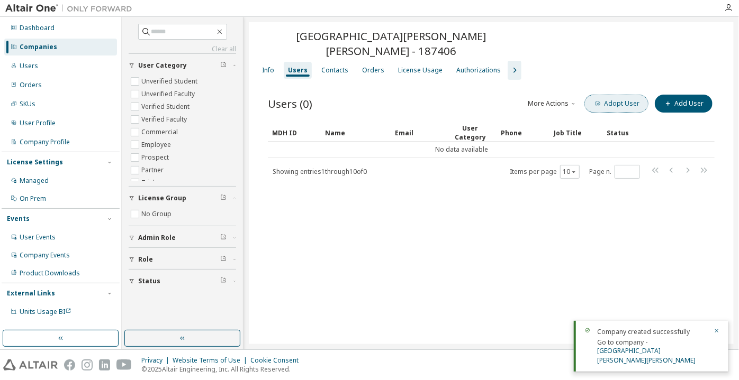
click at [627, 95] on button "Adopt User" at bounding box center [616, 104] width 64 height 18
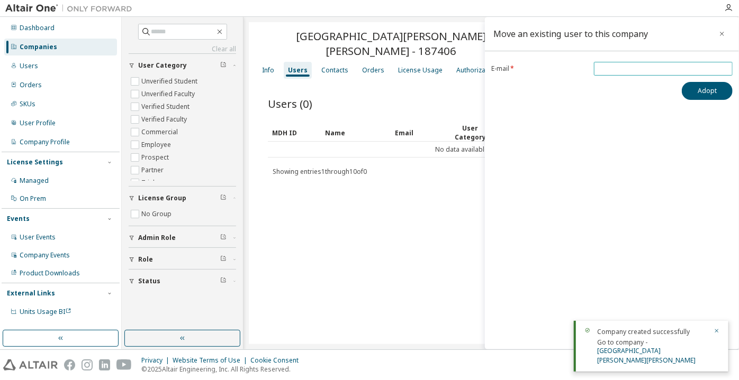
click at [633, 63] on span at bounding box center [663, 69] width 139 height 14
click at [638, 70] on input "email" at bounding box center [662, 69] width 133 height 8
paste input "**********"
type input "**********"
click at [688, 91] on button "Adopt" at bounding box center [706, 91] width 51 height 18
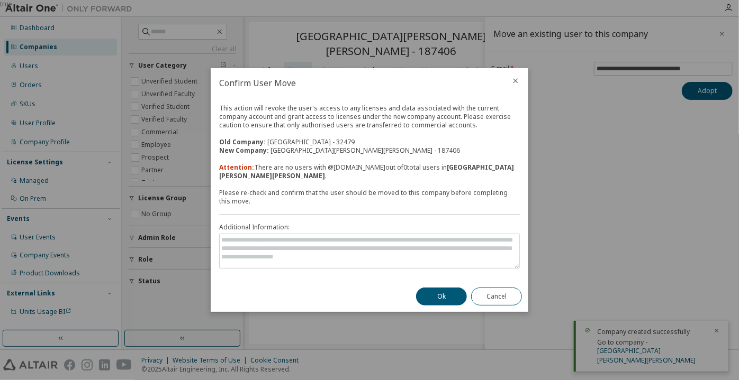
click at [451, 297] on button "Ok" at bounding box center [441, 297] width 51 height 18
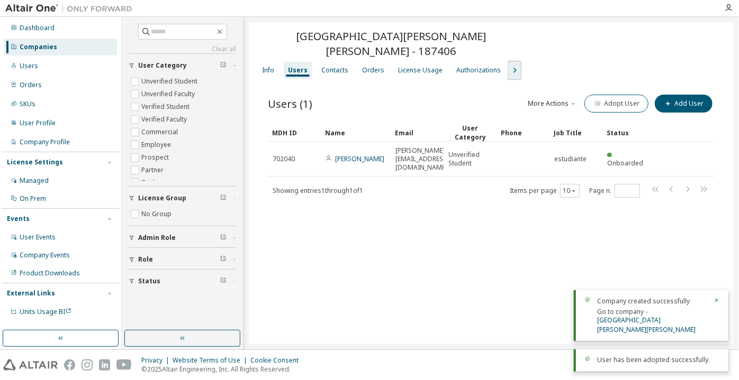
drag, startPoint x: 505, startPoint y: 50, endPoint x: 499, endPoint y: 54, distance: 7.1
click at [508, 64] on icon "button" at bounding box center [514, 70] width 13 height 13
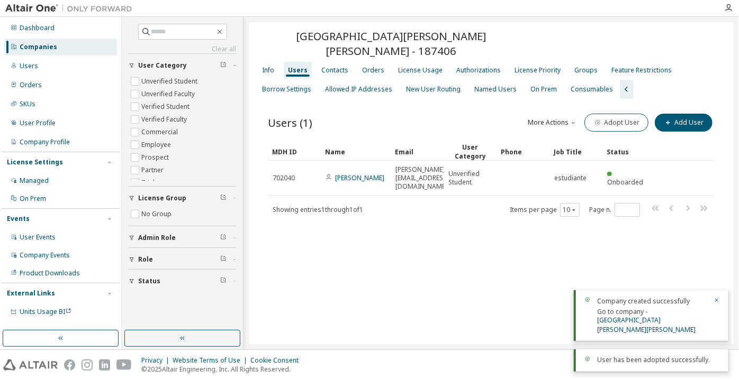
click at [424, 85] on div "New User Routing" at bounding box center [433, 89] width 54 height 8
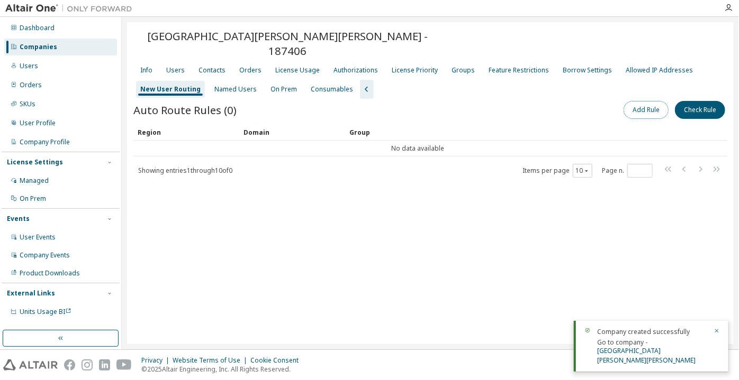
click at [653, 101] on button "Add Rule" at bounding box center [645, 110] width 45 height 18
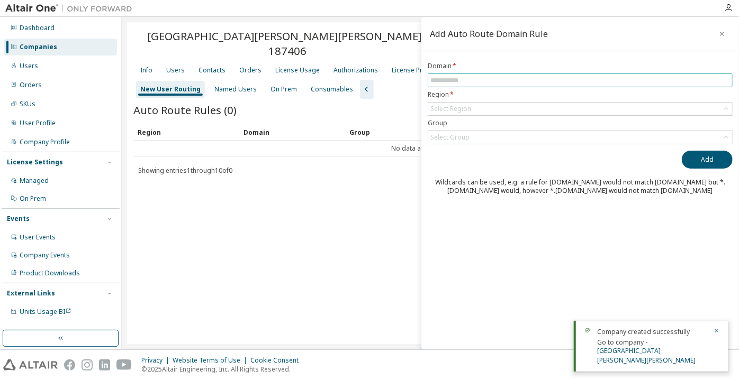
click at [627, 81] on input "text" at bounding box center [579, 80] width 299 height 8
paste input "**********"
drag, startPoint x: 461, startPoint y: 83, endPoint x: 424, endPoint y: 91, distance: 37.5
click at [424, 90] on div "**********" at bounding box center [579, 128] width 317 height 133
click at [451, 110] on div "Select Region" at bounding box center [450, 109] width 41 height 8
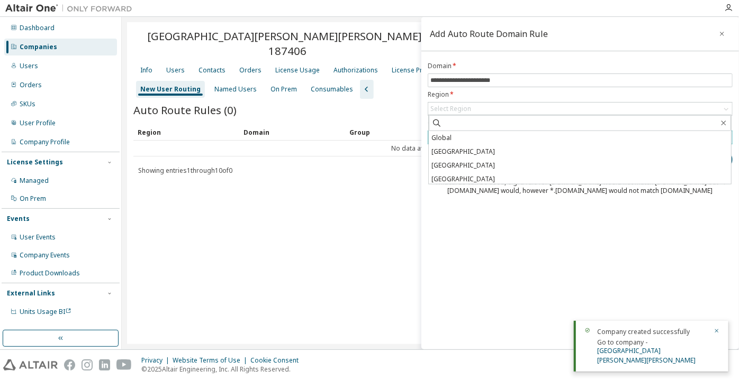
click at [461, 137] on li "Global" at bounding box center [580, 138] width 302 height 14
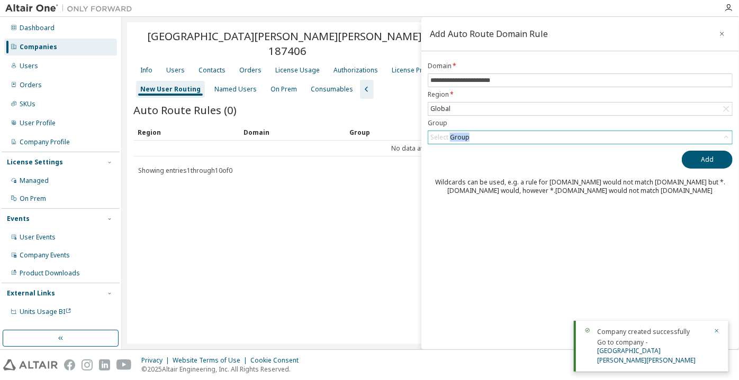
click at [461, 137] on div "Select Group" at bounding box center [449, 137] width 39 height 8
drag, startPoint x: 469, startPoint y: 166, endPoint x: 476, endPoint y: 168, distance: 6.5
click at [469, 168] on li "(No Group)" at bounding box center [580, 167] width 302 height 14
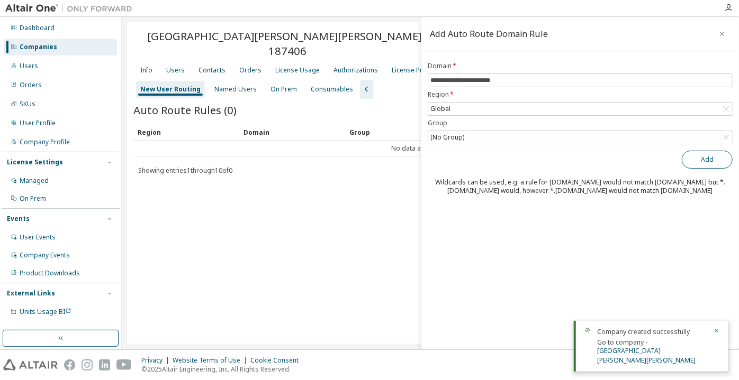
drag, startPoint x: 675, startPoint y: 158, endPoint x: 689, endPoint y: 158, distance: 14.3
click at [678, 158] on div "Add" at bounding box center [579, 160] width 305 height 18
click at [689, 158] on button "Add" at bounding box center [706, 160] width 51 height 18
click at [432, 80] on input "**********" at bounding box center [579, 80] width 299 height 8
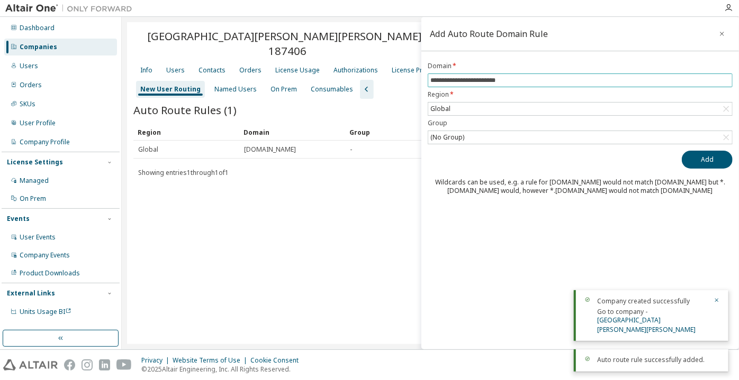
type input "**********"
click at [681, 151] on button "Add" at bounding box center [706, 160] width 51 height 18
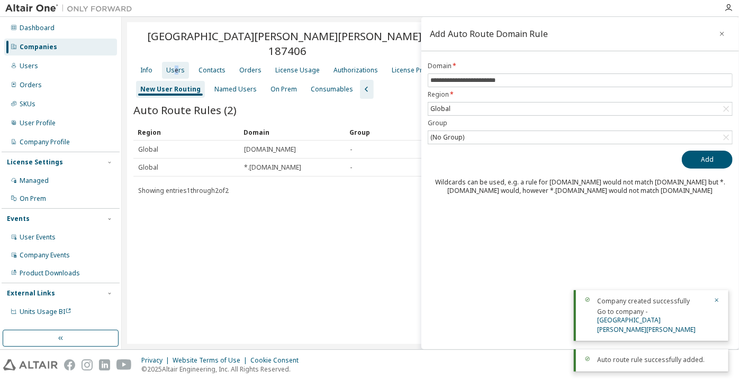
click at [175, 66] on div "Users" at bounding box center [175, 70] width 19 height 8
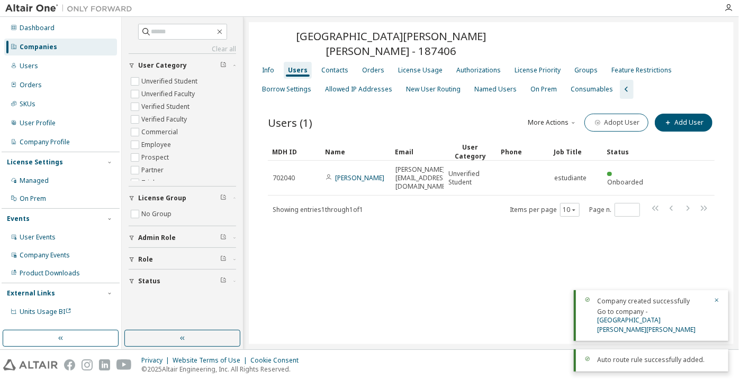
click at [157, 52] on link "Clear all" at bounding box center [182, 49] width 107 height 8
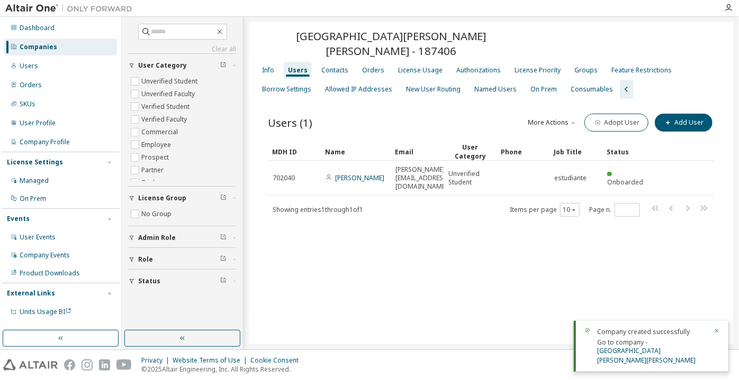
click at [97, 49] on div "Companies" at bounding box center [60, 47] width 113 height 17
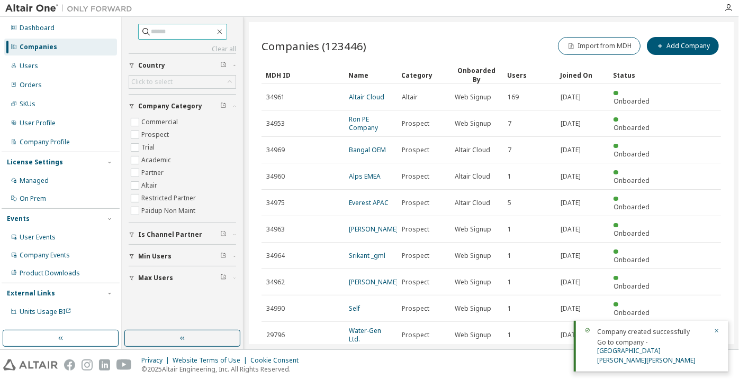
click at [162, 37] on input "text" at bounding box center [182, 31] width 63 height 11
paste input "**********"
type input "**********"
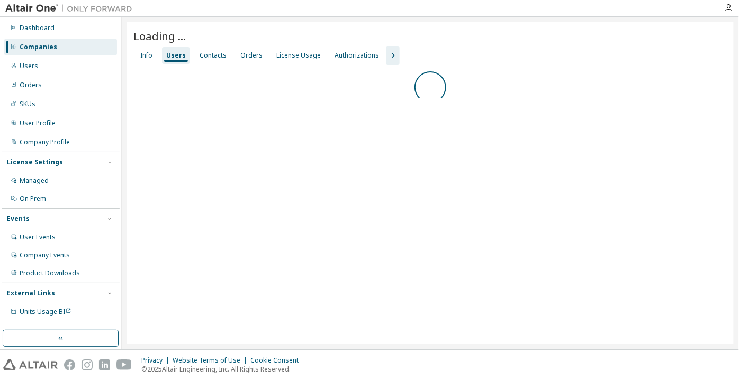
click at [79, 43] on div "Companies" at bounding box center [60, 47] width 113 height 17
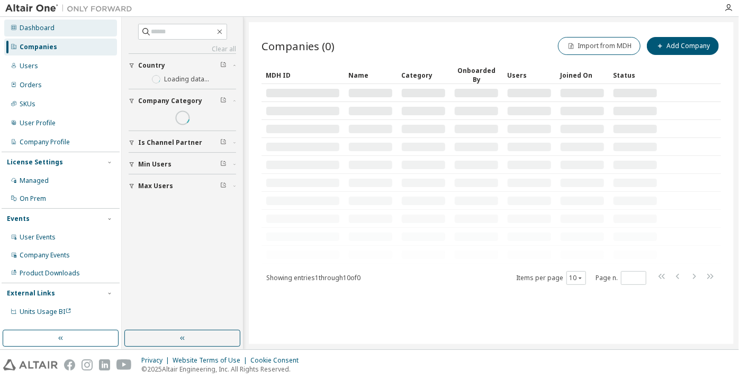
click at [67, 26] on div "Dashboard" at bounding box center [60, 28] width 113 height 17
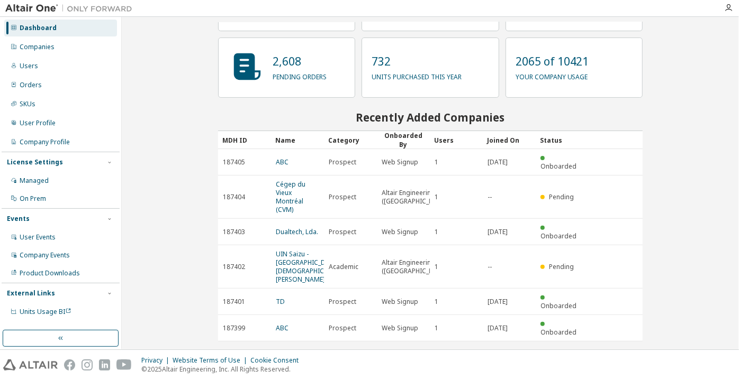
scroll to position [85, 0]
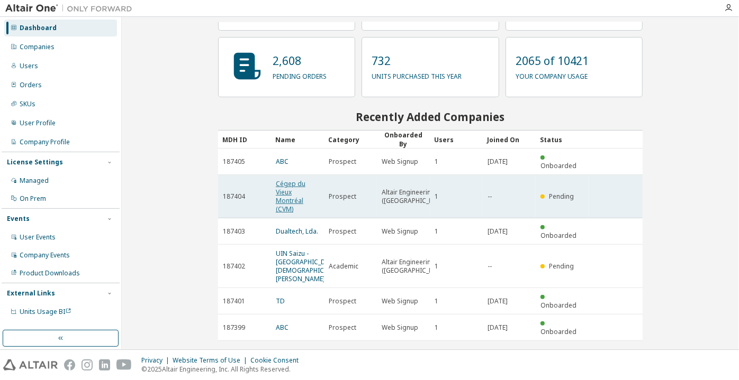
click at [284, 193] on link "Cégep du Vieux Montréal (CVM)" at bounding box center [291, 196] width 30 height 34
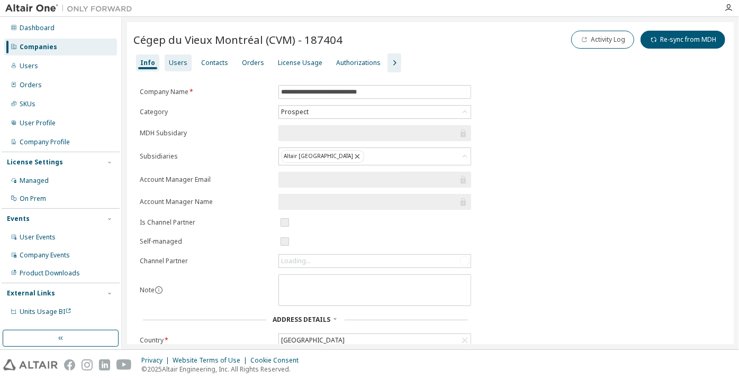
click at [182, 68] on div "Users" at bounding box center [178, 62] width 27 height 17
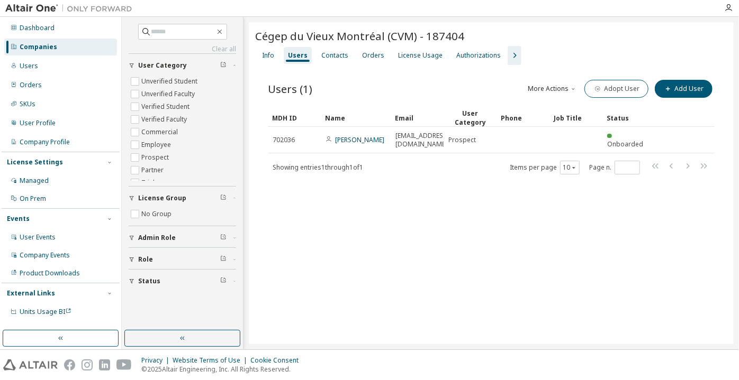
click at [262, 53] on div "Info" at bounding box center [268, 55] width 12 height 8
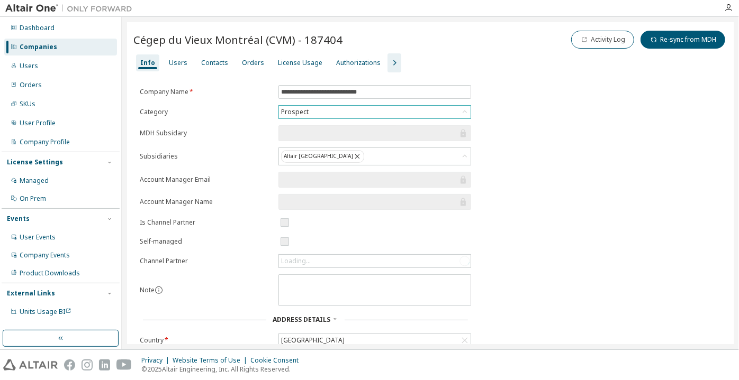
click at [299, 113] on div "Prospect" at bounding box center [294, 112] width 31 height 12
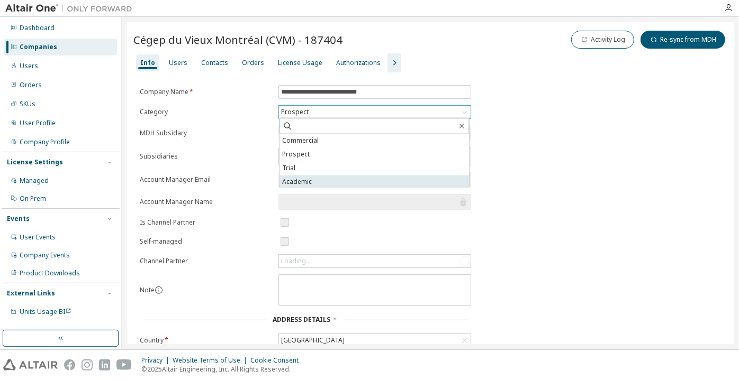
click at [295, 181] on li "Academic" at bounding box center [373, 183] width 189 height 14
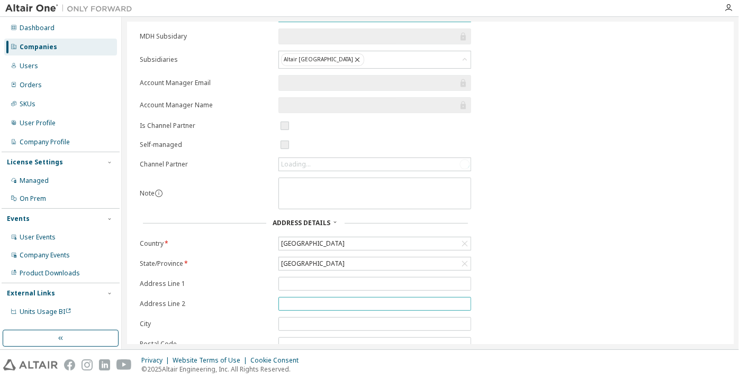
scroll to position [150, 0]
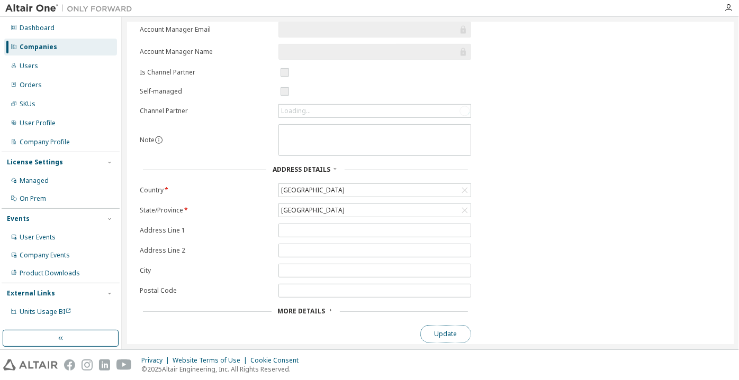
click at [440, 327] on button "Update" at bounding box center [445, 334] width 51 height 18
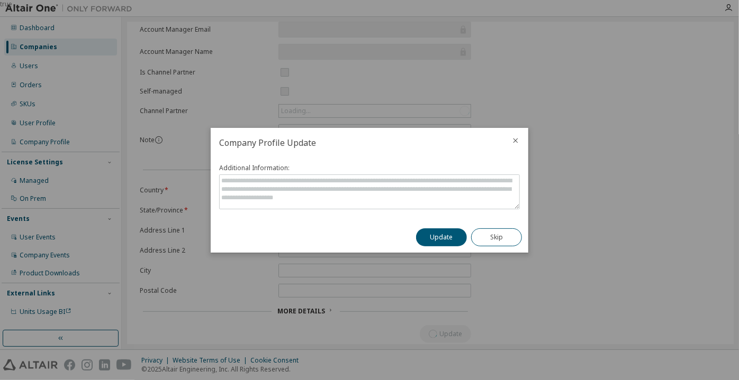
click at [461, 226] on div "Update Skip" at bounding box center [469, 237] width 119 height 31
click at [456, 240] on button "Update" at bounding box center [441, 238] width 51 height 18
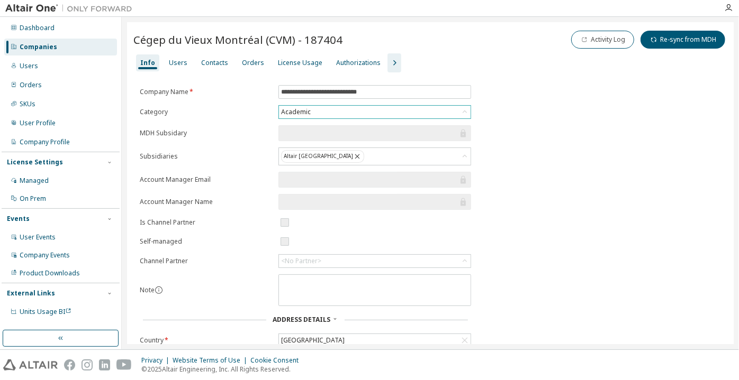
click at [388, 50] on div "Cégep du Vieux Montréal (CVM) - 187404 Activity Log Re-sync from MDH" at bounding box center [430, 41] width 594 height 25
click at [388, 62] on icon "button" at bounding box center [394, 63] width 13 height 13
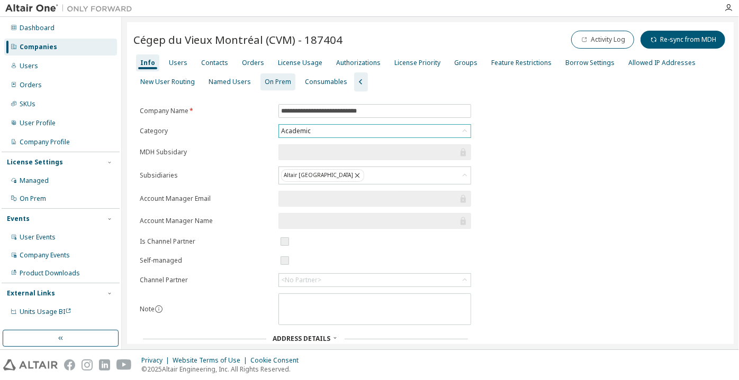
click at [267, 80] on div "On Prem" at bounding box center [278, 82] width 26 height 8
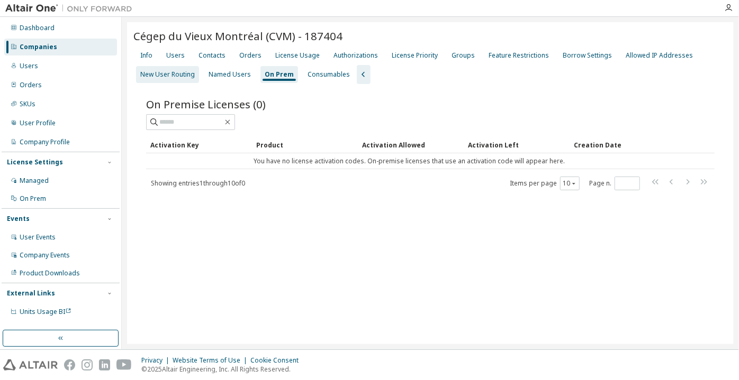
click at [170, 75] on div "New User Routing" at bounding box center [167, 74] width 54 height 8
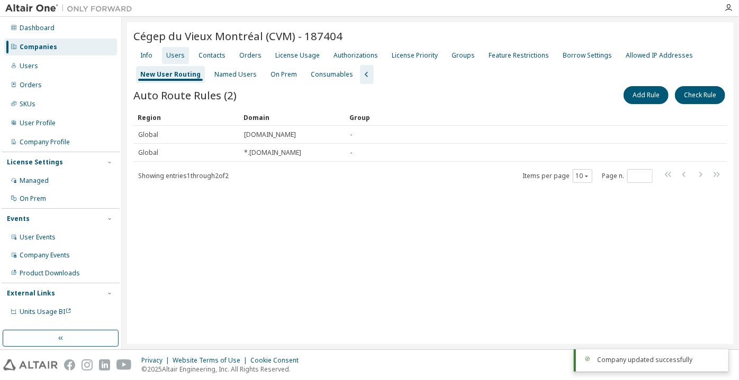
click at [171, 57] on div "Users" at bounding box center [175, 55] width 19 height 8
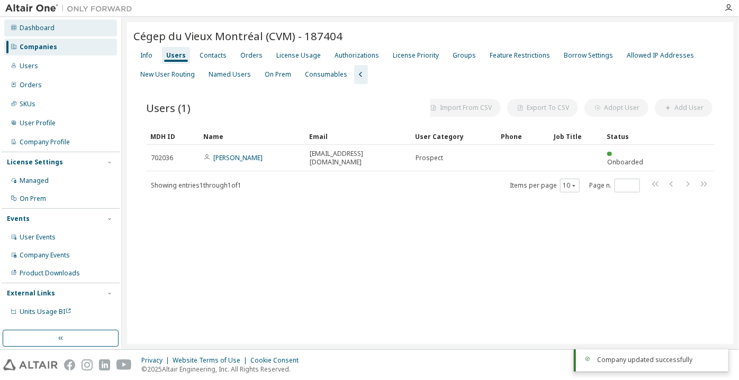
click at [103, 33] on div "Dashboard" at bounding box center [60, 28] width 113 height 17
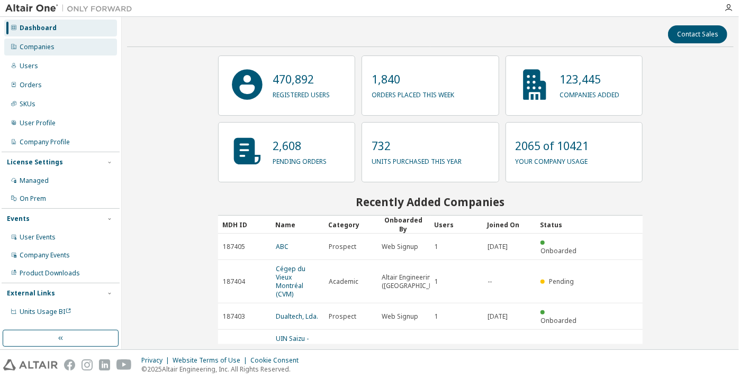
click at [78, 49] on div "Companies" at bounding box center [60, 47] width 113 height 17
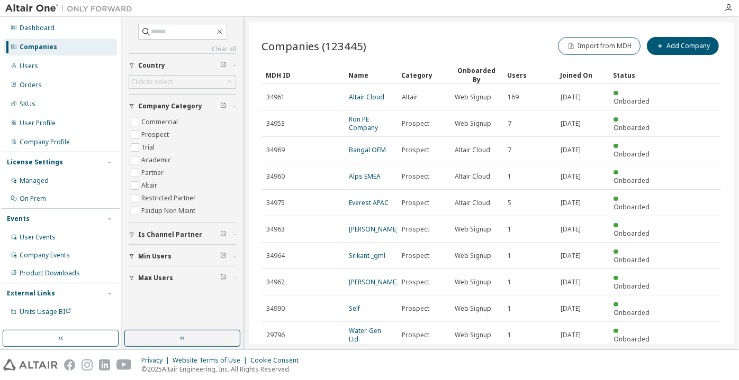
click at [510, 356] on div "Privacy Website Terms of Use Cookie Consent © 2025 Altair Engineering, Inc. All…" at bounding box center [369, 365] width 739 height 30
click at [63, 32] on div "Dashboard" at bounding box center [60, 28] width 113 height 17
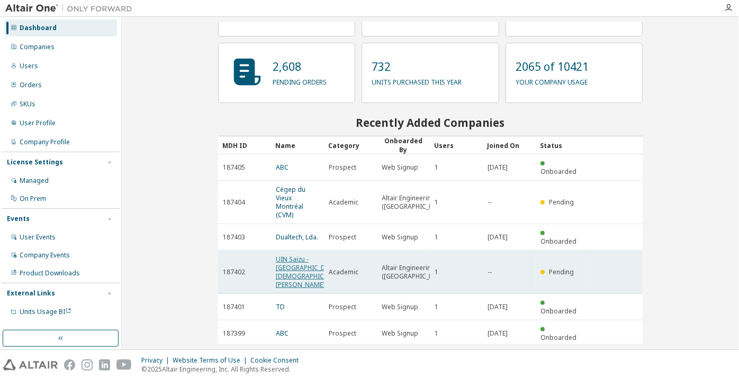
scroll to position [85, 0]
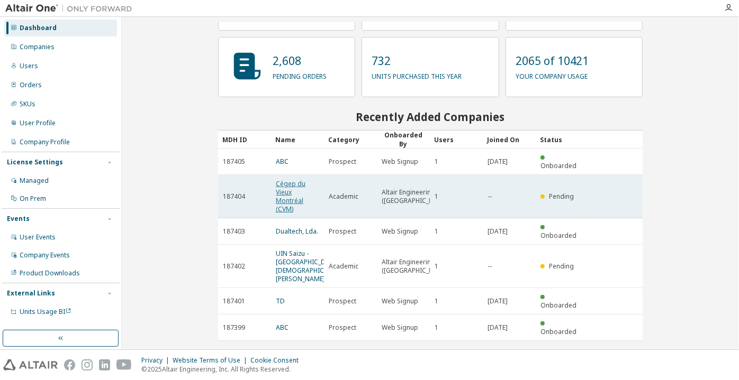
click at [277, 185] on link "Cégep du Vieux Montréal (CVM)" at bounding box center [291, 196] width 30 height 34
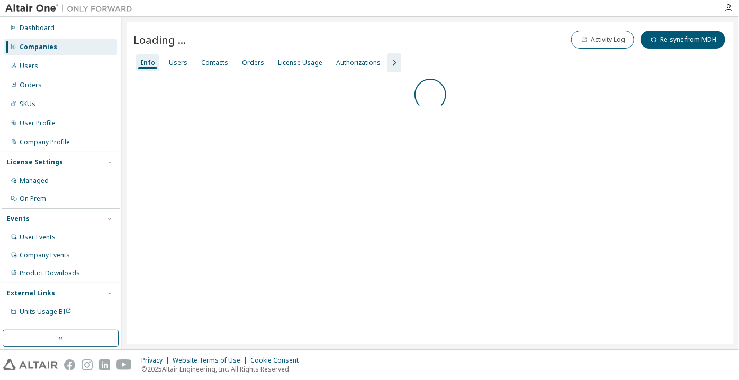
click at [190, 65] on div "Info Users Contacts Orders License Usage Authorizations" at bounding box center [430, 62] width 594 height 19
click at [184, 60] on div "Users" at bounding box center [178, 62] width 27 height 17
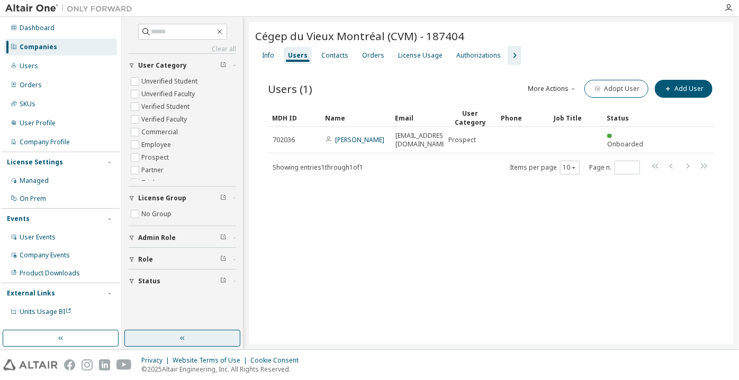
click at [211, 335] on button "button" at bounding box center [182, 338] width 116 height 17
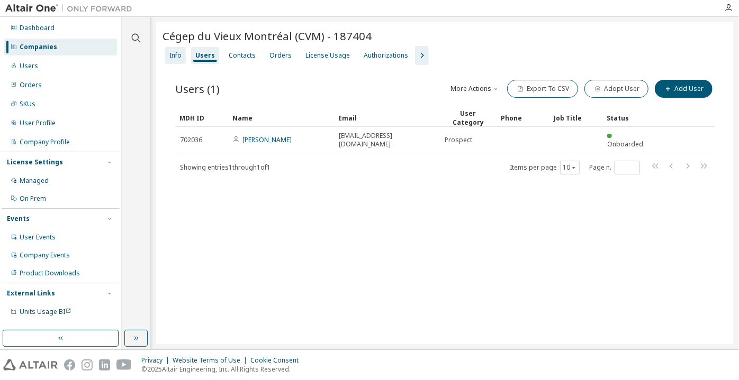
click at [175, 62] on div "Info" at bounding box center [175, 55] width 21 height 17
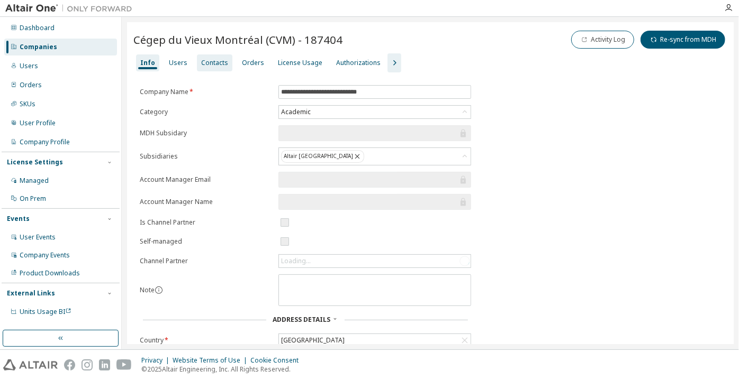
click at [197, 65] on div "Contacts" at bounding box center [214, 62] width 35 height 17
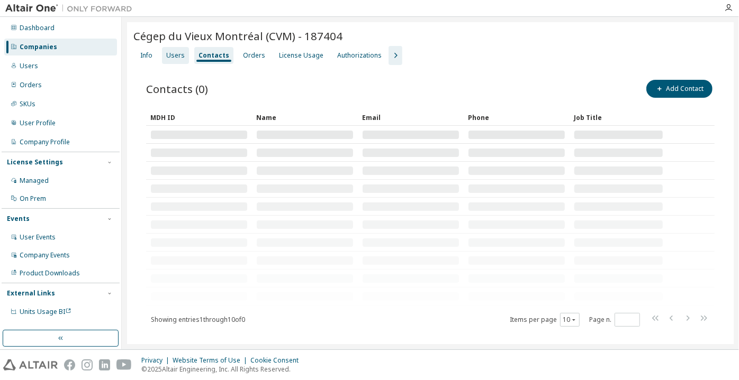
click at [182, 54] on div "Users" at bounding box center [175, 55] width 19 height 8
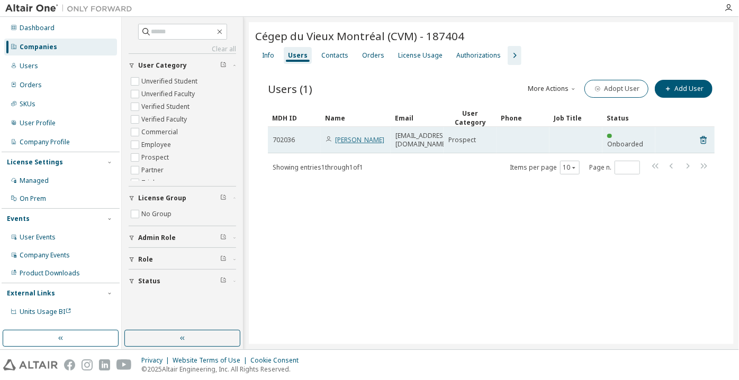
click at [340, 137] on link "[PERSON_NAME]" at bounding box center [359, 139] width 49 height 9
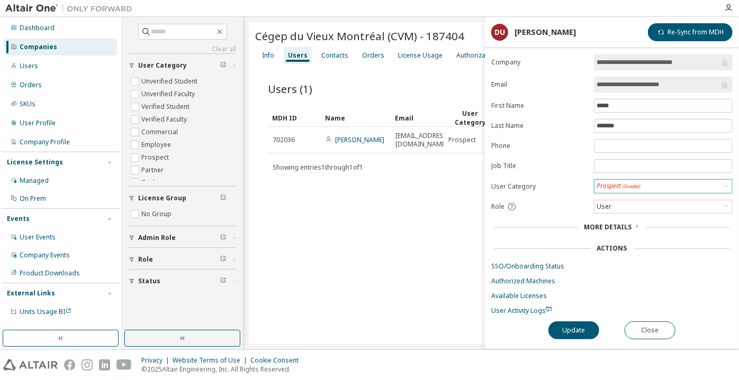
click at [640, 183] on span "(Invalid)" at bounding box center [631, 186] width 18 height 7
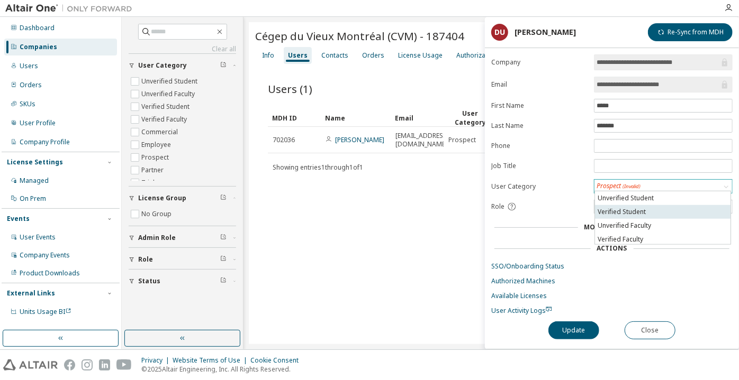
click at [640, 205] on li "Verified Student" at bounding box center [662, 212] width 135 height 14
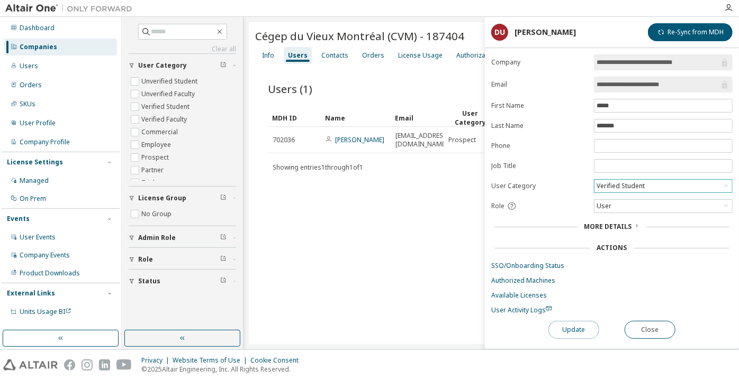
click at [585, 328] on button "Update" at bounding box center [573, 330] width 51 height 18
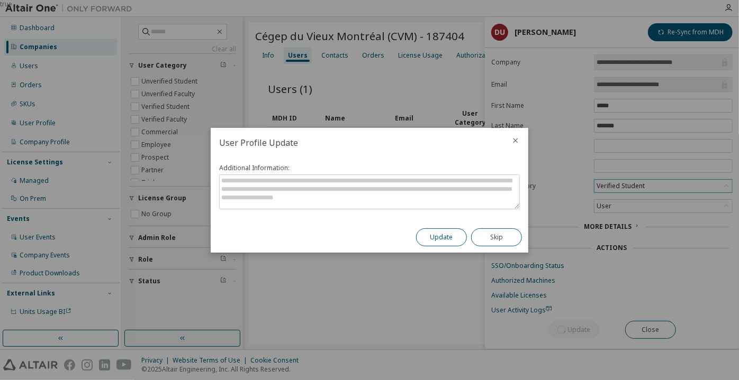
click at [456, 234] on button "Update" at bounding box center [441, 238] width 51 height 18
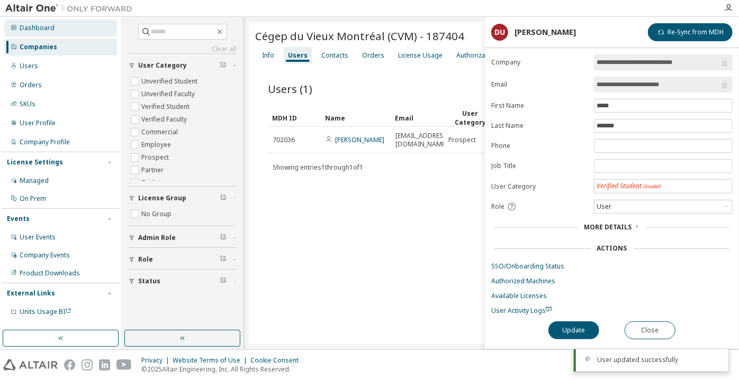
click at [46, 26] on div "Dashboard" at bounding box center [37, 28] width 35 height 8
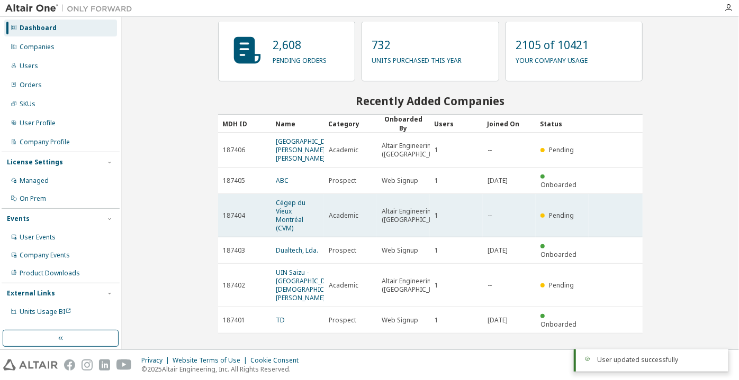
scroll to position [102, 0]
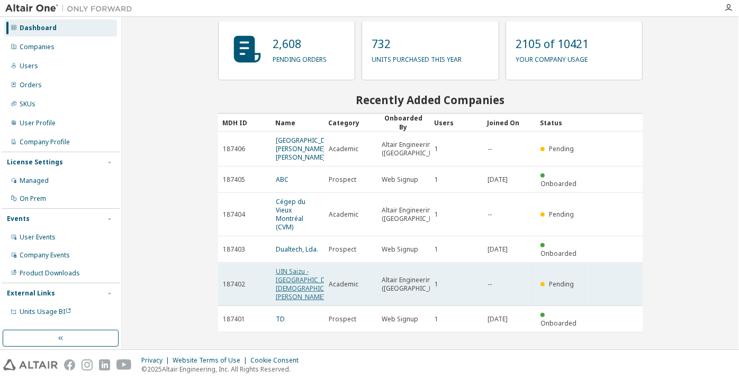
click at [295, 270] on link "UIN Saizu - Universitas Islam Negeri Prof. K.H. Saifuddin Zuhri Purwokerto" at bounding box center [310, 284] width 69 height 34
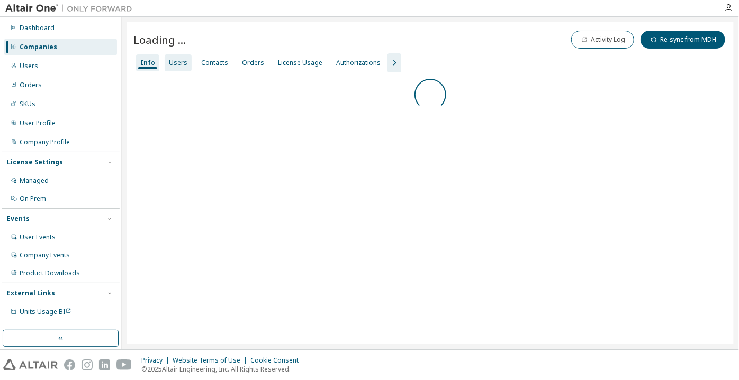
click at [178, 64] on div "Users" at bounding box center [178, 62] width 27 height 17
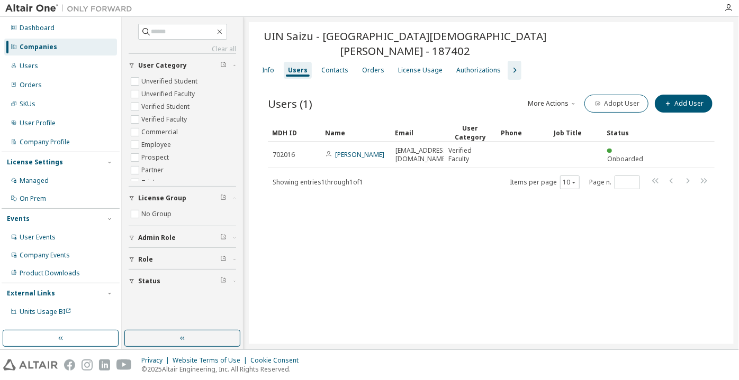
click at [78, 19] on div "Dashboard Companies Users Orders SKUs User Profile Company Profile License Sett…" at bounding box center [61, 170] width 118 height 303
click at [77, 25] on div "Dashboard" at bounding box center [60, 28] width 113 height 17
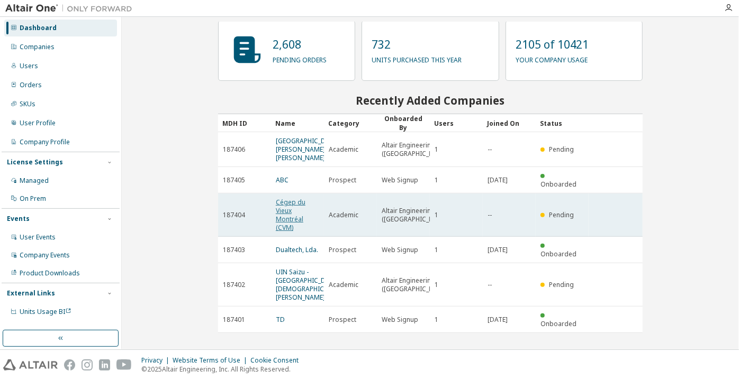
scroll to position [102, 0]
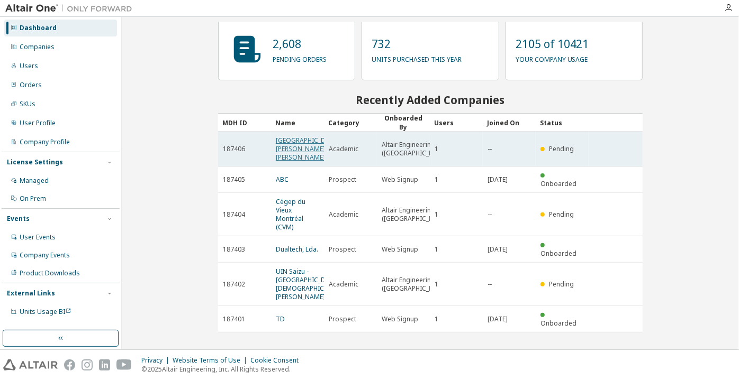
click at [287, 147] on link "Colegio María Auxiliadora" at bounding box center [307, 149] width 63 height 26
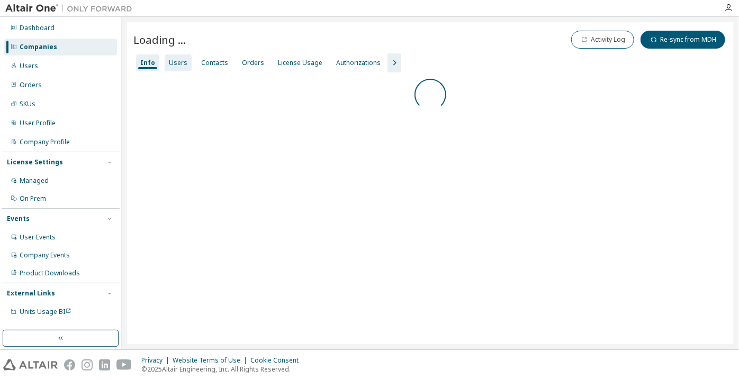
click at [180, 63] on div "Users" at bounding box center [178, 63] width 19 height 8
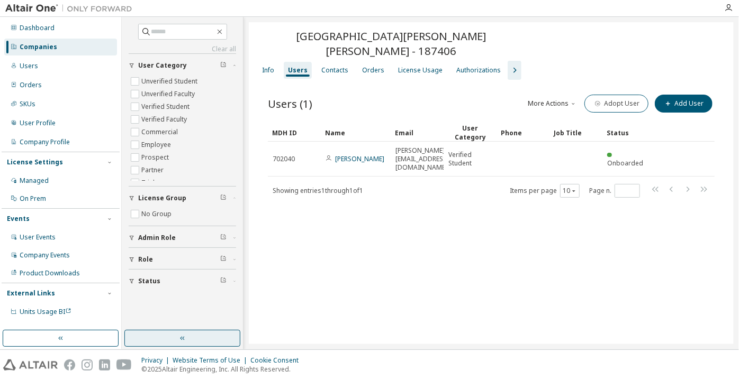
click at [183, 343] on button "button" at bounding box center [182, 338] width 116 height 17
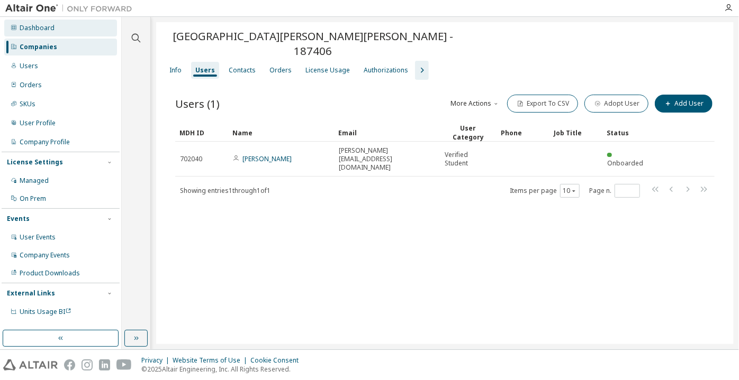
click at [62, 35] on div "Dashboard" at bounding box center [60, 28] width 113 height 17
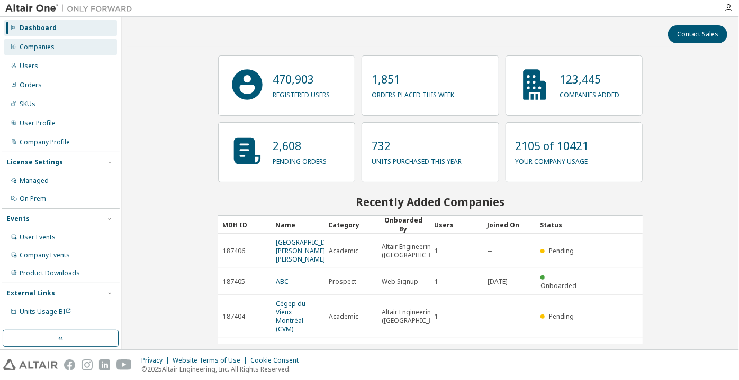
click at [65, 48] on div "Companies" at bounding box center [60, 47] width 113 height 17
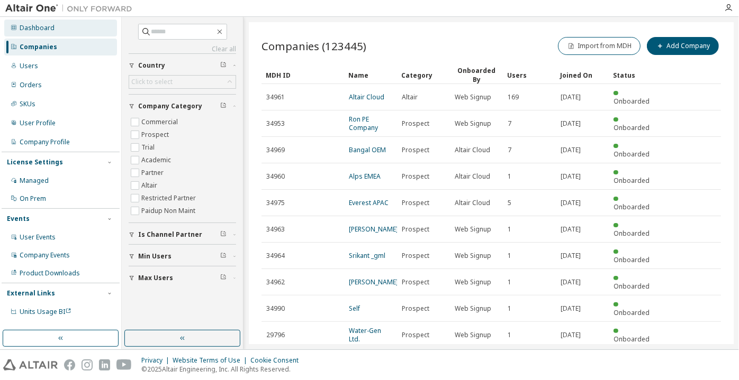
click at [68, 35] on div "Dashboard" at bounding box center [60, 28] width 113 height 17
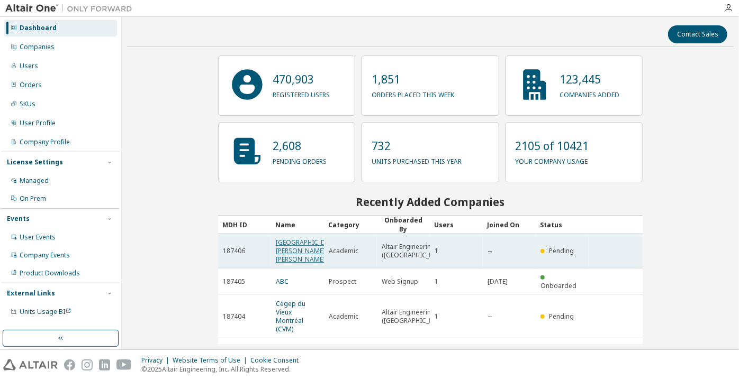
scroll to position [96, 0]
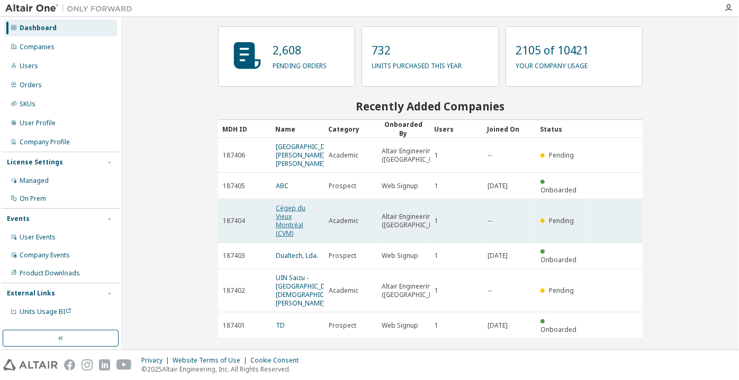
click at [288, 224] on link "Cégep du Vieux Montréal (CVM)" at bounding box center [291, 221] width 30 height 34
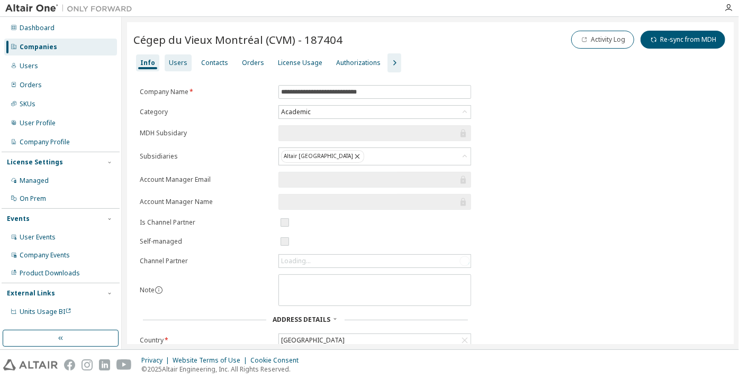
click at [185, 65] on div "Users" at bounding box center [178, 62] width 27 height 17
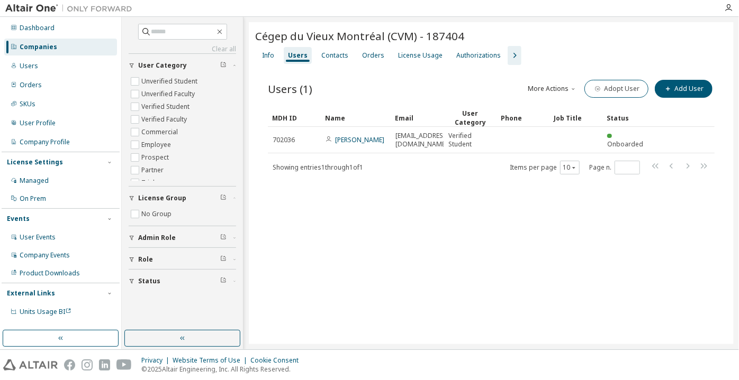
click at [224, 347] on button "button" at bounding box center [182, 338] width 116 height 17
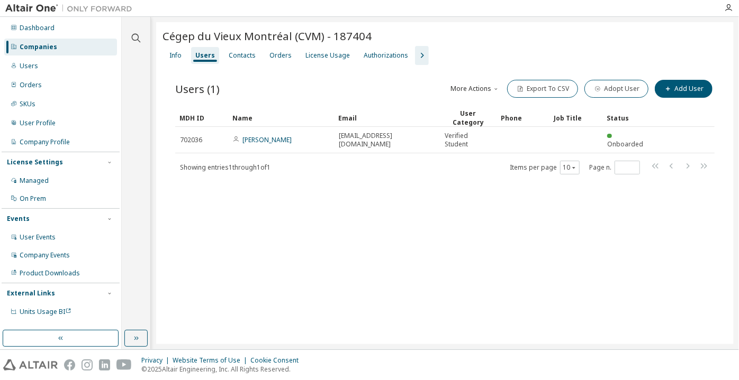
click at [69, 43] on div "Companies" at bounding box center [60, 47] width 113 height 17
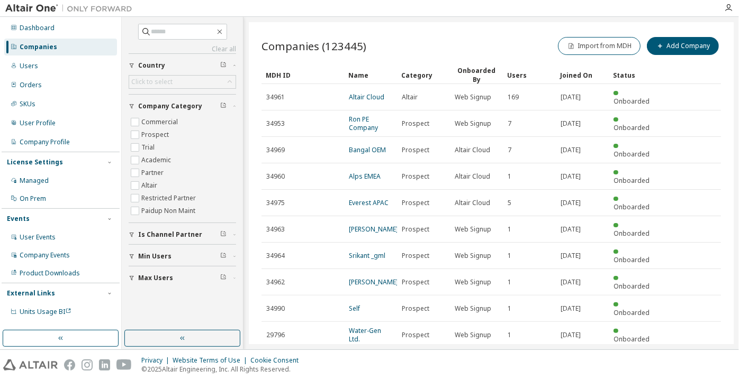
drag, startPoint x: 92, startPoint y: 52, endPoint x: 113, endPoint y: 45, distance: 22.3
click at [92, 53] on div "Companies" at bounding box center [60, 47] width 113 height 17
click at [149, 26] on span at bounding box center [182, 32] width 89 height 16
click at [157, 33] on input "text" at bounding box center [182, 31] width 63 height 11
drag, startPoint x: 157, startPoint y: 33, endPoint x: 175, endPoint y: 29, distance: 18.1
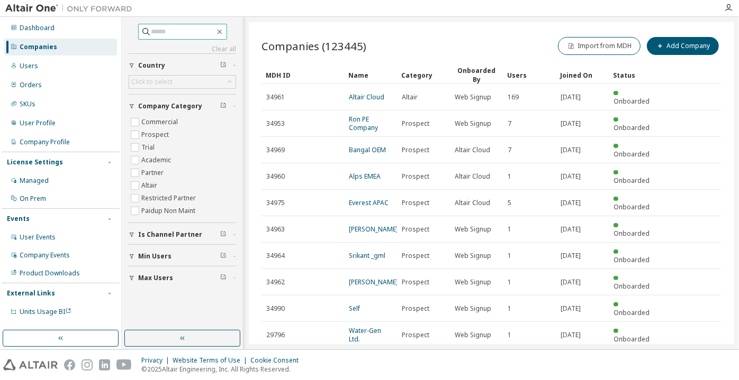
click at [157, 33] on input "text" at bounding box center [182, 31] width 63 height 11
click at [182, 26] on input "text" at bounding box center [182, 31] width 63 height 11
click at [177, 33] on input "text" at bounding box center [182, 31] width 63 height 11
click at [151, 28] on input "text" at bounding box center [182, 31] width 63 height 11
click at [141, 32] on icon at bounding box center [146, 31] width 11 height 11
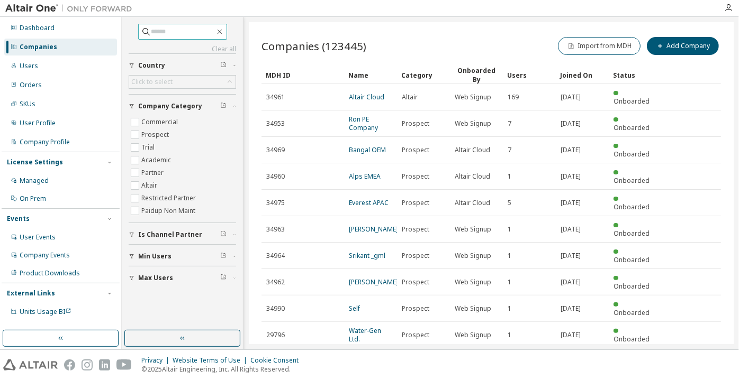
click at [151, 31] on input "text" at bounding box center [182, 31] width 63 height 11
paste input "**********"
type input "**********"
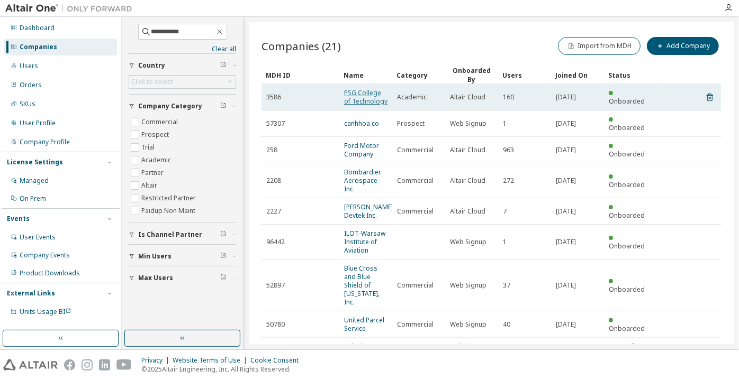
click at [362, 95] on link "PSG College of Technology" at bounding box center [365, 96] width 43 height 17
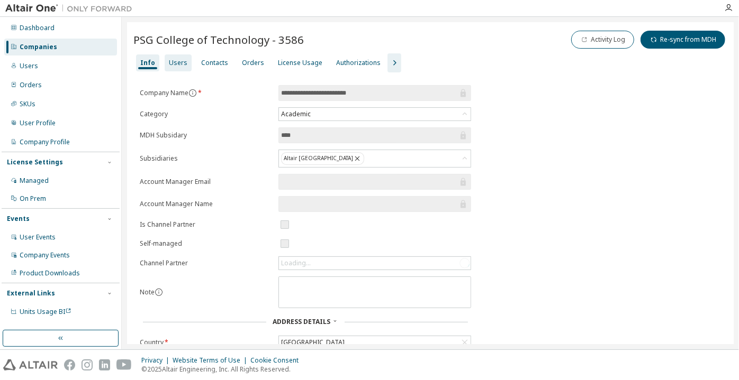
click at [185, 65] on div "Users" at bounding box center [178, 62] width 27 height 17
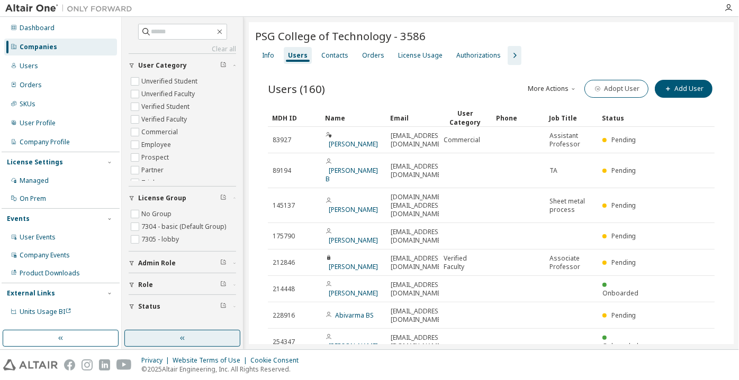
click at [199, 333] on button "button" at bounding box center [182, 338] width 116 height 17
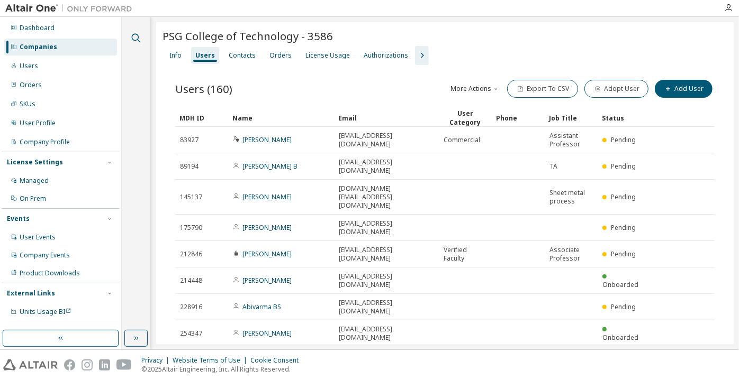
click at [132, 32] on button "button" at bounding box center [136, 38] width 14 height 14
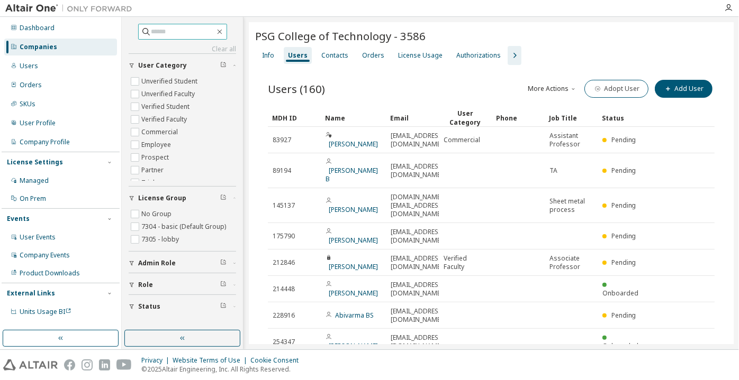
click at [152, 33] on input "text" at bounding box center [182, 31] width 63 height 11
paste input "**********"
type input "**********"
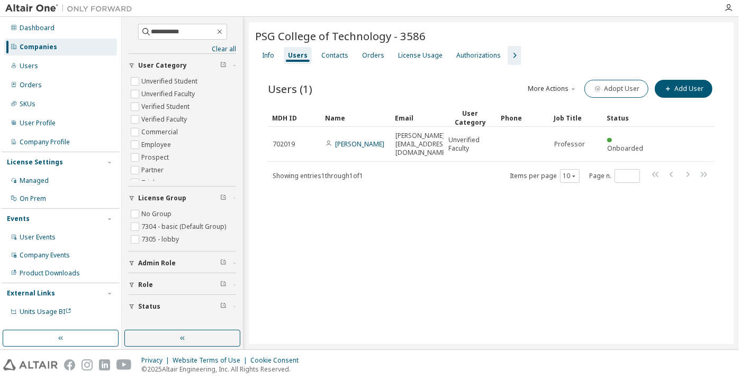
click at [89, 44] on div "Companies" at bounding box center [60, 47] width 113 height 17
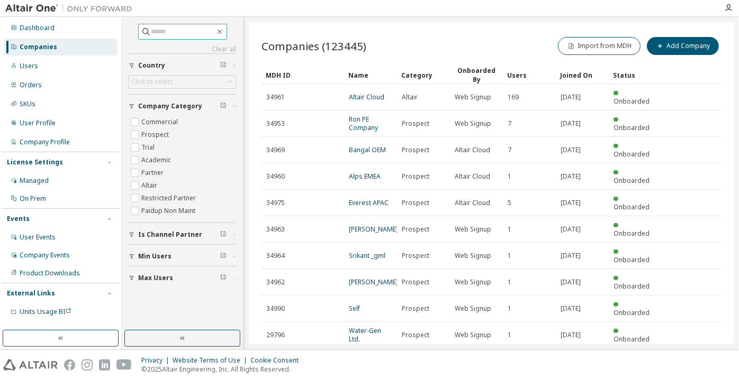
click at [153, 27] on input "text" at bounding box center [182, 31] width 63 height 11
paste input "**********"
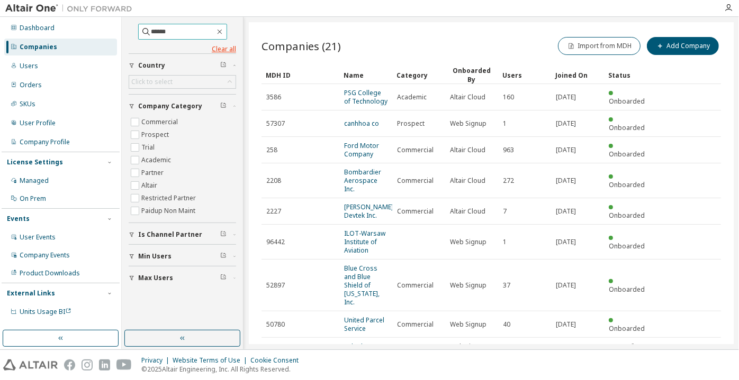
type input "******"
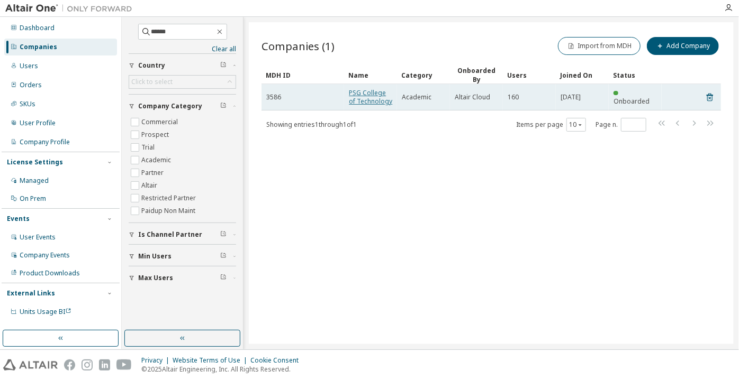
click at [371, 90] on link "PSG College of Technology" at bounding box center [370, 96] width 43 height 17
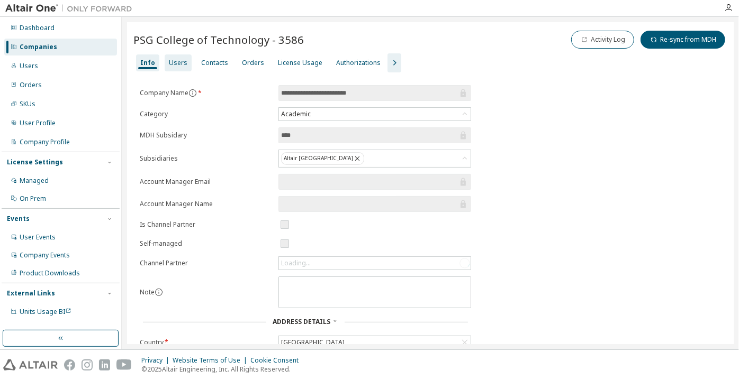
click at [177, 63] on div "Users" at bounding box center [178, 63] width 19 height 8
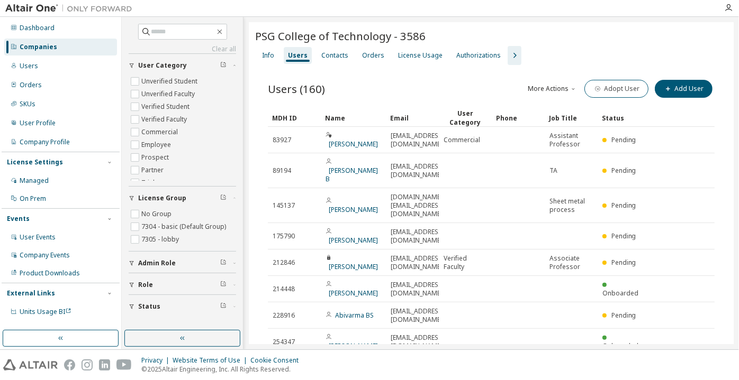
click at [498, 58] on div "Info Users Contacts Orders License Usage Authorizations" at bounding box center [491, 55] width 472 height 19
click at [510, 57] on icon "button" at bounding box center [514, 55] width 13 height 13
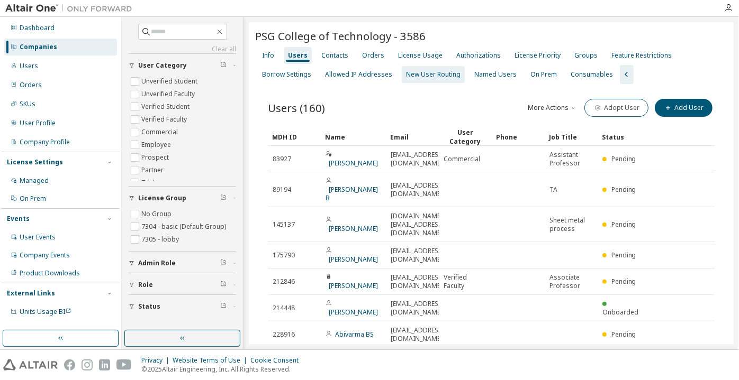
click at [433, 74] on div "New User Routing" at bounding box center [433, 74] width 54 height 8
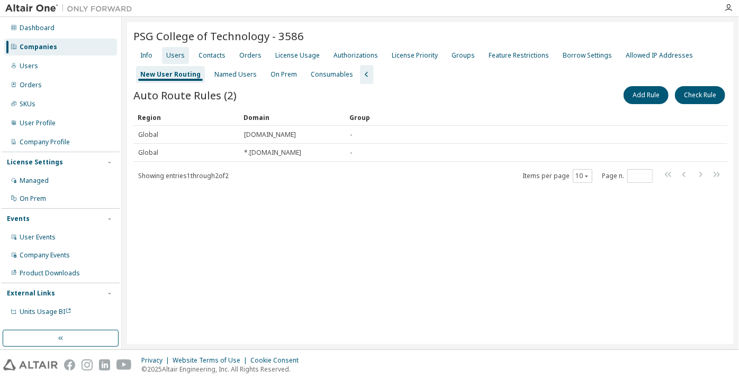
click at [172, 56] on div "Users" at bounding box center [175, 55] width 19 height 8
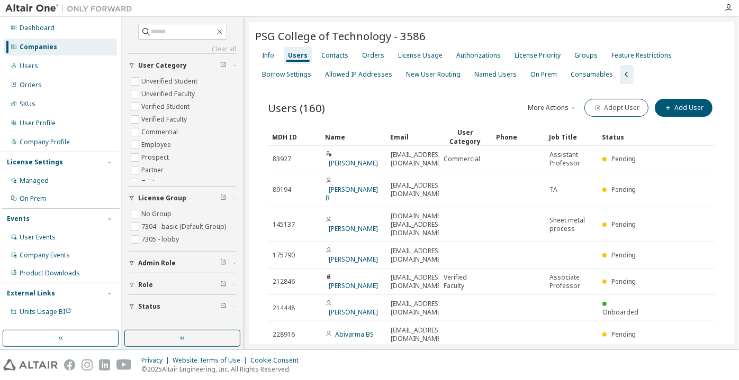
click at [305, 54] on div "Users" at bounding box center [298, 55] width 20 height 8
click at [411, 46] on div "Info Users Contacts Orders License Usage Authorizations License Priority Groups…" at bounding box center [491, 65] width 472 height 38
click at [413, 50] on div "License Usage" at bounding box center [420, 55] width 53 height 17
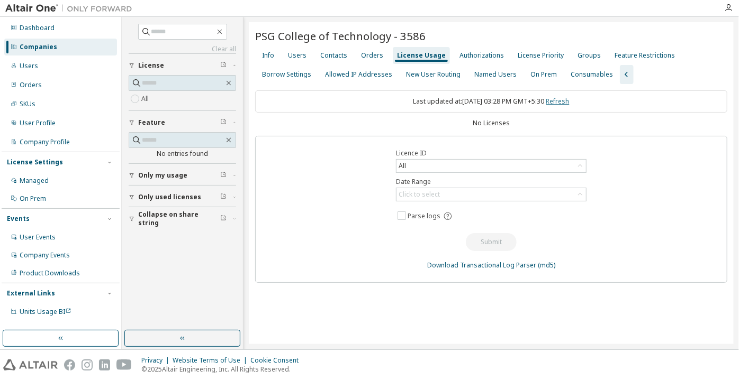
click at [567, 105] on link "Refresh" at bounding box center [557, 101] width 23 height 9
click at [288, 52] on div "Users" at bounding box center [297, 55] width 19 height 8
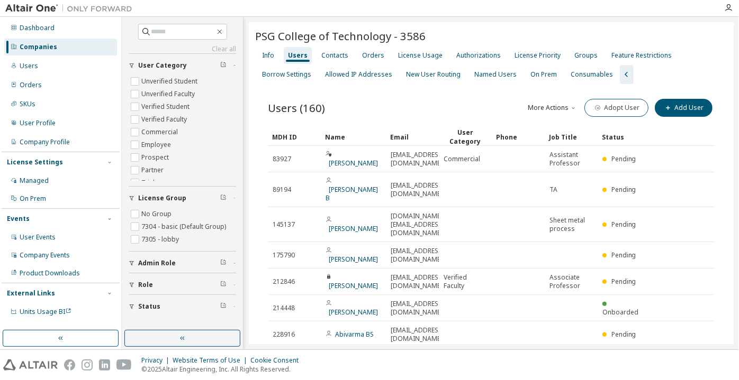
click at [188, 329] on div "Clear all Status Role Admin Role License Group No Group 7304 - basic (Default G…" at bounding box center [182, 174] width 118 height 311
click at [187, 336] on button "button" at bounding box center [182, 338] width 116 height 17
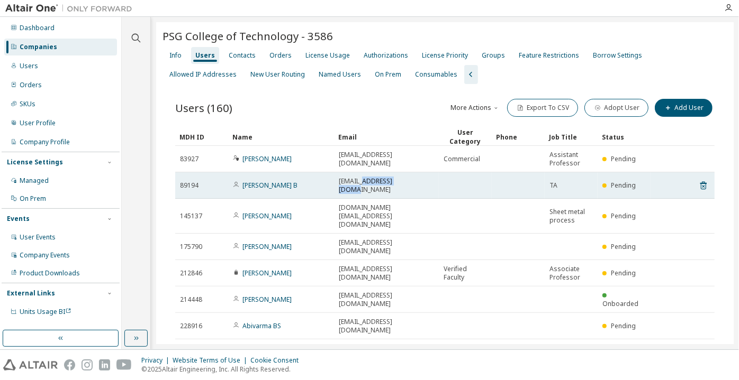
drag, startPoint x: 411, startPoint y: 185, endPoint x: 363, endPoint y: 180, distance: 47.4
click at [363, 180] on td "bg@aut.psgtech.ac.in" at bounding box center [386, 185] width 105 height 26
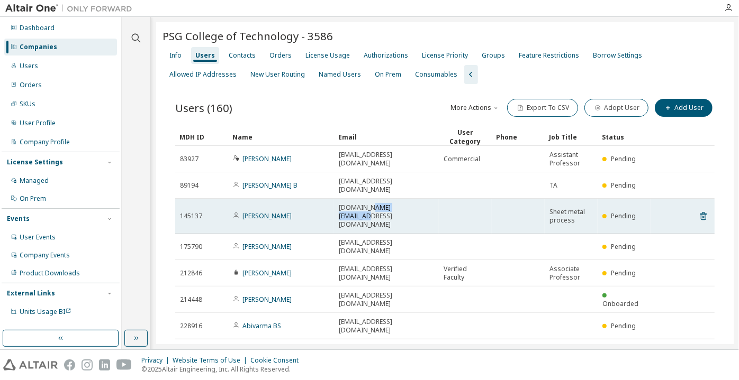
drag, startPoint x: 405, startPoint y: 204, endPoint x: 368, endPoint y: 207, distance: 36.7
click at [368, 207] on td "ssn.prod@psgtech.ac.in" at bounding box center [386, 216] width 105 height 35
copy span "psgtech.ac.in"
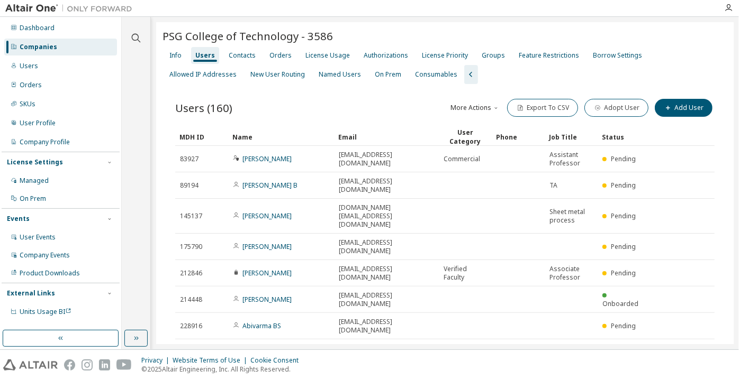
click at [19, 44] on div "Companies" at bounding box center [60, 47] width 113 height 17
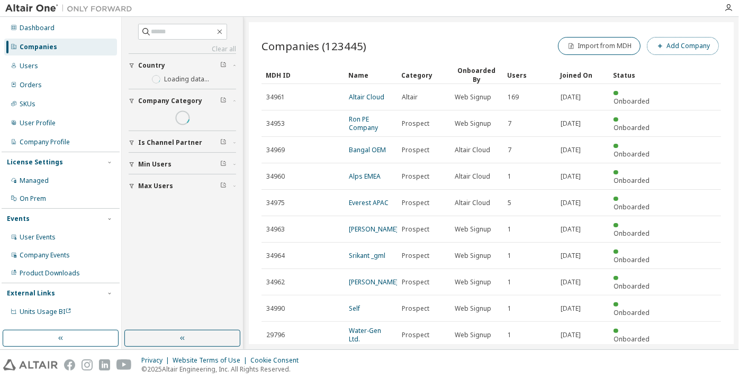
click at [680, 47] on button "Add Company" at bounding box center [683, 46] width 72 height 18
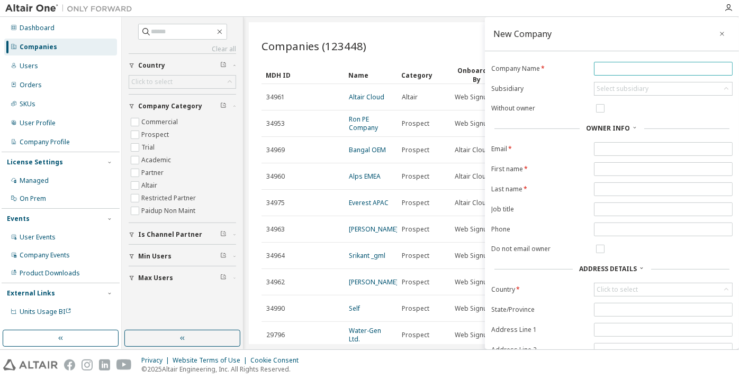
click at [633, 66] on input "text" at bounding box center [662, 69] width 133 height 8
paste input "**********"
type input "**********"
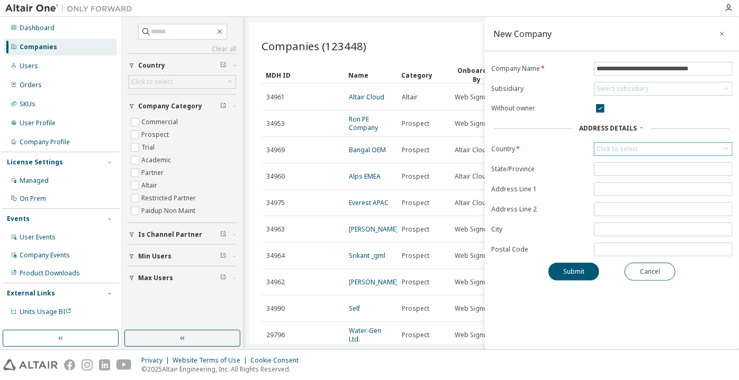
click at [625, 148] on div "Click to select" at bounding box center [616, 149] width 41 height 8
click at [636, 165] on input "text" at bounding box center [663, 163] width 110 height 11
type input "*****"
click at [629, 192] on li "India" at bounding box center [662, 192] width 135 height 14
click at [580, 273] on button "Submit" at bounding box center [573, 272] width 51 height 18
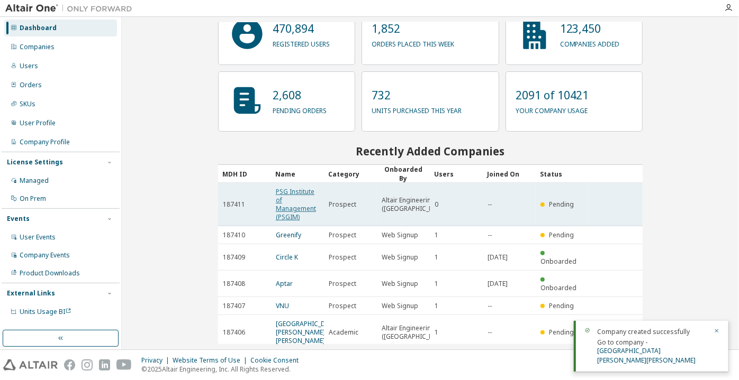
scroll to position [51, 0]
click at [292, 208] on link "PSG Institute of Management (PSGIM)" at bounding box center [296, 204] width 40 height 34
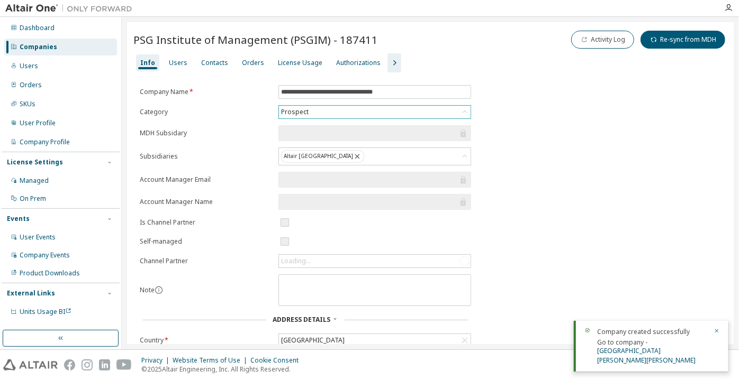
click at [305, 113] on div "Prospect" at bounding box center [294, 112] width 31 height 12
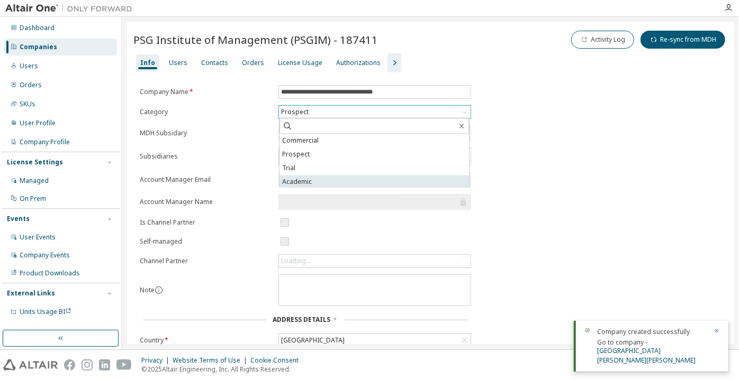
click at [304, 178] on li "Academic" at bounding box center [373, 183] width 189 height 14
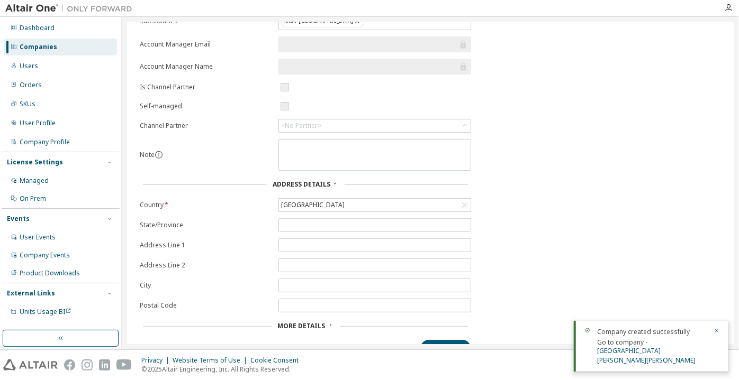
scroll to position [144, 0]
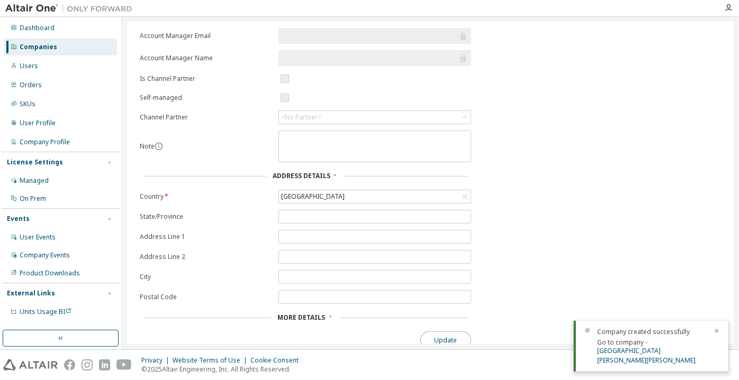
click at [425, 333] on button "Update" at bounding box center [445, 341] width 51 height 18
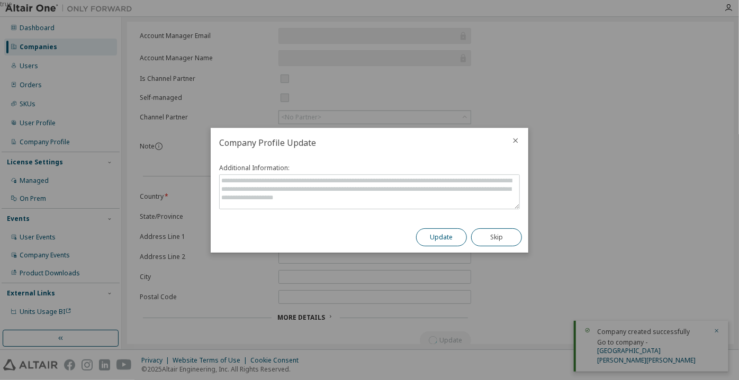
click at [451, 235] on button "Update" at bounding box center [441, 238] width 51 height 18
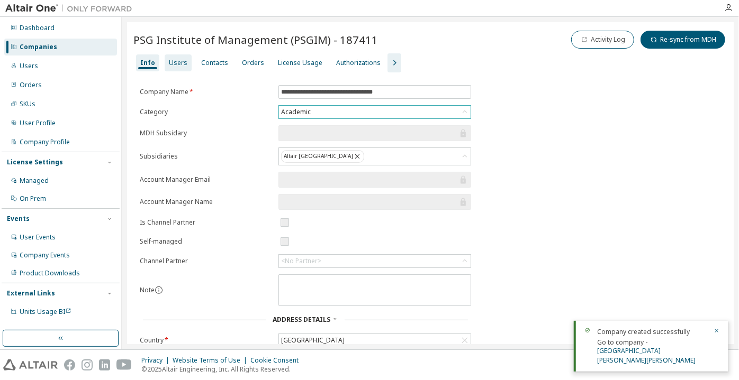
click at [170, 63] on div "Users" at bounding box center [178, 63] width 19 height 8
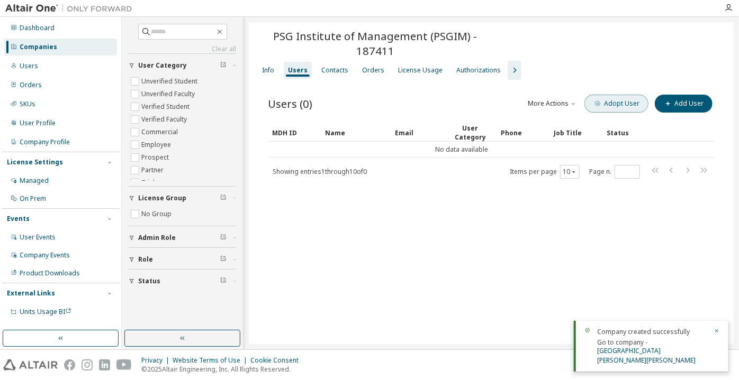
click at [615, 98] on button "Adopt User" at bounding box center [616, 104] width 64 height 18
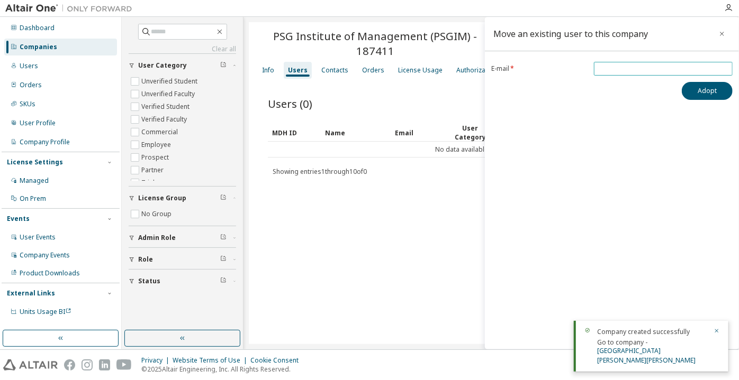
click at [636, 69] on input "email" at bounding box center [662, 69] width 133 height 8
paste input "**********"
type input "**********"
click at [695, 89] on button "Adopt" at bounding box center [706, 91] width 51 height 18
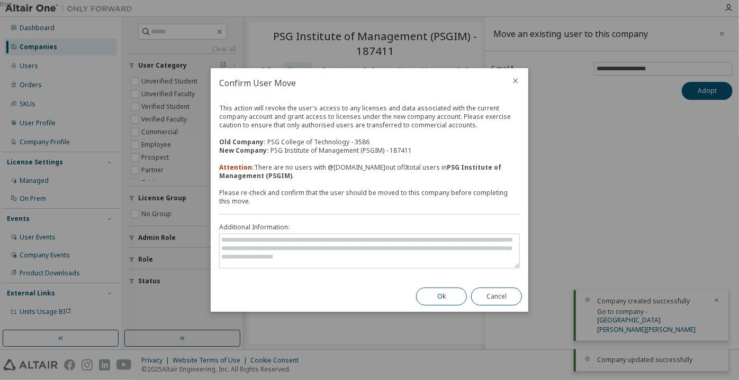
click at [439, 304] on button "Ok" at bounding box center [441, 297] width 51 height 18
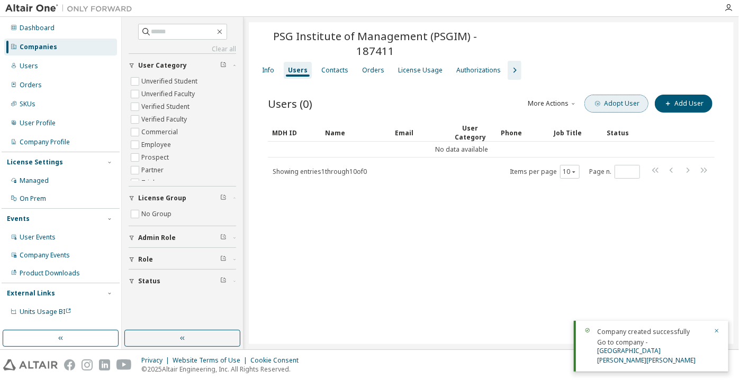
click at [618, 108] on button "Adopt User" at bounding box center [616, 104] width 64 height 18
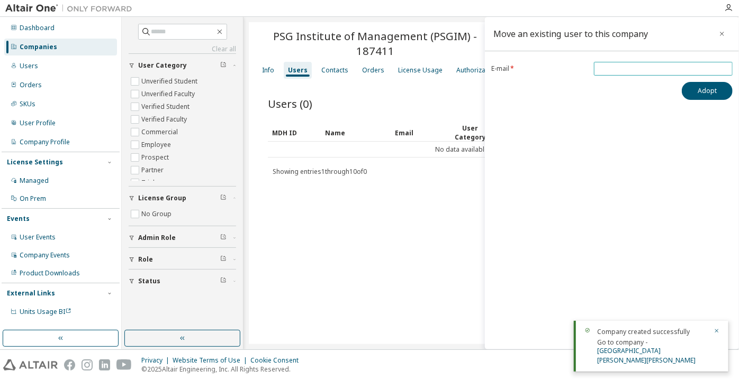
click at [640, 69] on input "email" at bounding box center [662, 69] width 133 height 8
paste input "**********"
type input "**********"
click at [687, 90] on button "Adopt" at bounding box center [706, 91] width 51 height 18
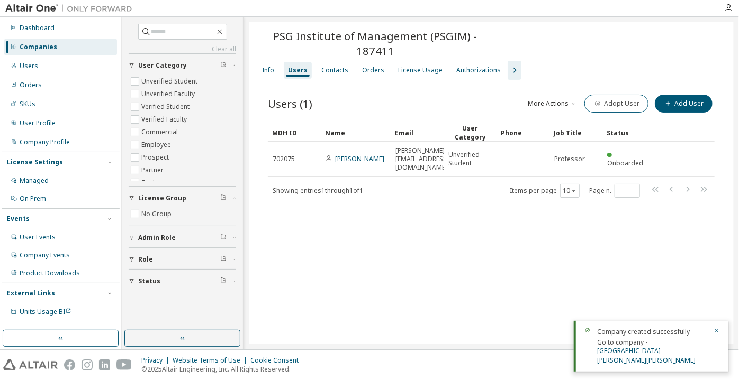
click at [508, 69] on icon "button" at bounding box center [514, 70] width 13 height 13
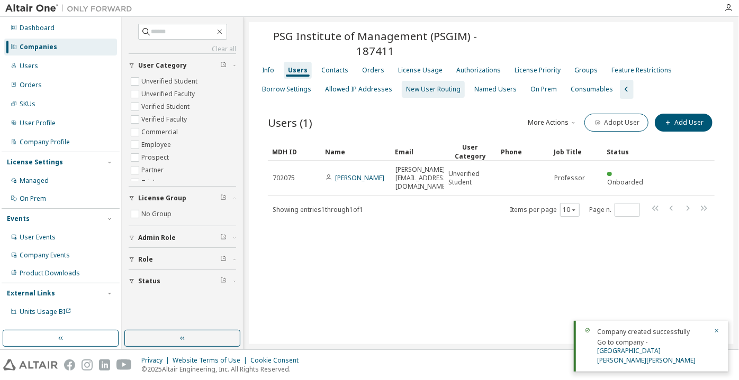
click at [437, 94] on div "New User Routing" at bounding box center [433, 89] width 63 height 17
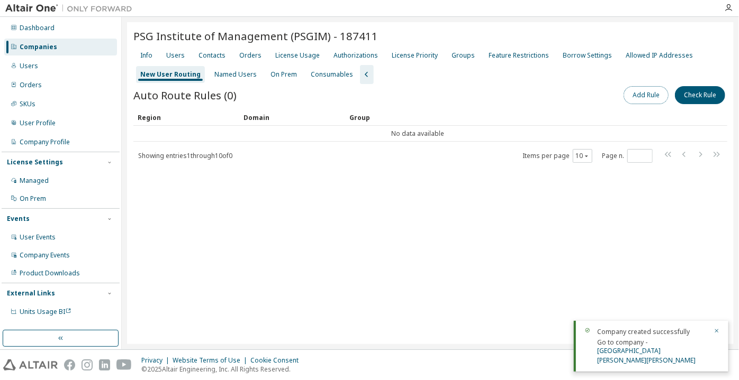
click at [640, 98] on button "Add Rule" at bounding box center [645, 95] width 45 height 18
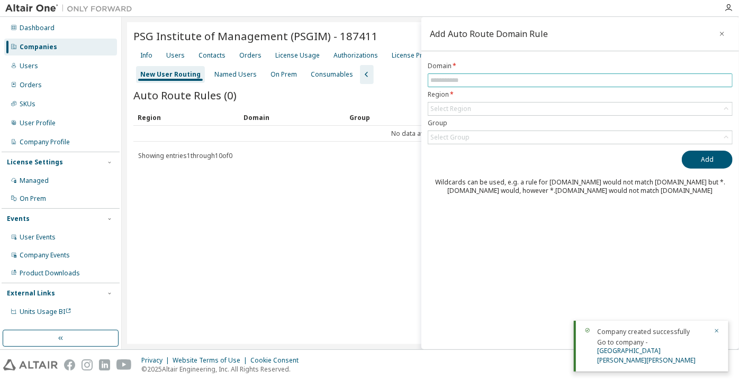
click at [604, 84] on span at bounding box center [579, 81] width 305 height 14
click at [585, 79] on input "text" at bounding box center [579, 80] width 299 height 8
paste input "**********"
drag, startPoint x: 458, startPoint y: 80, endPoint x: 426, endPoint y: 83, distance: 32.4
click at [426, 83] on div "**********" at bounding box center [579, 128] width 317 height 133
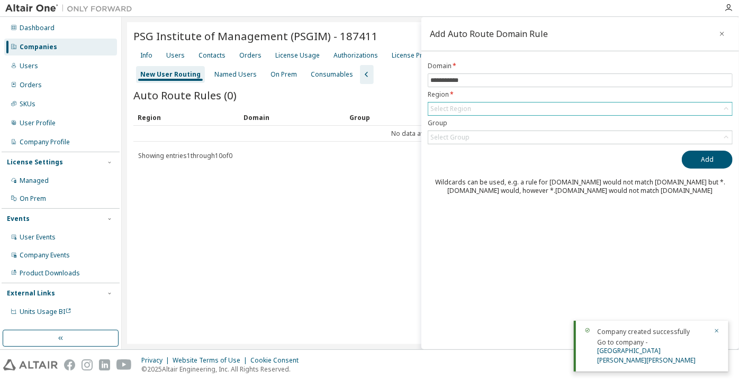
click at [459, 105] on div "Select Region" at bounding box center [450, 109] width 41 height 8
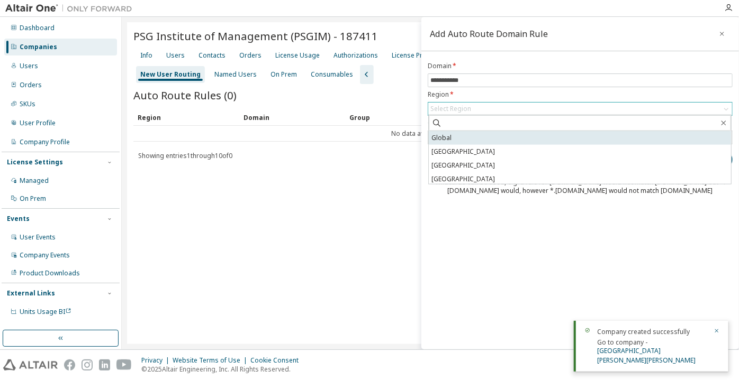
drag, startPoint x: 456, startPoint y: 129, endPoint x: 456, endPoint y: 138, distance: 8.5
click at [456, 129] on span at bounding box center [580, 123] width 302 height 16
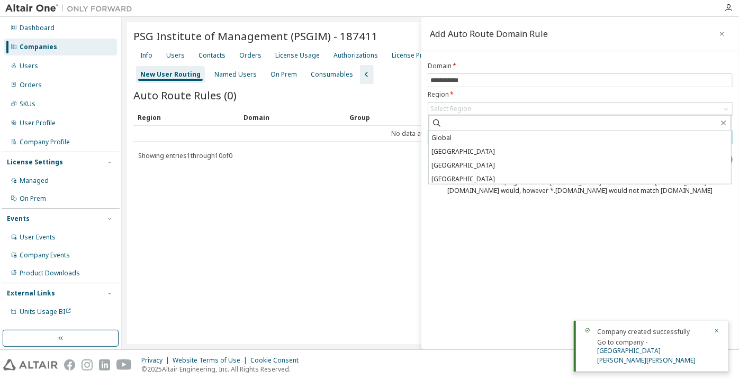
click at [456, 138] on li "Global" at bounding box center [580, 138] width 302 height 14
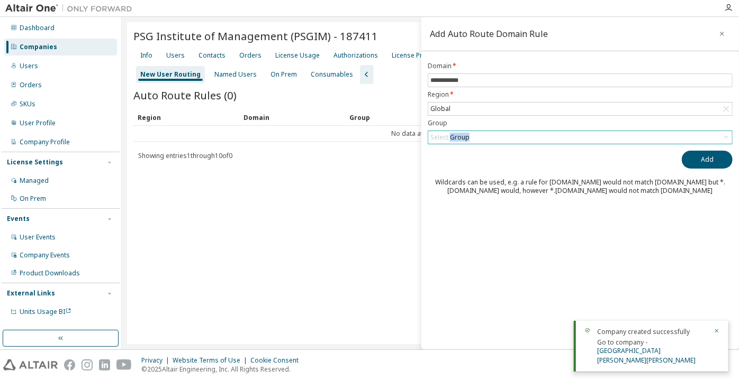
click at [456, 138] on div "Select Group" at bounding box center [449, 137] width 39 height 8
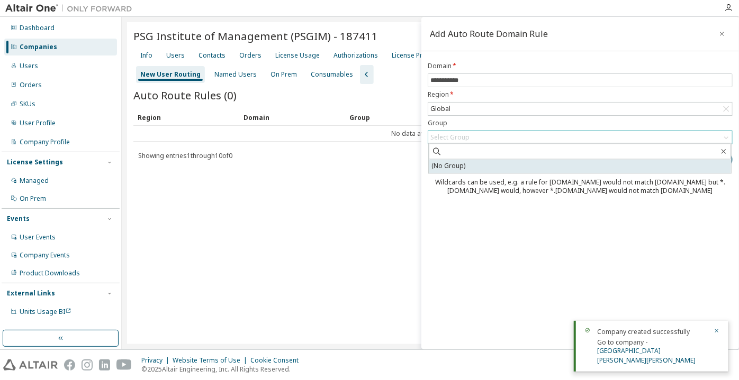
click at [463, 162] on li "(No Group)" at bounding box center [580, 167] width 302 height 14
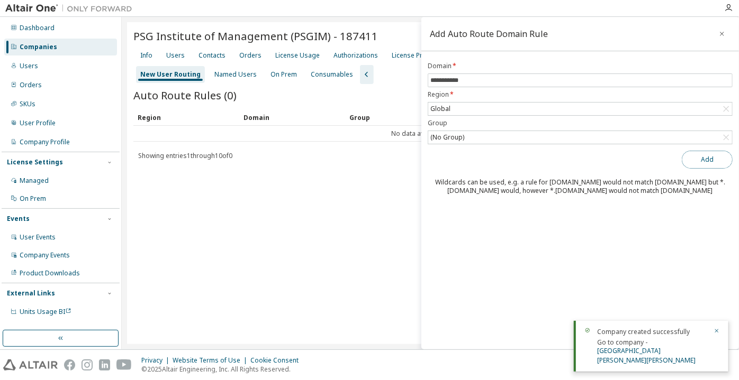
click at [691, 163] on button "Add" at bounding box center [706, 160] width 51 height 18
click at [431, 82] on input "**********" at bounding box center [579, 80] width 299 height 8
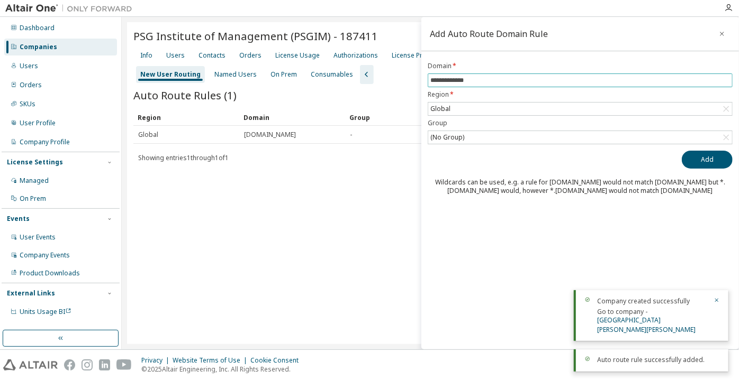
type input "**********"
click at [681, 151] on button "Add" at bounding box center [706, 160] width 51 height 18
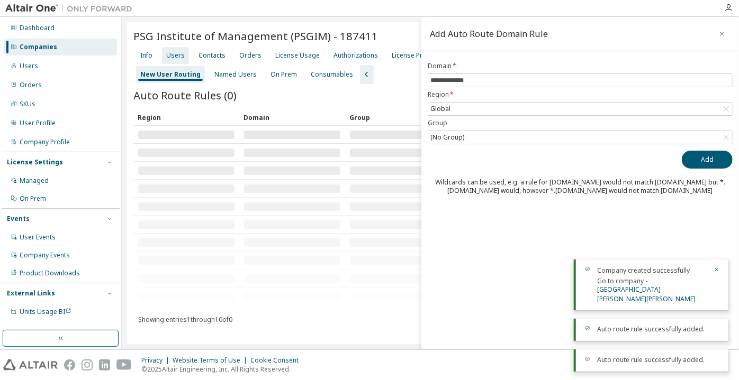
click at [178, 60] on div "Users" at bounding box center [175, 55] width 27 height 17
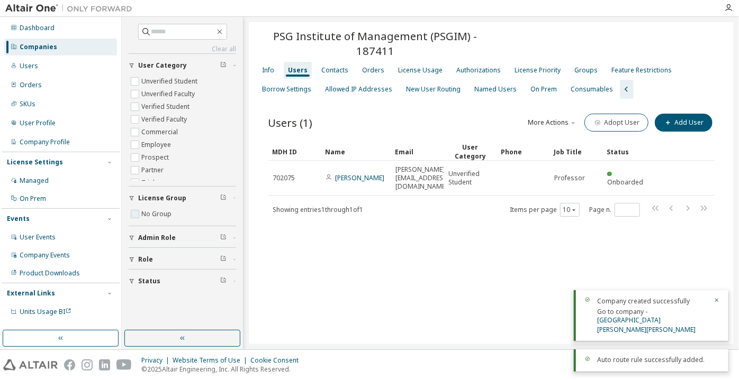
click at [233, 156] on div "Status Role Admin Role License Group No Group User Category Unverified Student …" at bounding box center [182, 172] width 107 height 238
